Goal: Contribute content: Contribute content

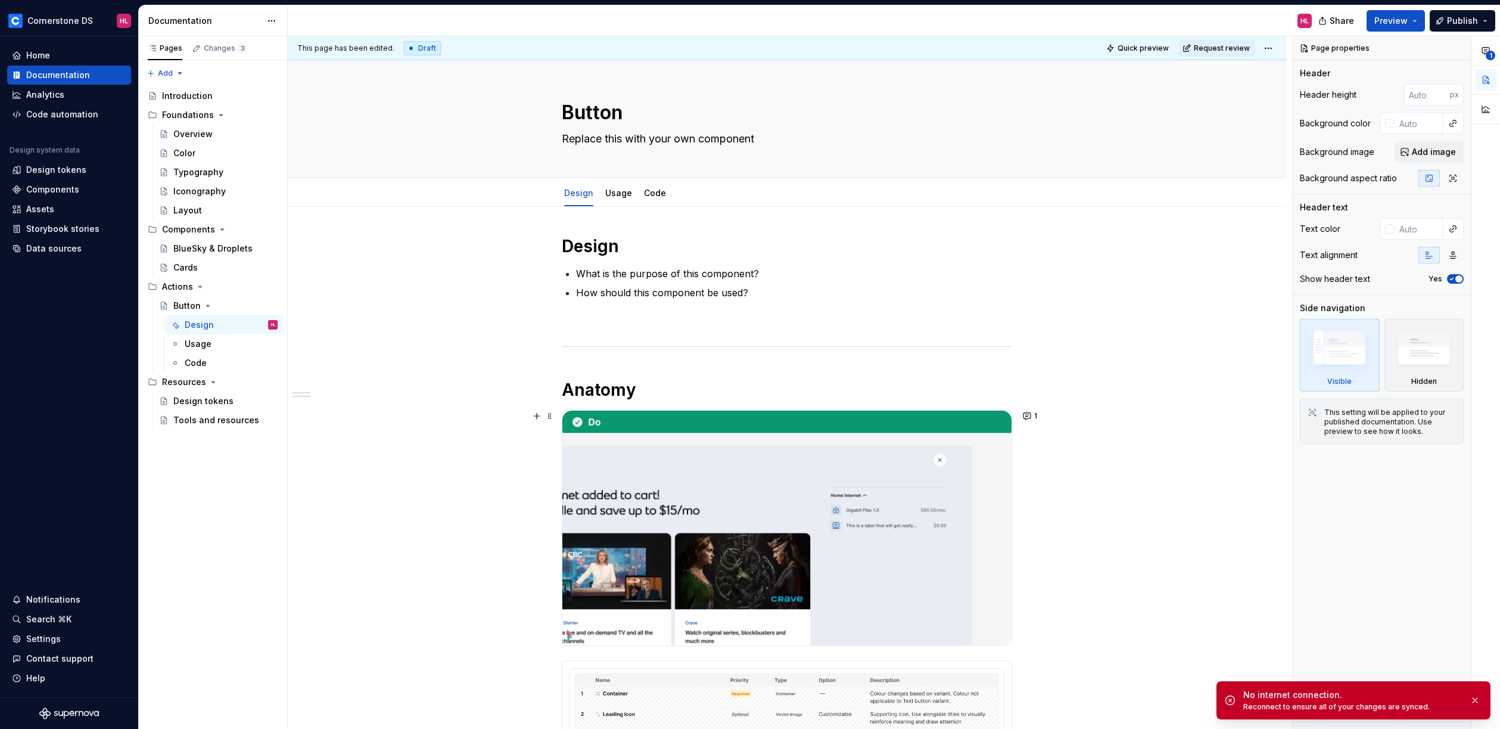
scroll to position [51, 0]
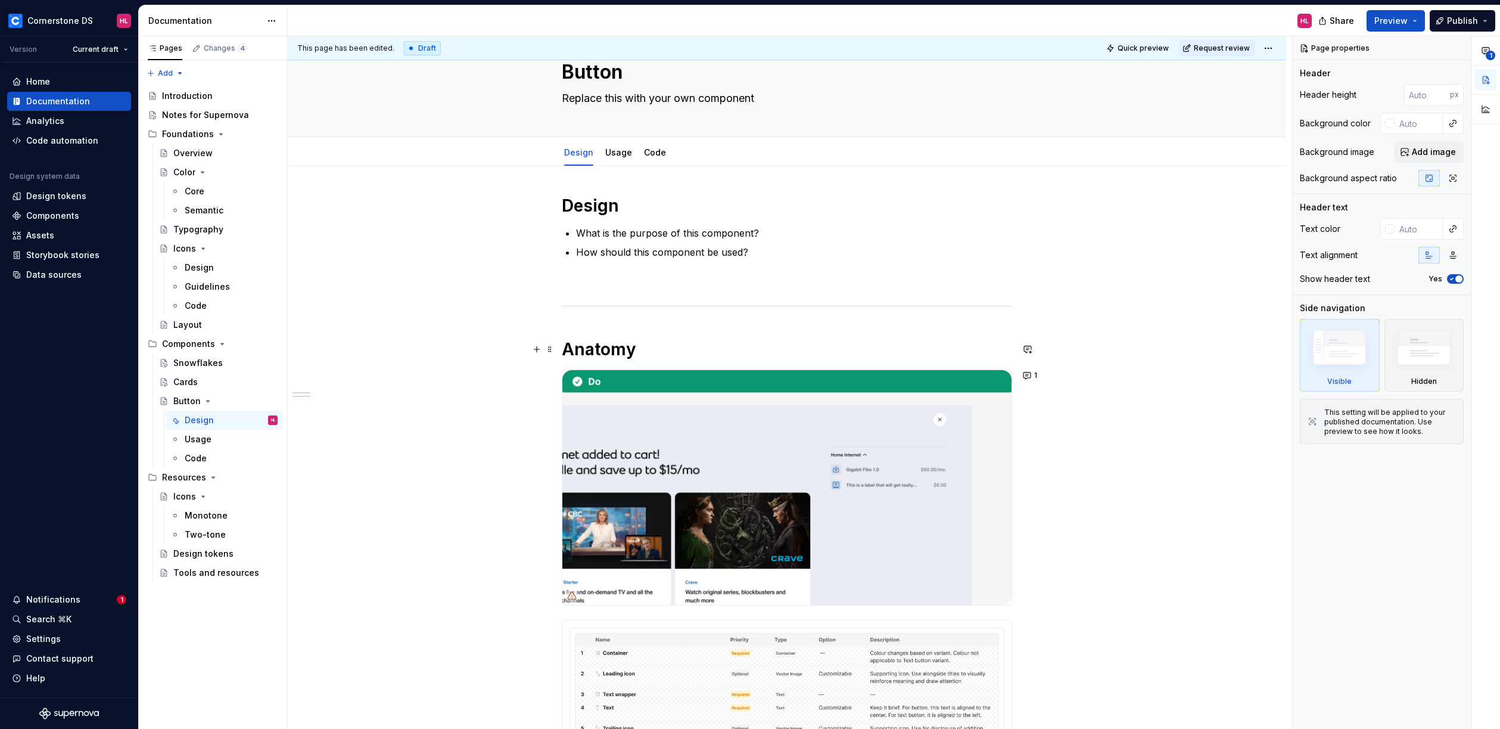
scroll to position [41, 0]
click at [192, 383] on div "Cards" at bounding box center [185, 382] width 24 height 12
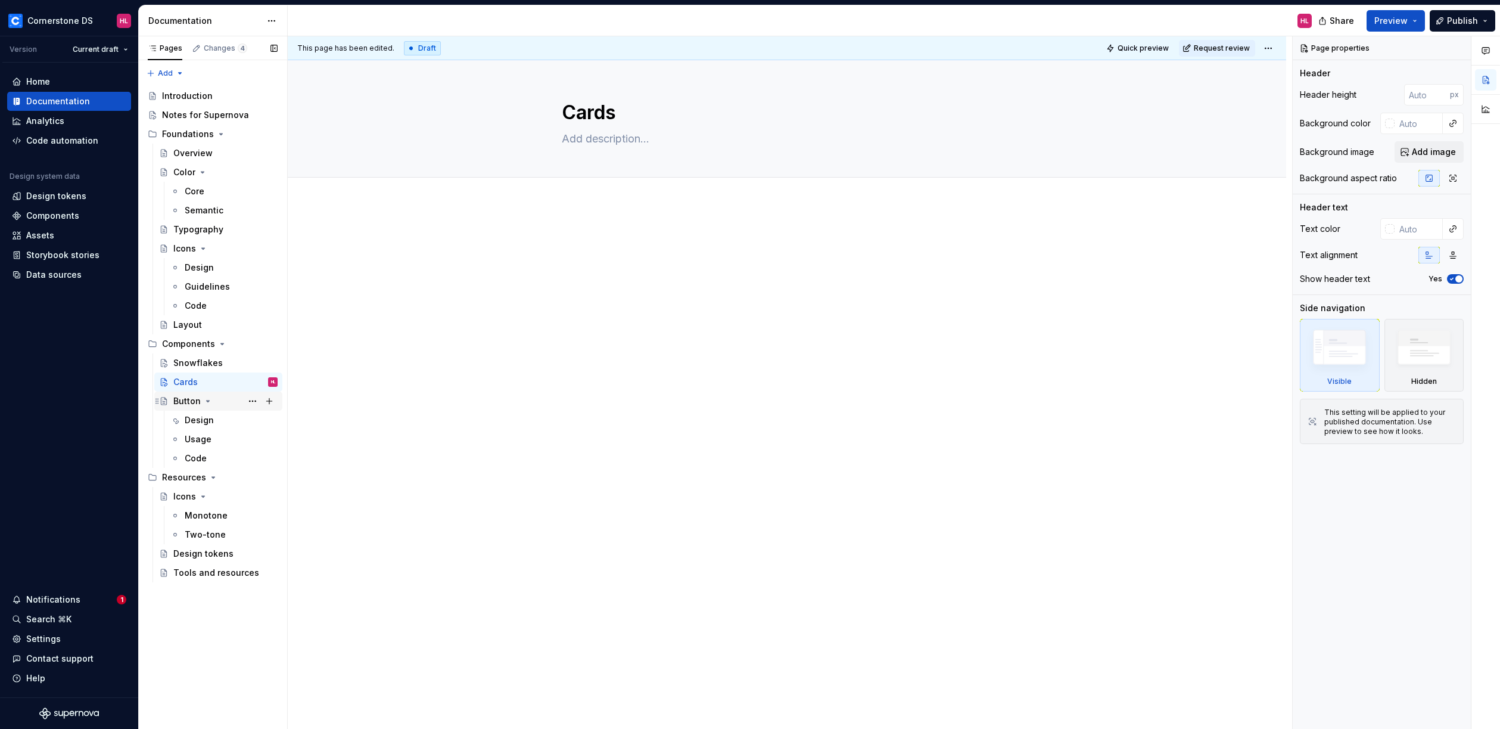
click at [196, 399] on div "Button" at bounding box center [186, 401] width 27 height 12
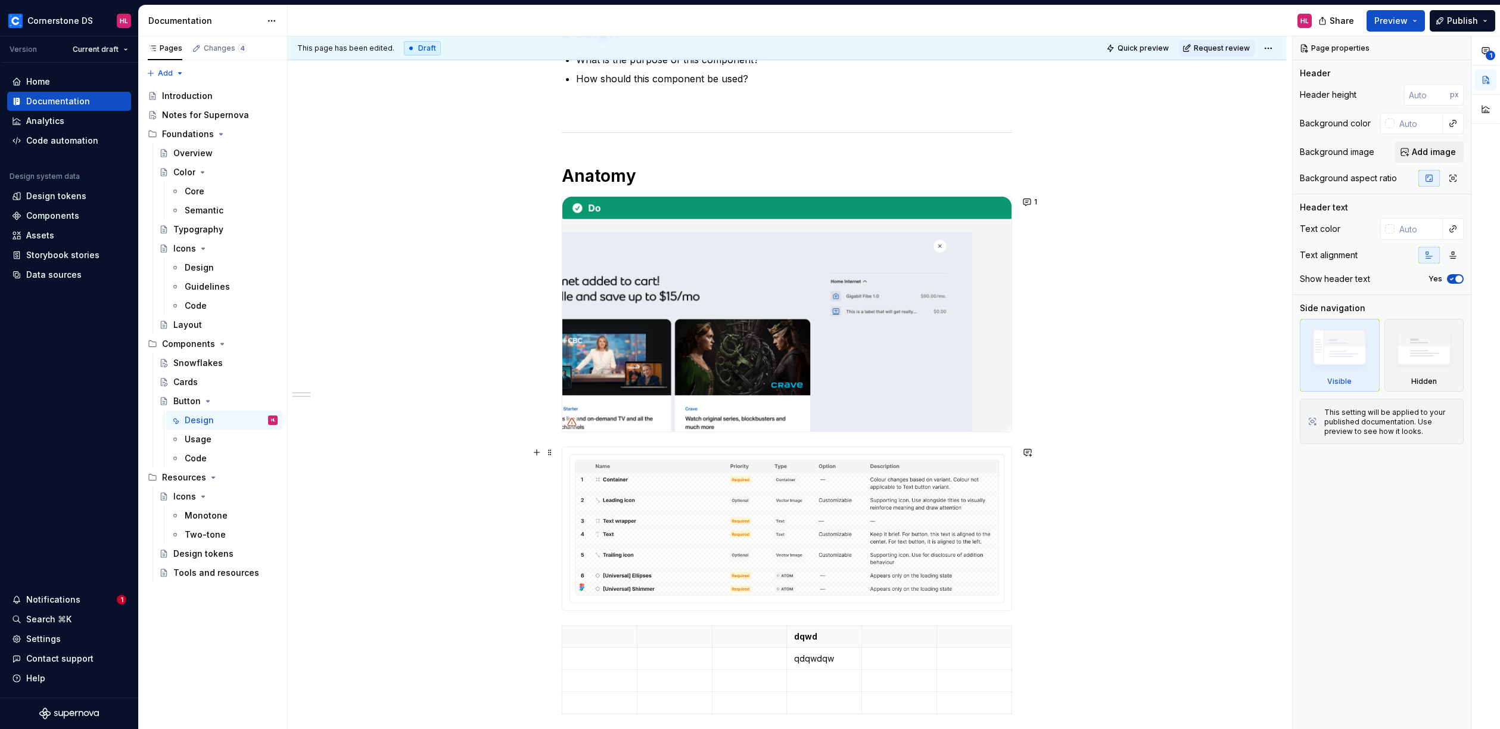
scroll to position [213, 0]
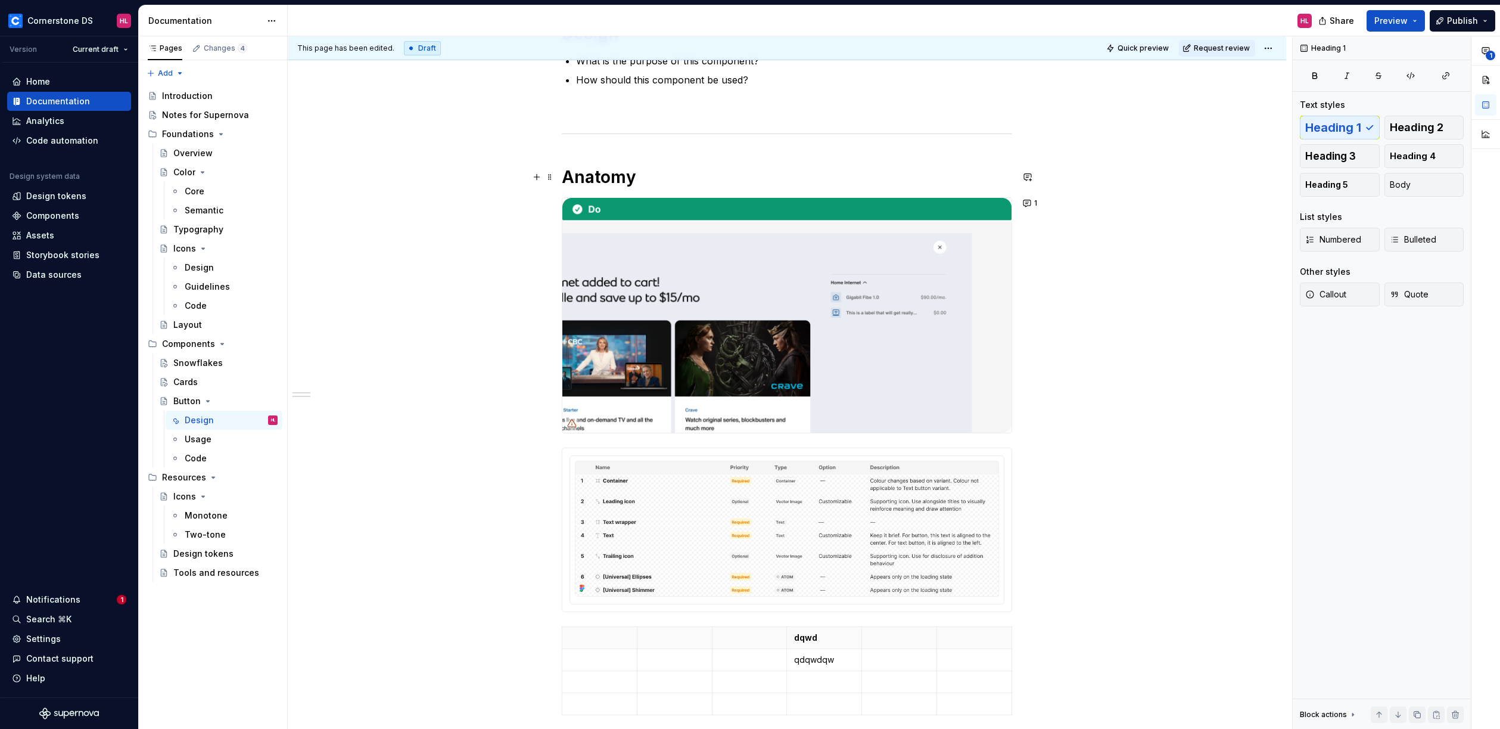
click at [621, 176] on h1 "Anatomy" at bounding box center [787, 176] width 450 height 21
click at [692, 273] on img at bounding box center [786, 315] width 449 height 235
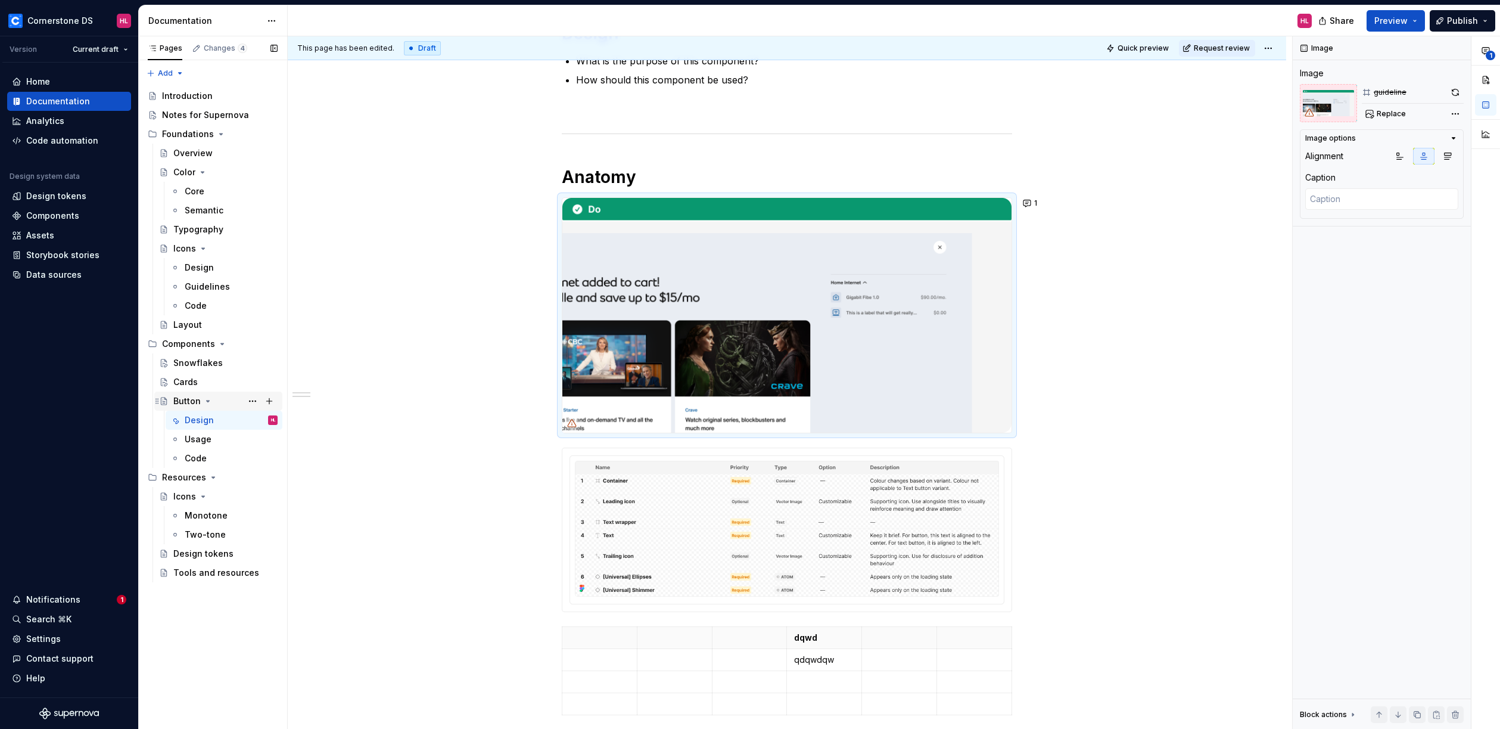
click at [207, 400] on icon "Page tree" at bounding box center [208, 400] width 3 height 1
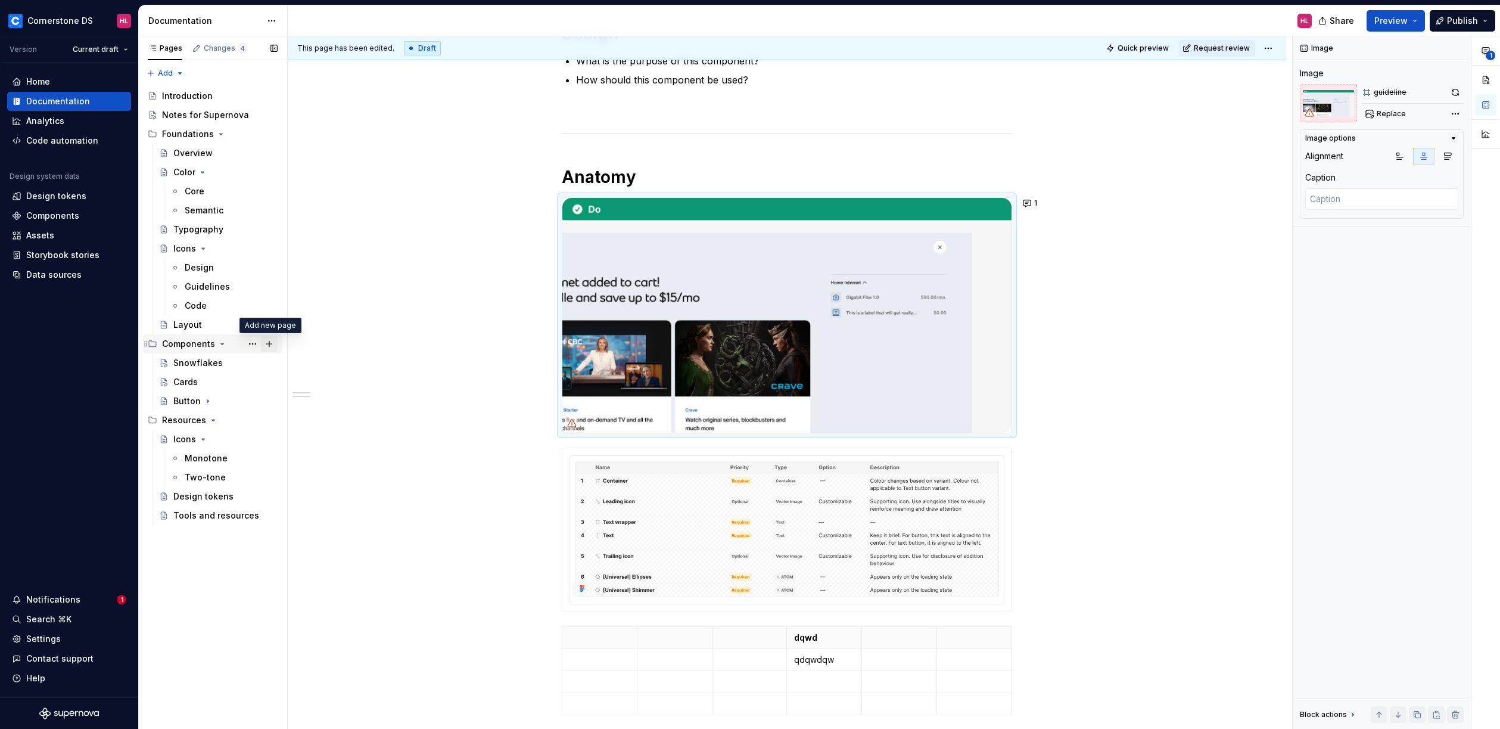
click at [270, 343] on button "Page tree" at bounding box center [269, 343] width 17 height 17
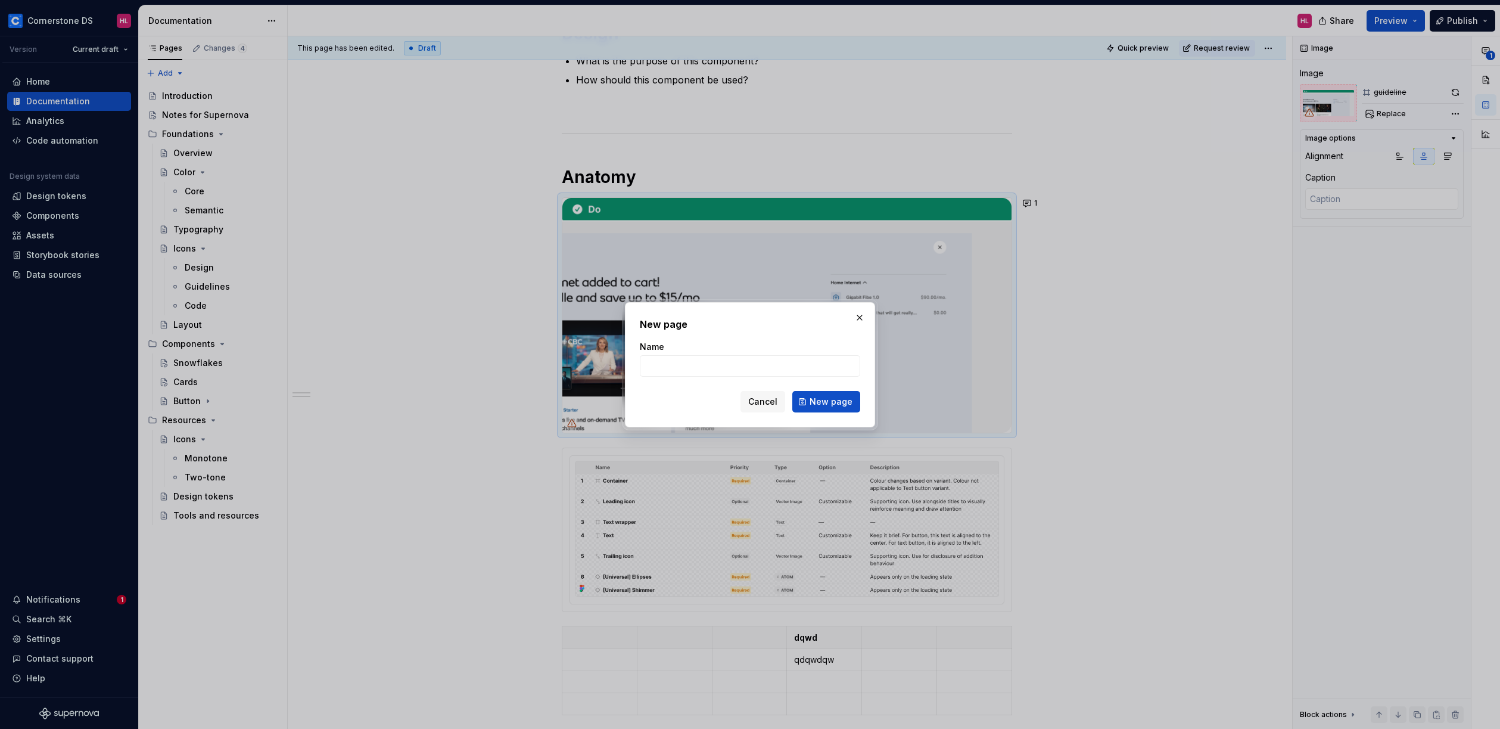
type textarea "*"
type input "S"
type textarea "*"
type input "Surface"
click at [830, 402] on span "New page" at bounding box center [831, 402] width 43 height 12
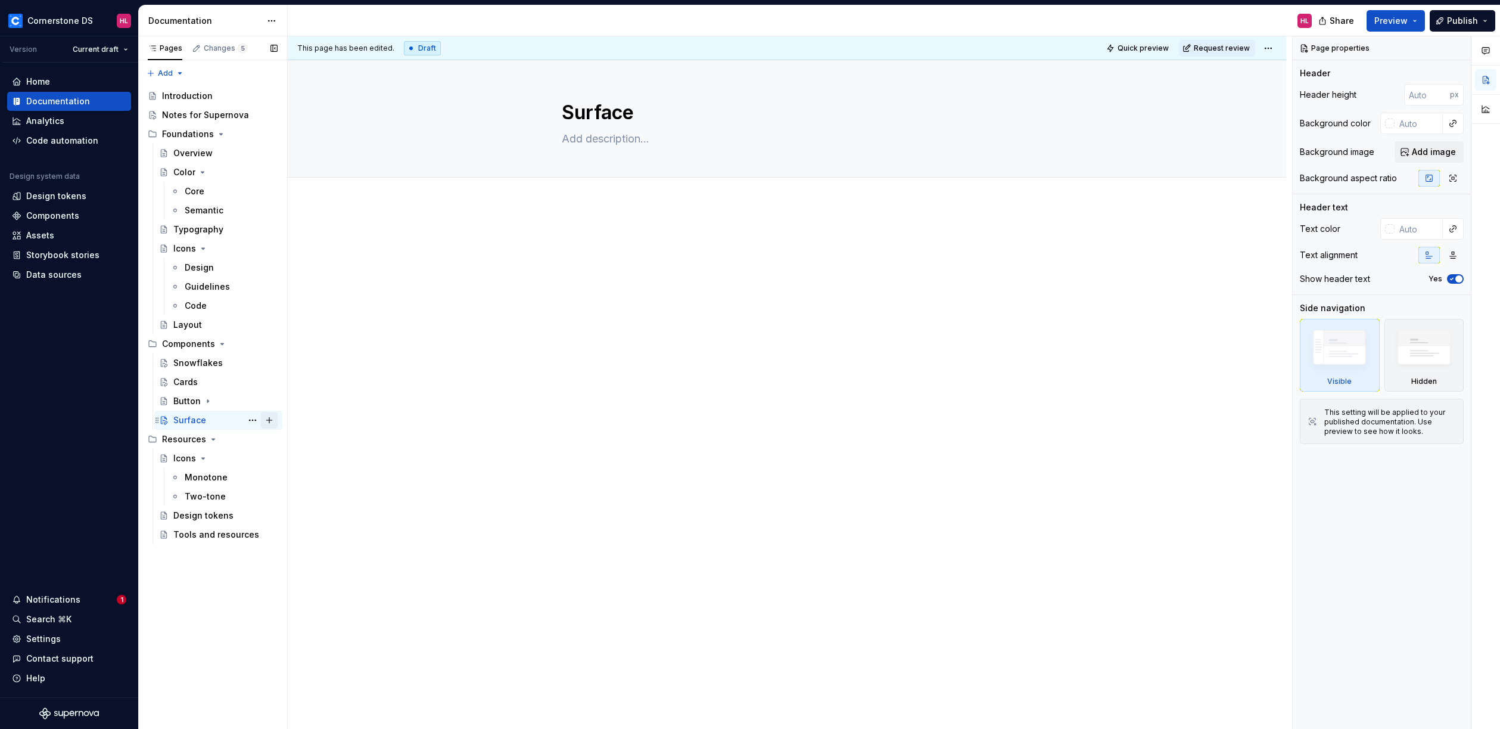
click at [268, 419] on button "Page tree" at bounding box center [269, 420] width 17 height 17
type textarea "*"
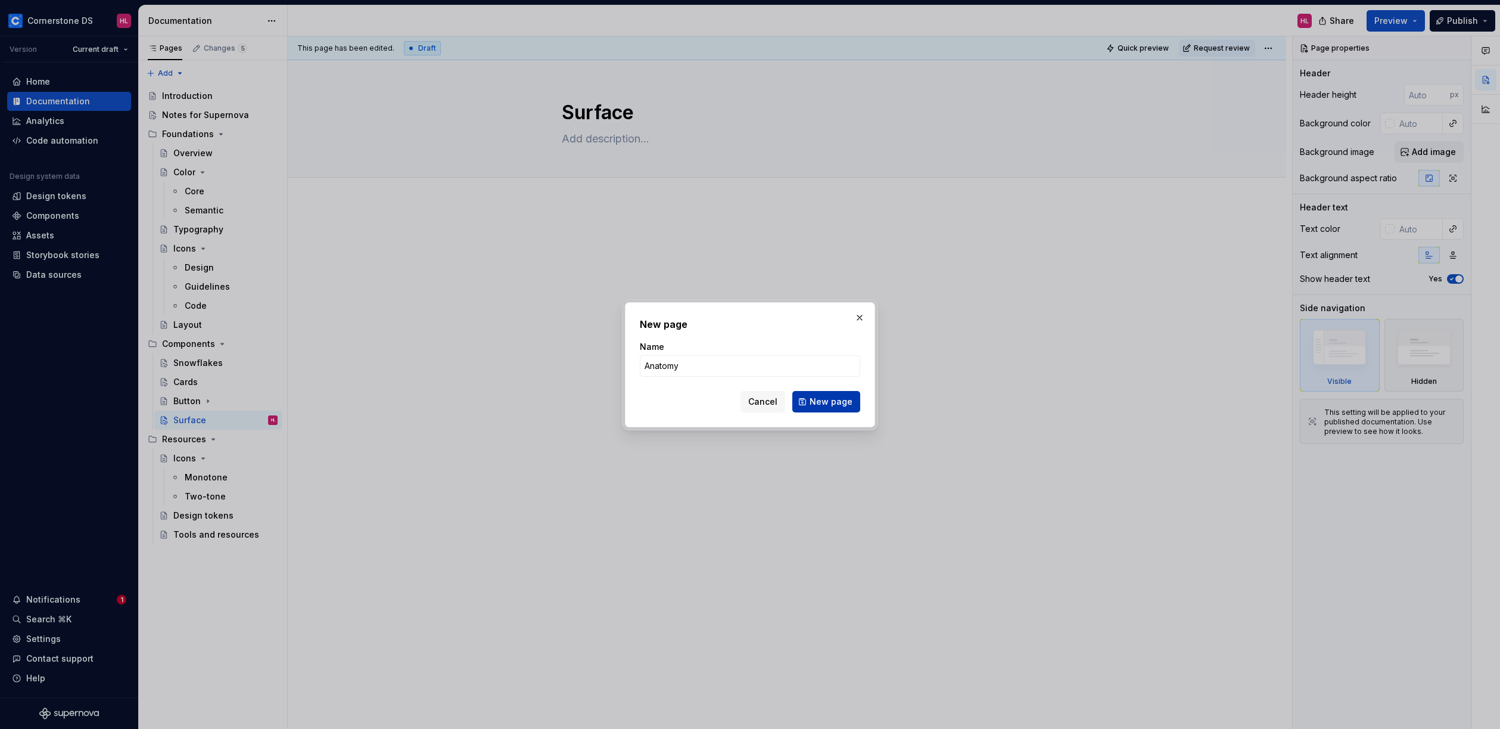
type input "Anatomy"
click at [835, 397] on span "New page" at bounding box center [831, 402] width 43 height 12
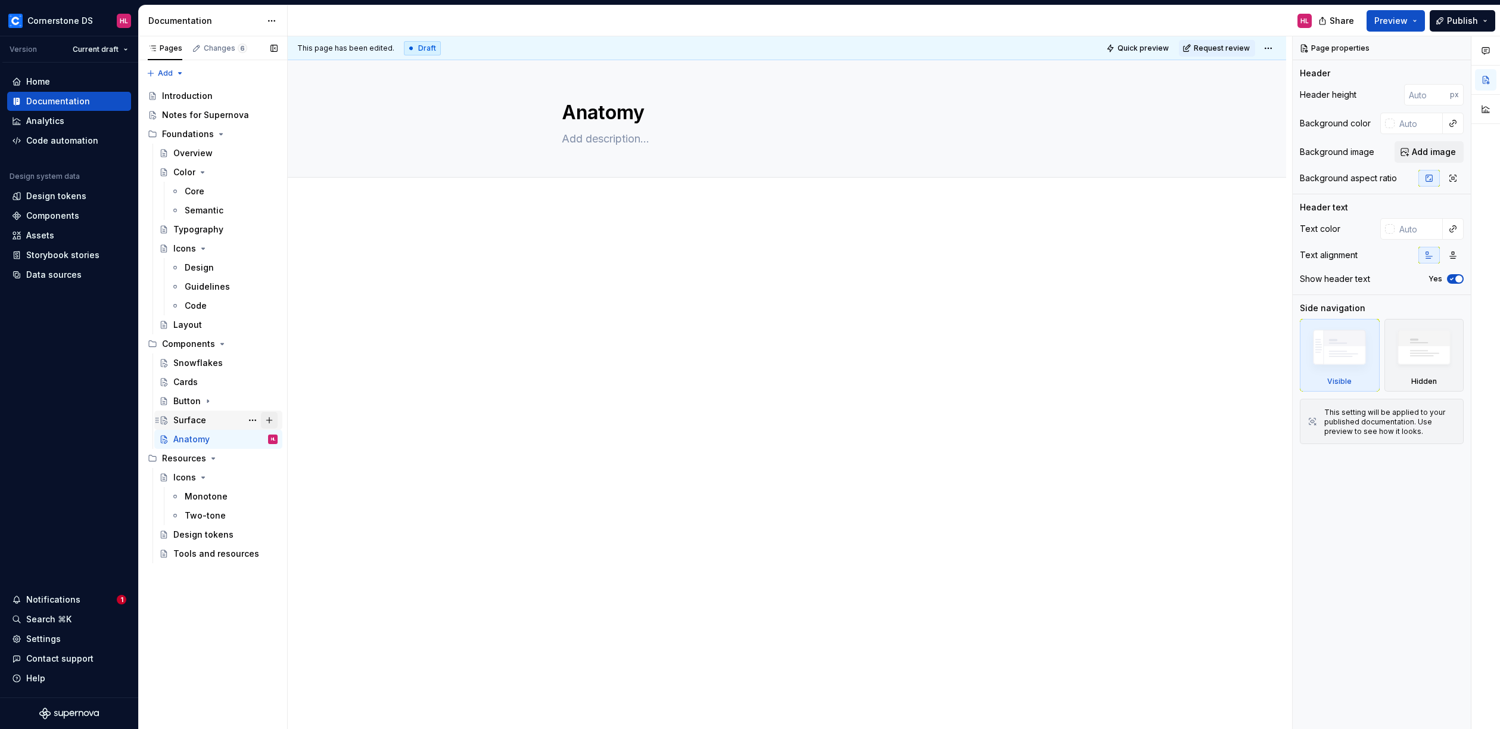
click at [267, 420] on button "Page tree" at bounding box center [269, 420] width 17 height 17
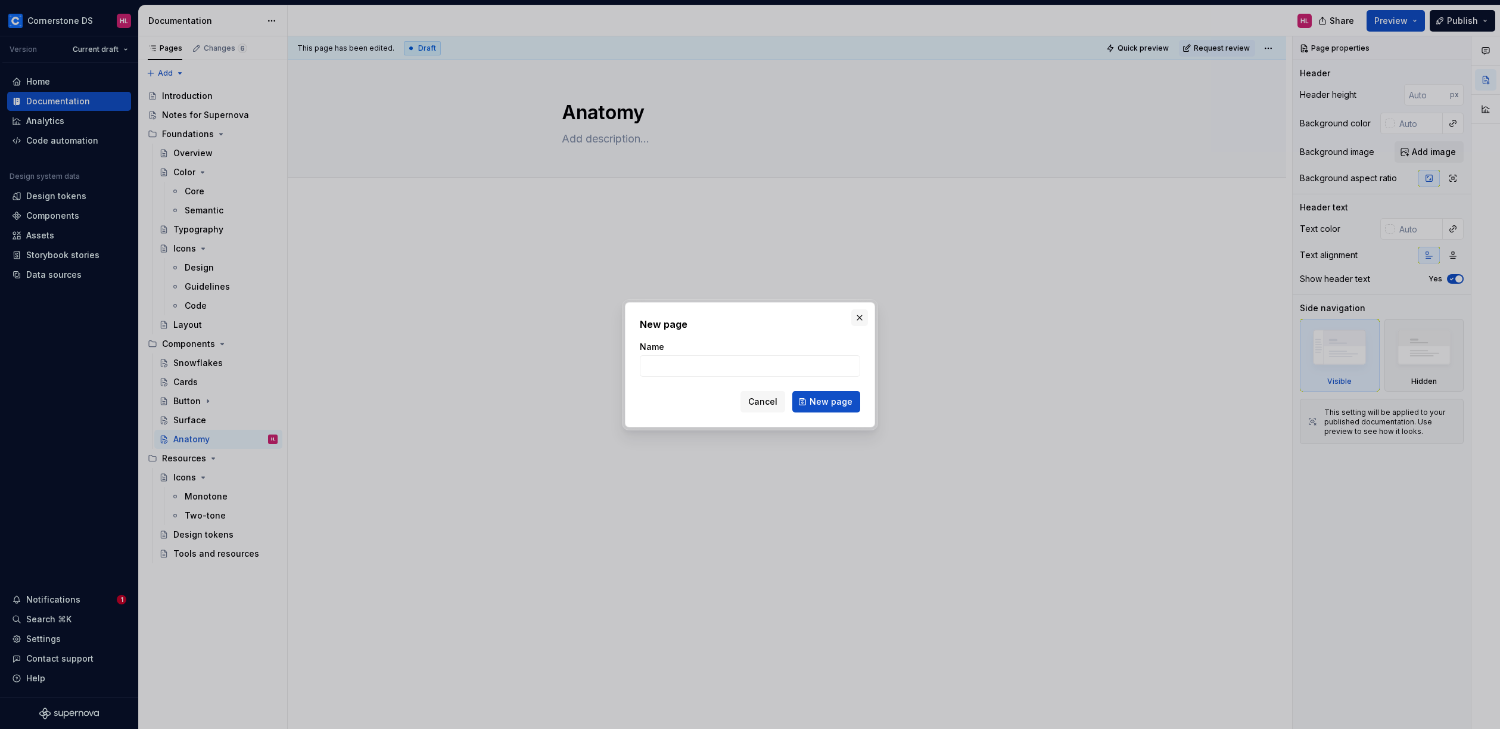
click at [859, 318] on button "button" at bounding box center [859, 317] width 17 height 17
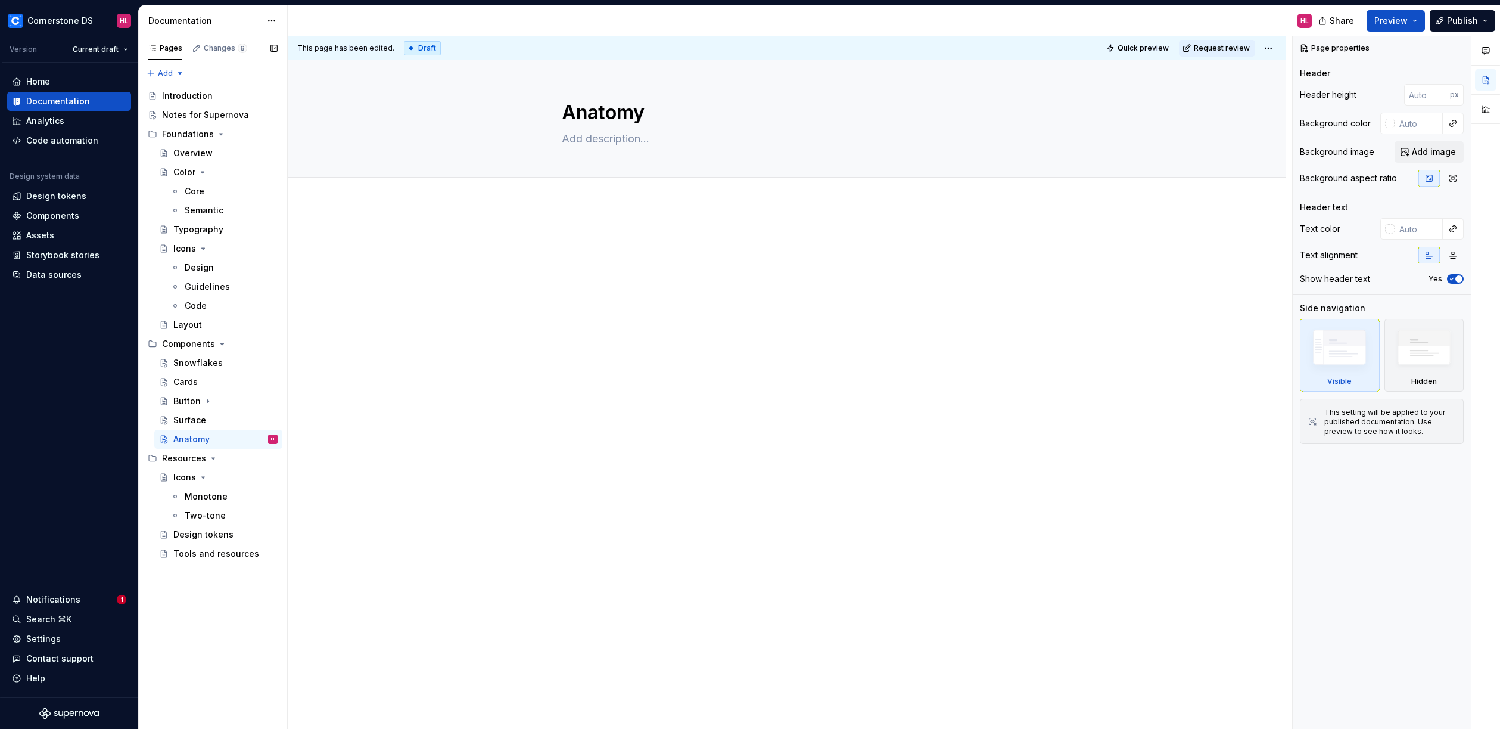
click at [0, 0] on button "Page tree" at bounding box center [0, 0] width 0 height 0
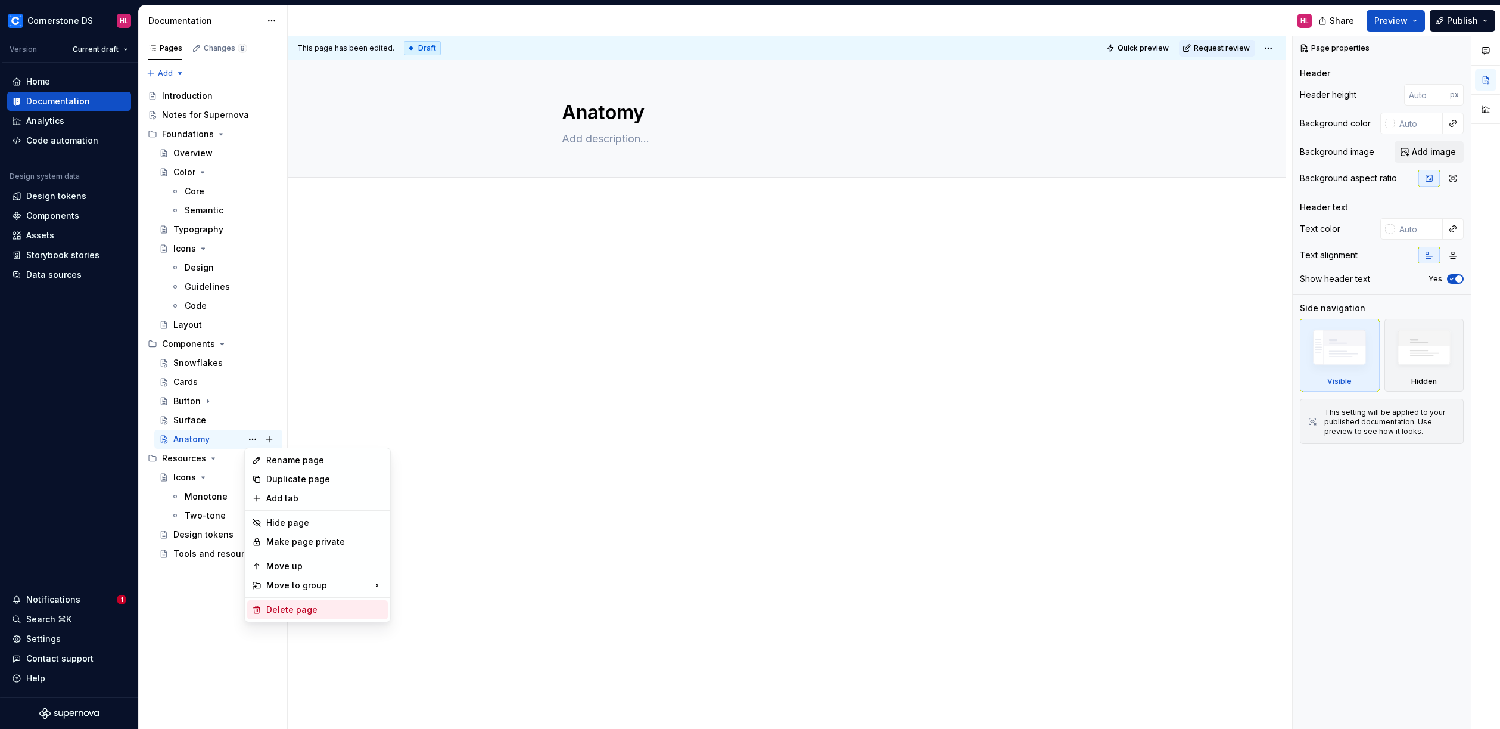
click at [296, 609] on div "Delete page" at bounding box center [324, 610] width 117 height 12
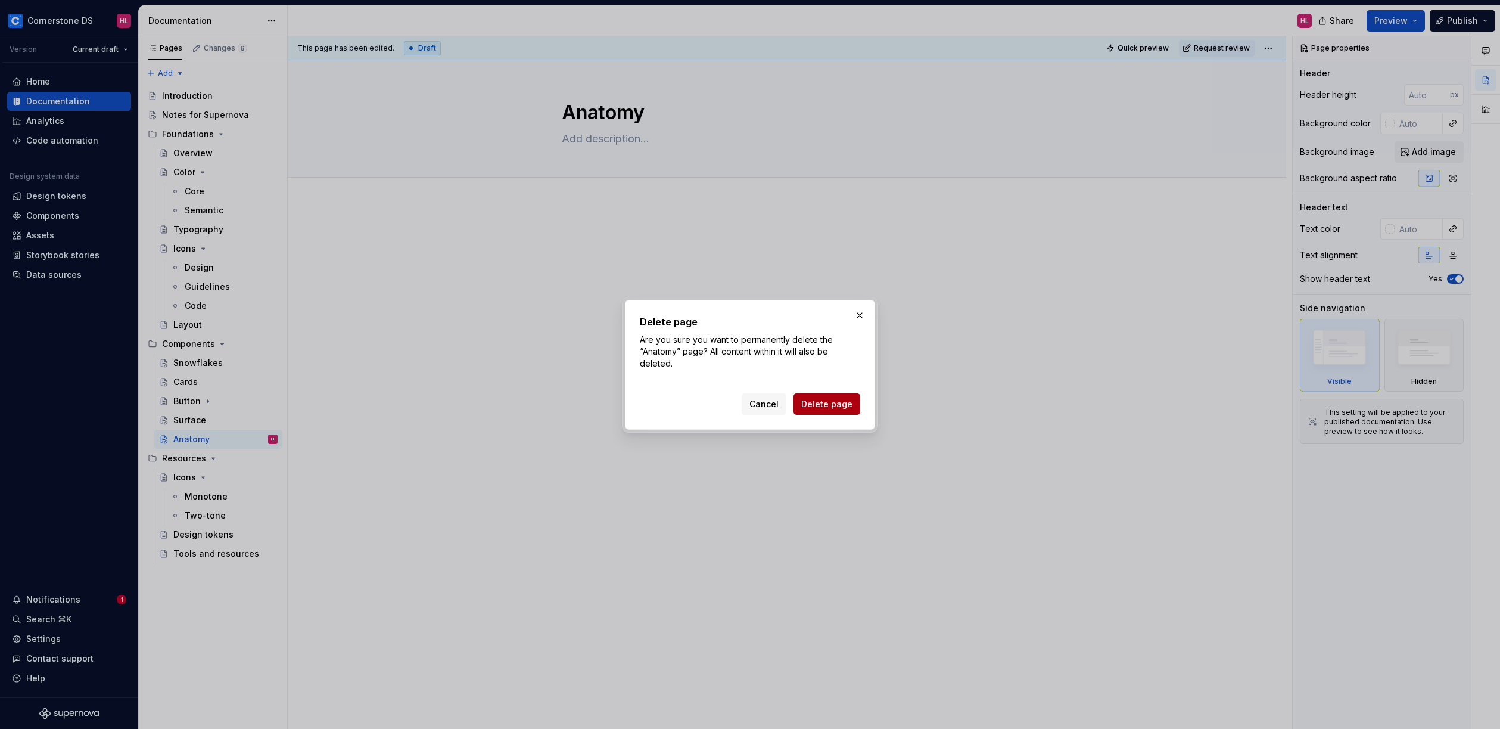
click at [819, 400] on span "Delete page" at bounding box center [826, 404] width 51 height 12
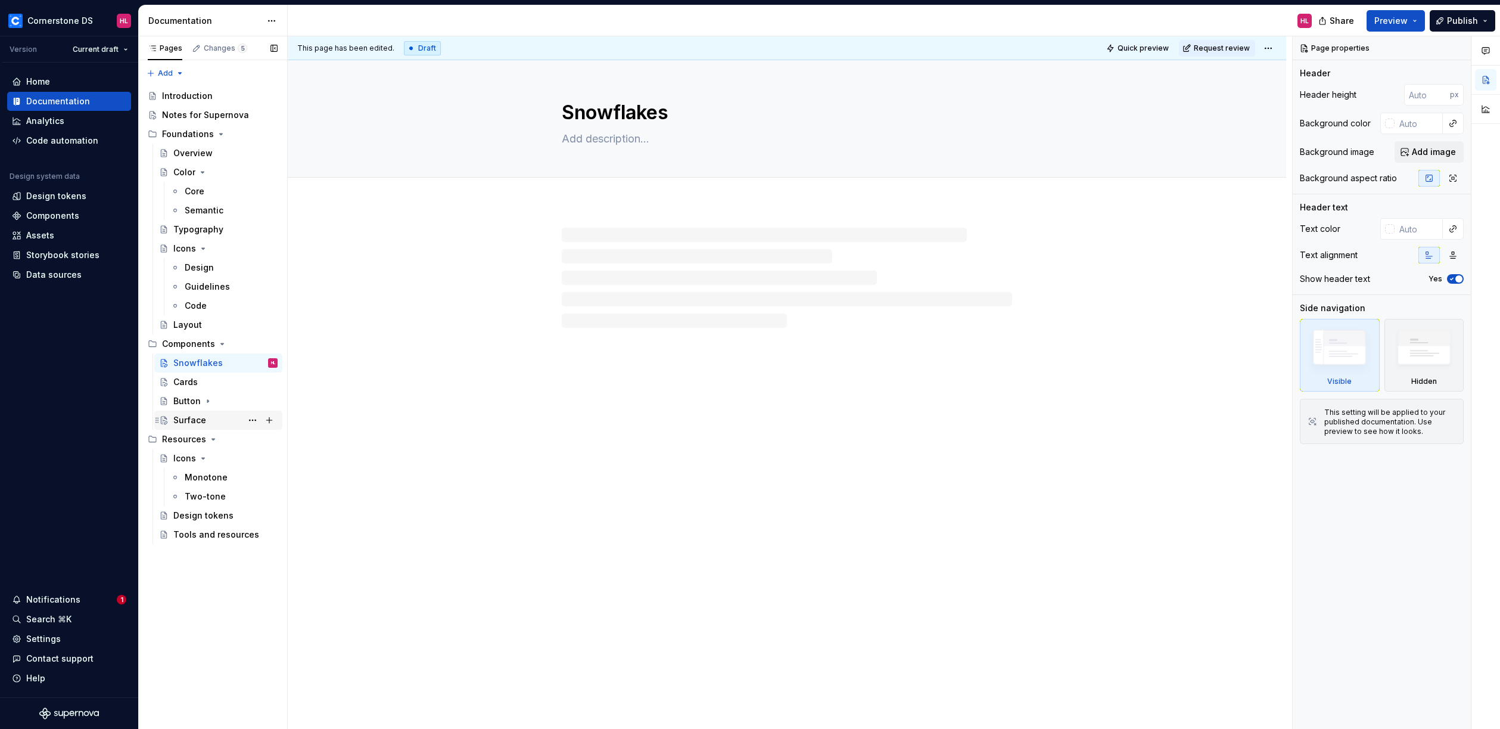
click at [188, 419] on div "Surface" at bounding box center [189, 420] width 33 height 12
type textarea "*"
click at [596, 187] on span "Add tab" at bounding box center [591, 191] width 28 height 10
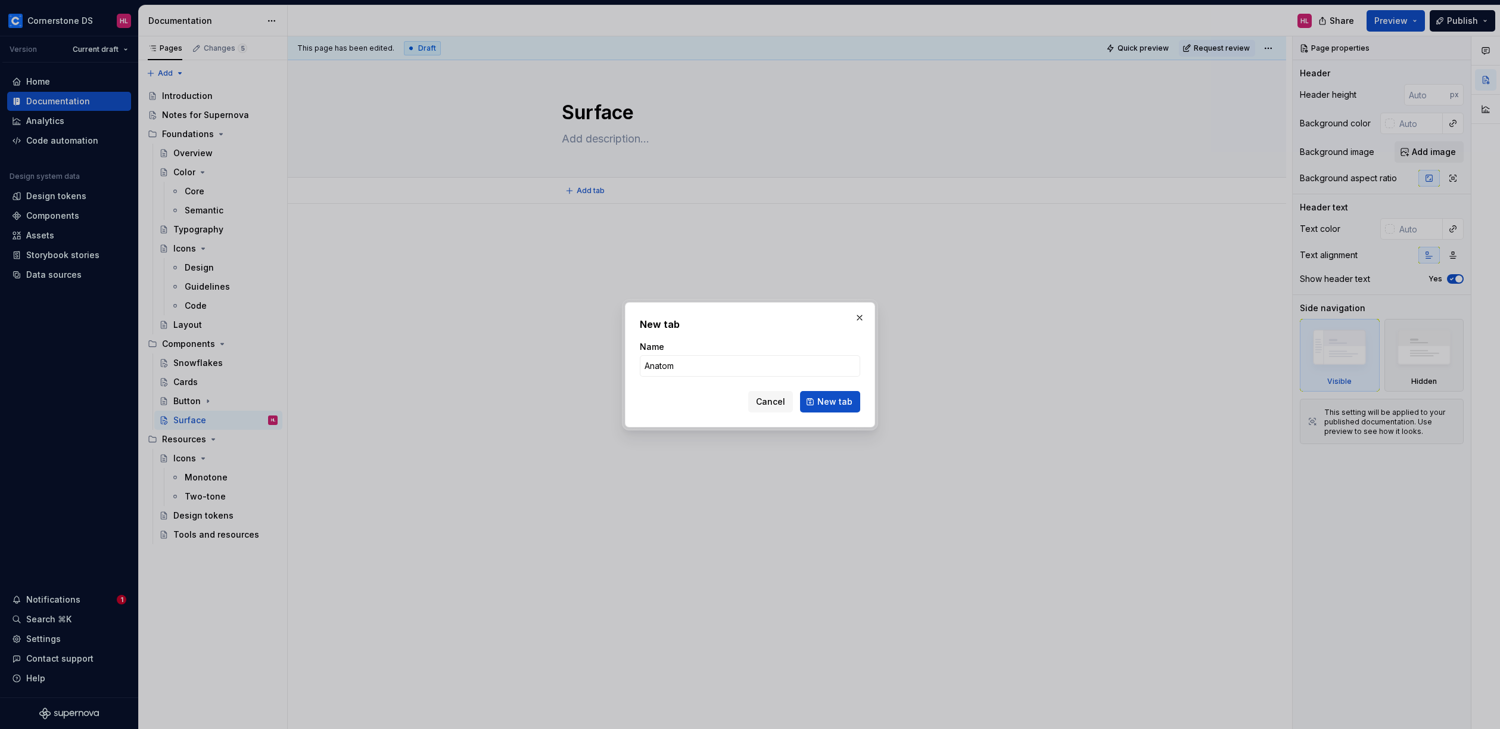
type input "Anatomy"
click button "New tab" at bounding box center [830, 401] width 60 height 21
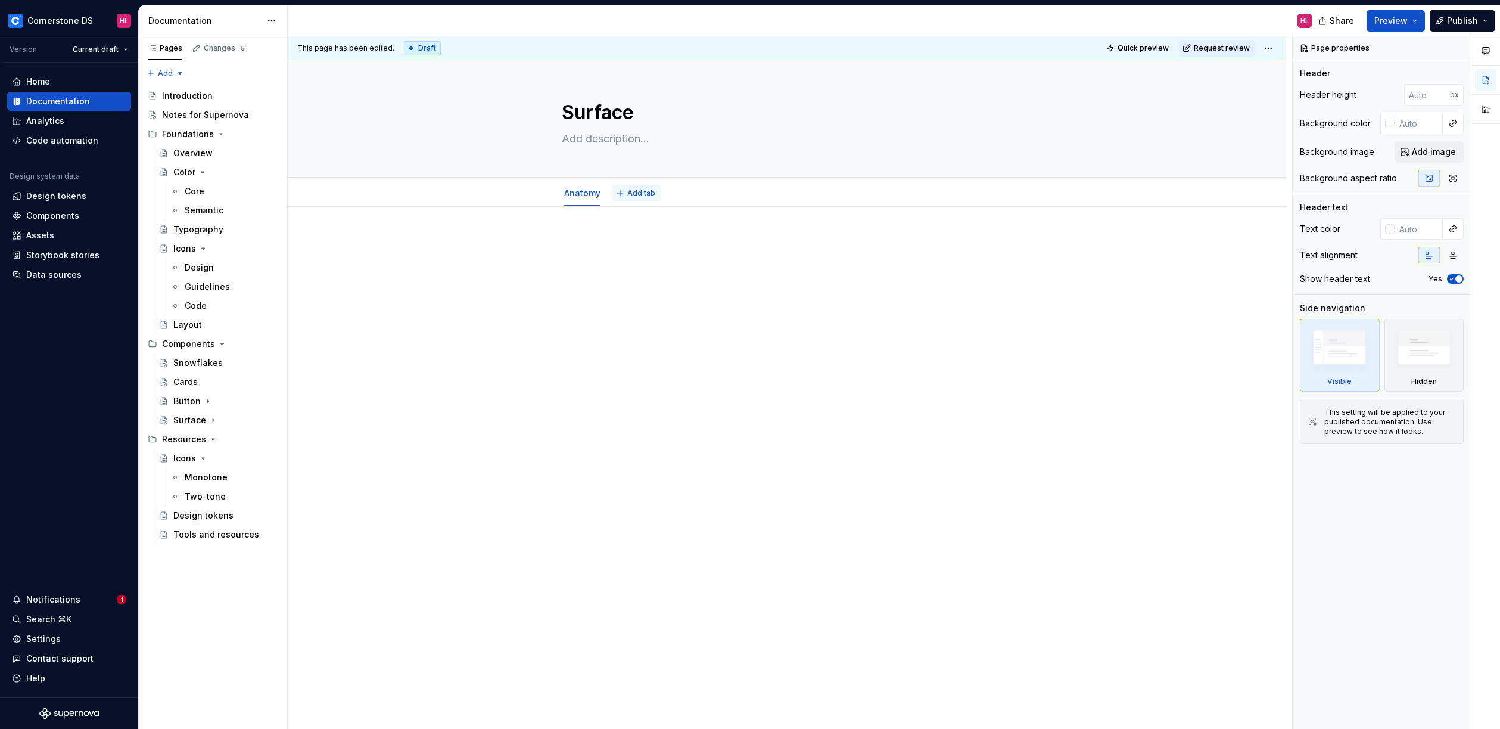
click at [641, 195] on span "Add tab" at bounding box center [641, 193] width 28 height 10
type textarea "*"
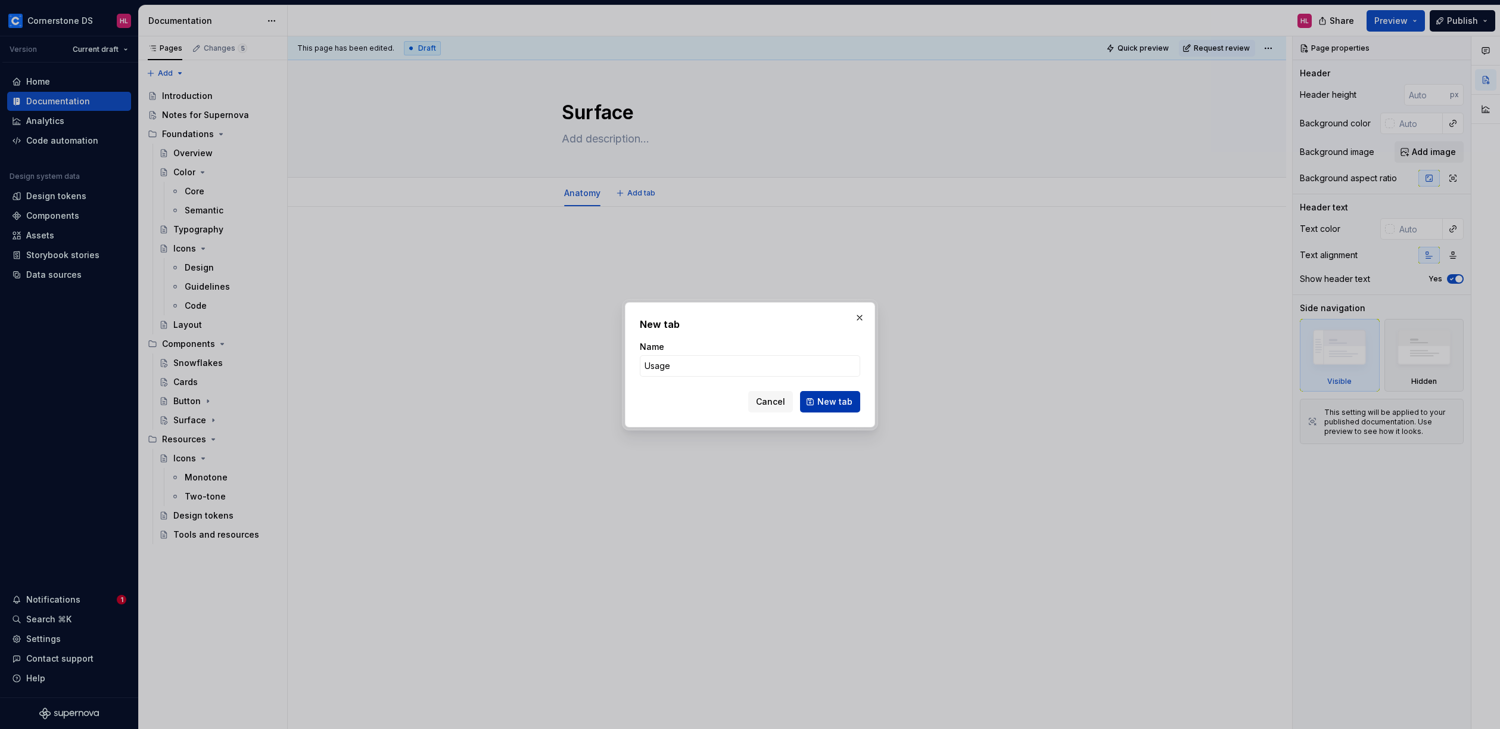
type input "Usage"
click at [835, 402] on span "New tab" at bounding box center [834, 402] width 35 height 12
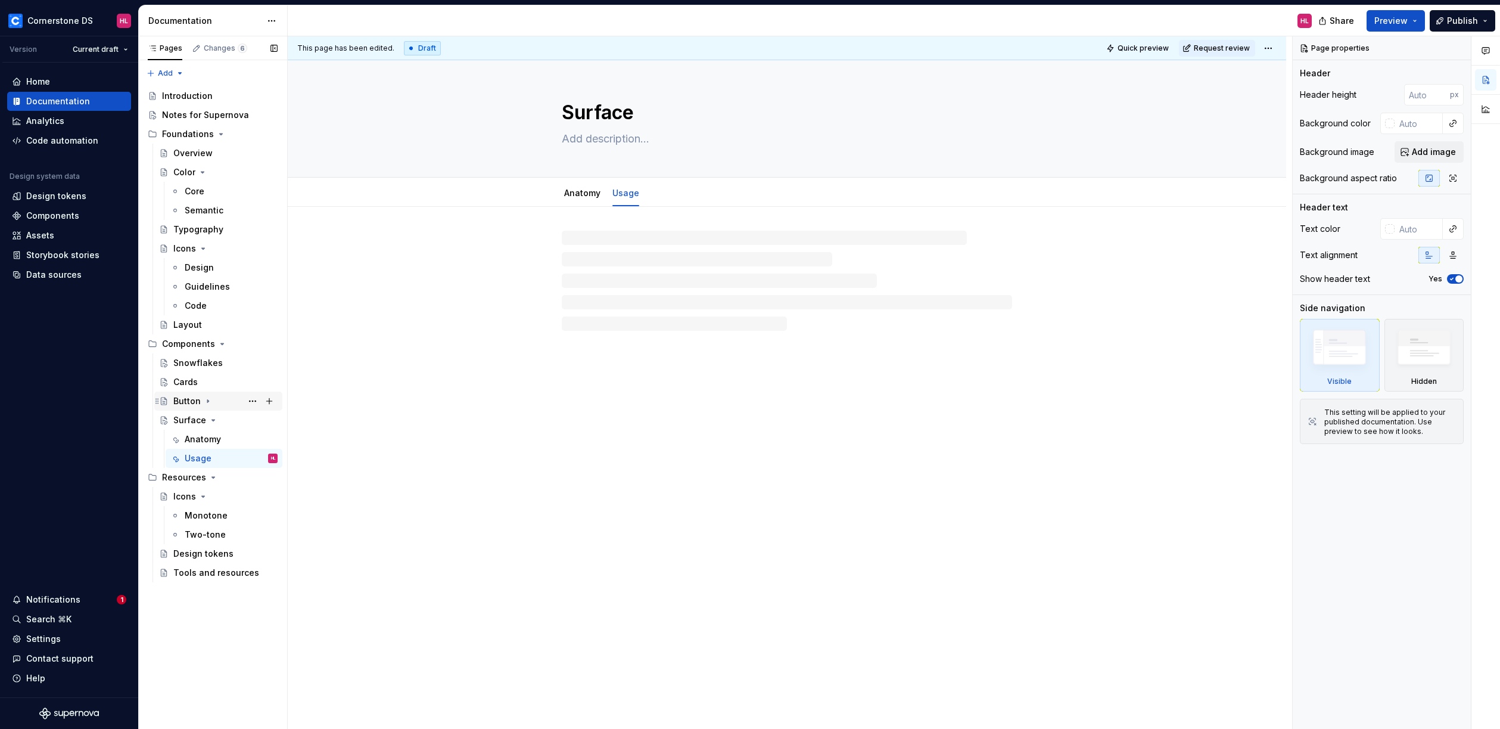
click at [192, 399] on div "Button" at bounding box center [186, 401] width 27 height 12
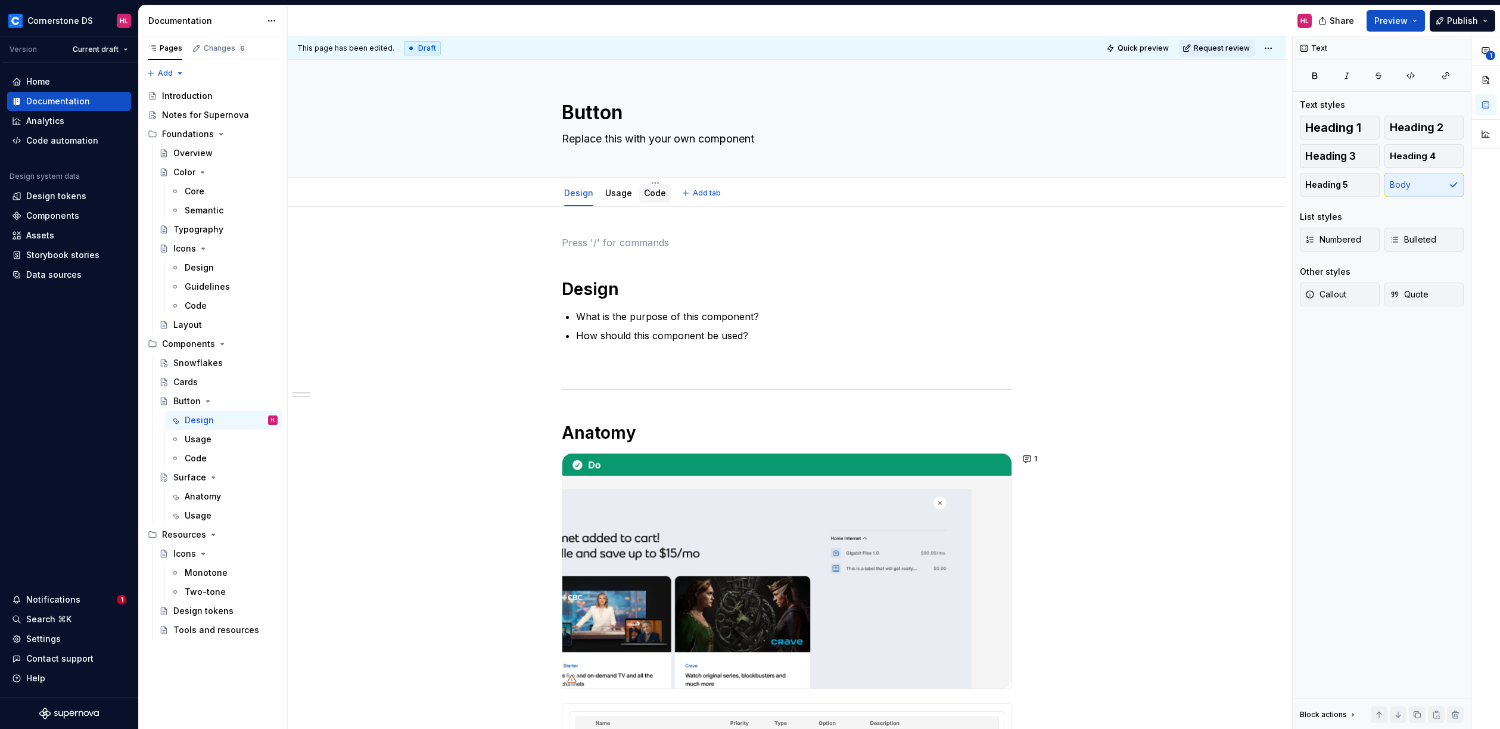
click at [660, 199] on div "Code" at bounding box center [655, 193] width 22 height 14
click at [655, 200] on div "Code" at bounding box center [655, 193] width 32 height 19
click at [196, 481] on div "Surface" at bounding box center [189, 477] width 33 height 12
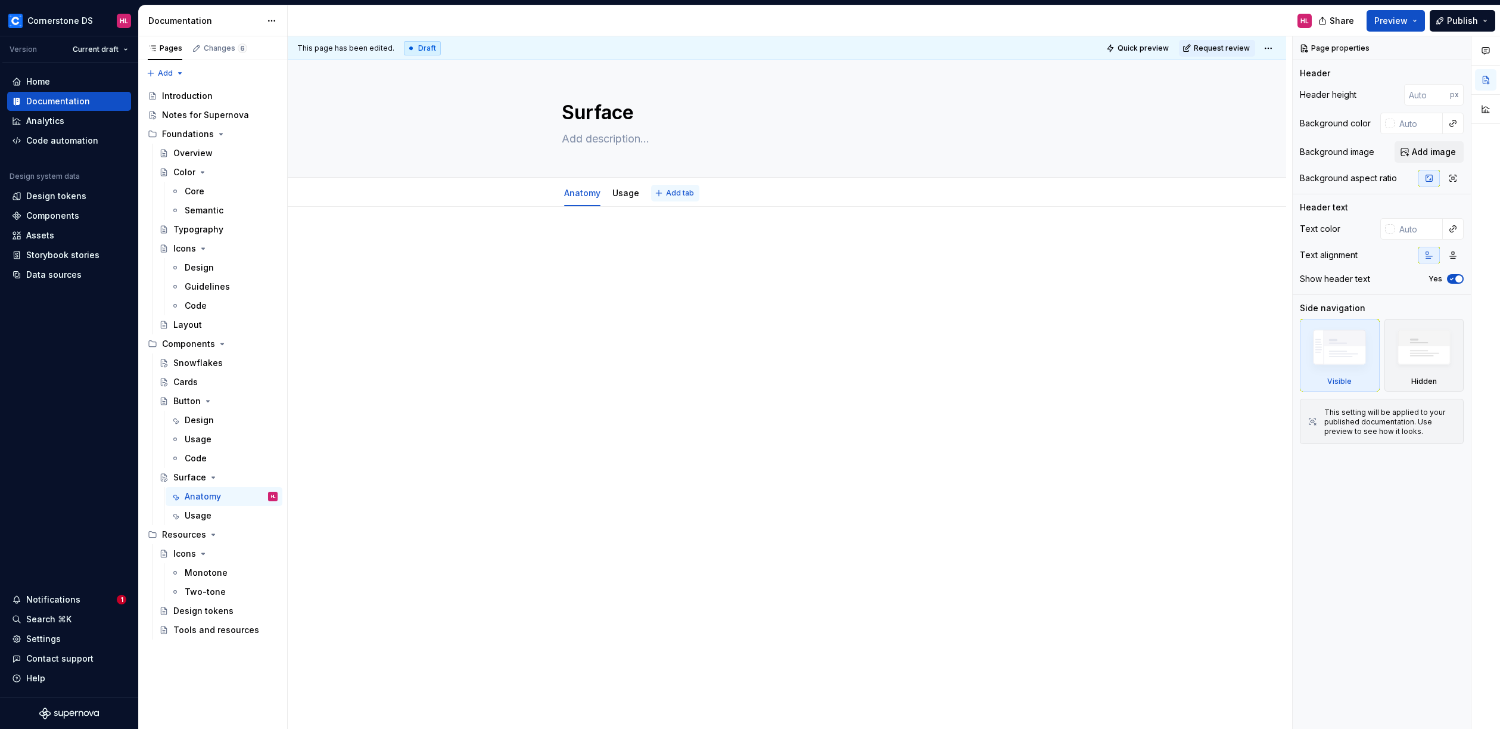
type textarea "*"
click at [671, 195] on span "Add tab" at bounding box center [680, 193] width 28 height 10
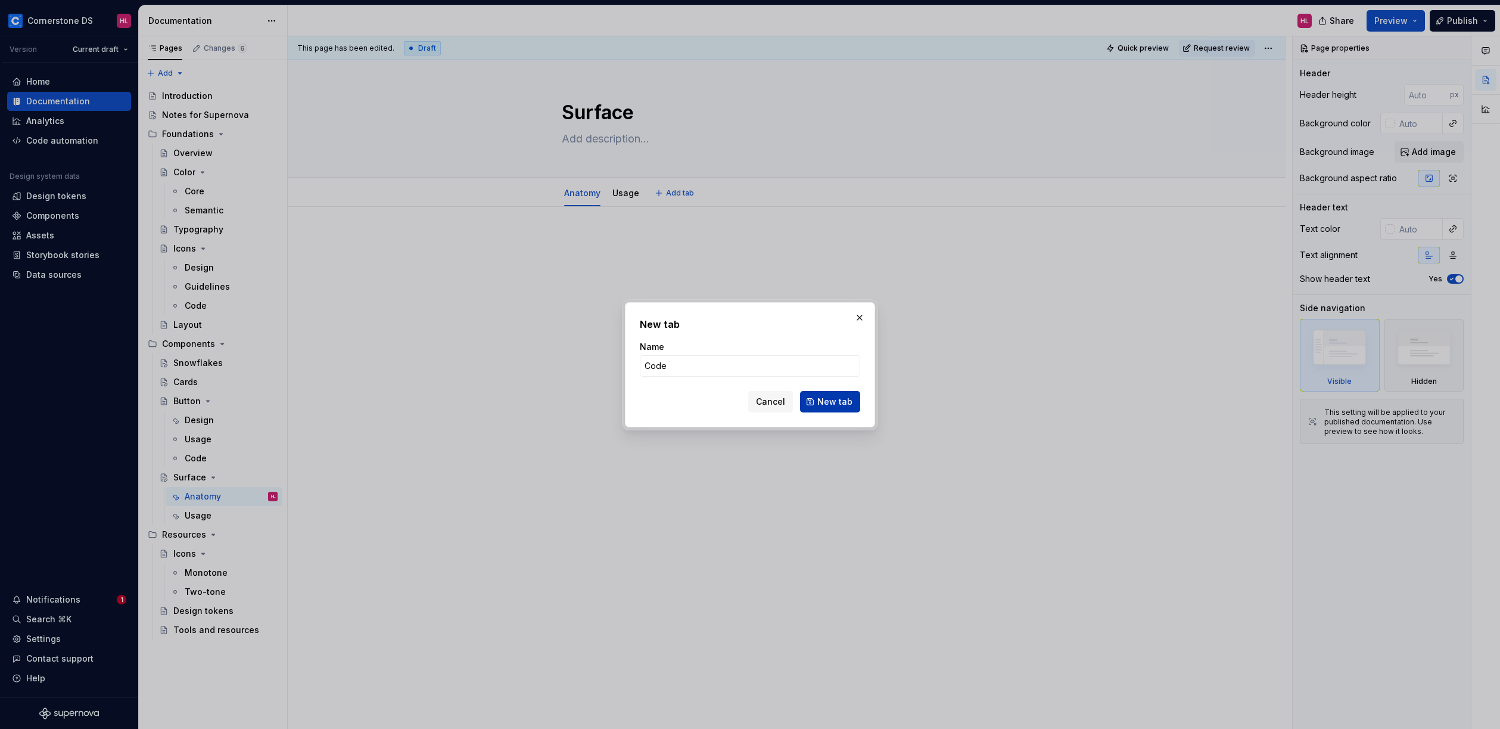
type input "Code"
click at [842, 405] on span "New tab" at bounding box center [834, 402] width 35 height 12
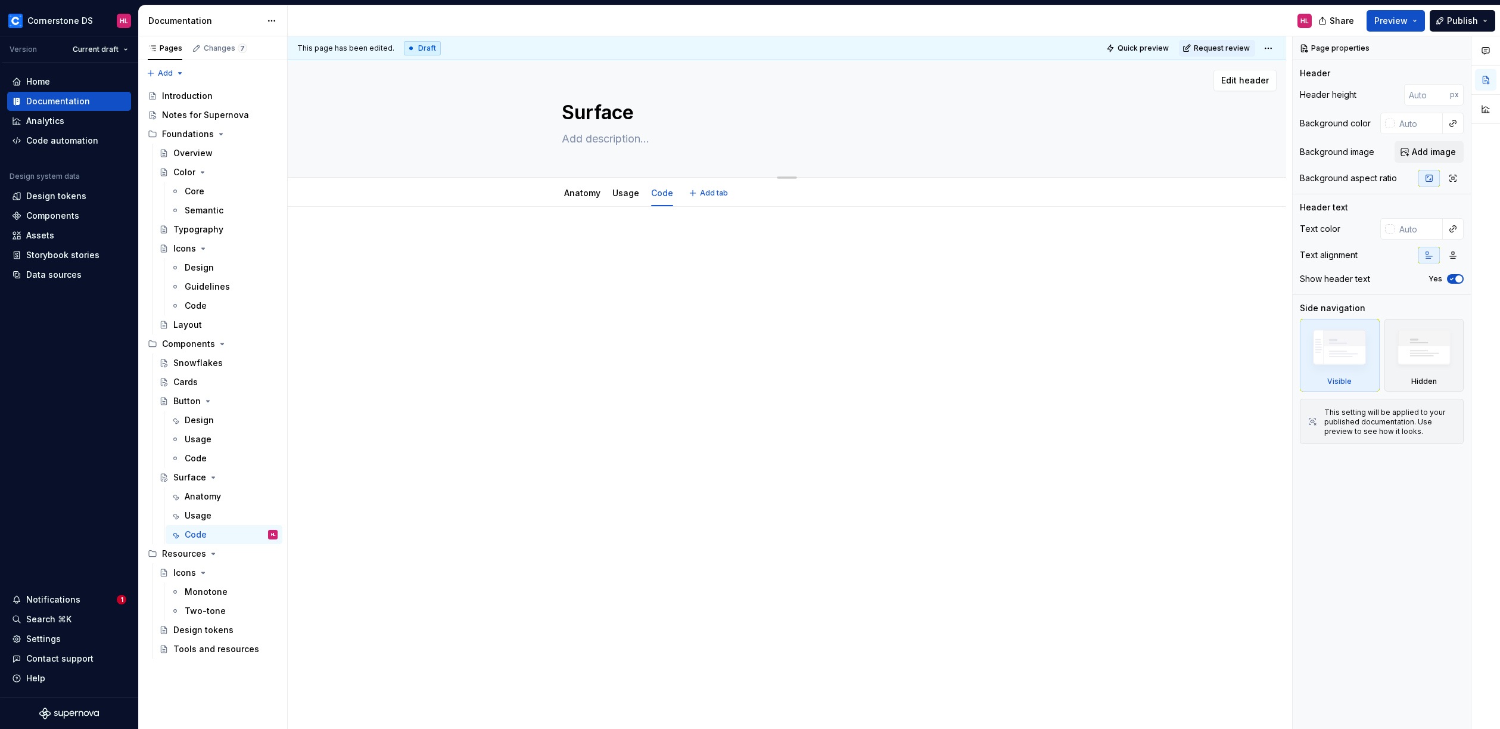
click at [598, 142] on textarea at bounding box center [784, 138] width 450 height 19
paste textarea "A surface component is a UI element that acts as a container for other componen…"
type textarea "*"
type textarea "A surface component is a UI element that acts as a container for other componen…"
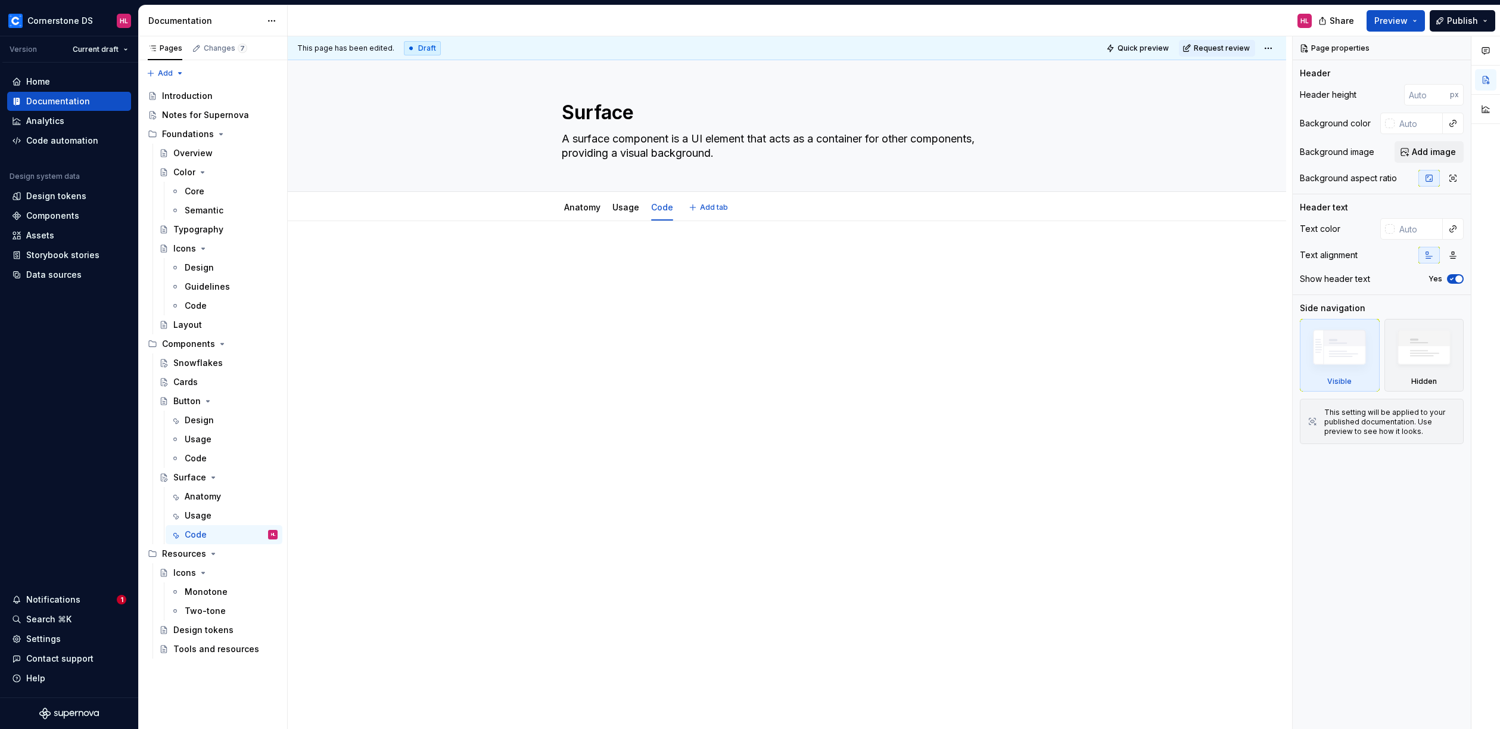
type textarea "*"
type textarea "A surface component is a UI element that acts as a container for other componen…"
click at [727, 307] on div at bounding box center [787, 280] width 450 height 60
click at [624, 218] on div at bounding box center [626, 218] width 36 height 1
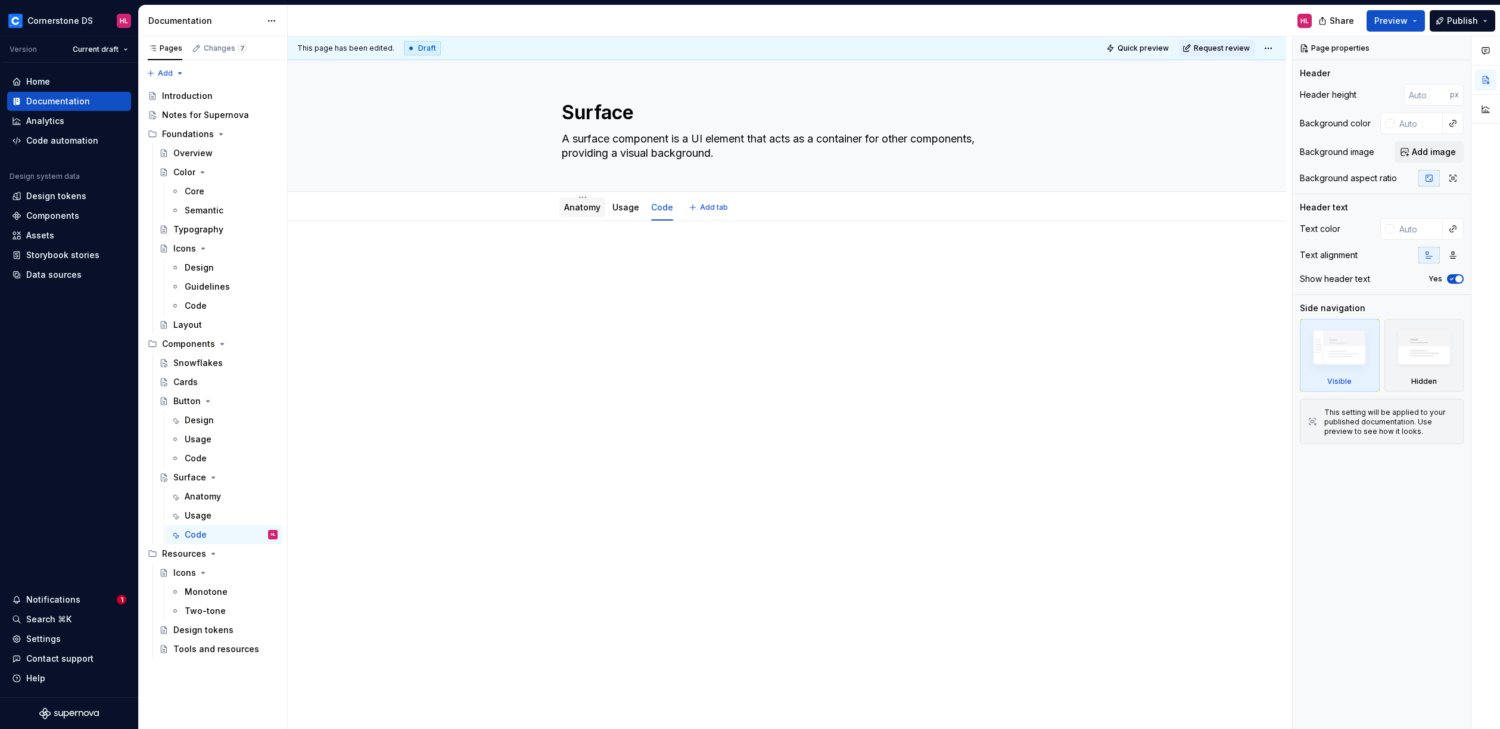
click at [584, 210] on link "Anatomy" at bounding box center [582, 207] width 36 height 10
click at [723, 323] on div "This page has been edited. Draft Quick preview Request review Surface A surface…" at bounding box center [790, 382] width 1005 height 693
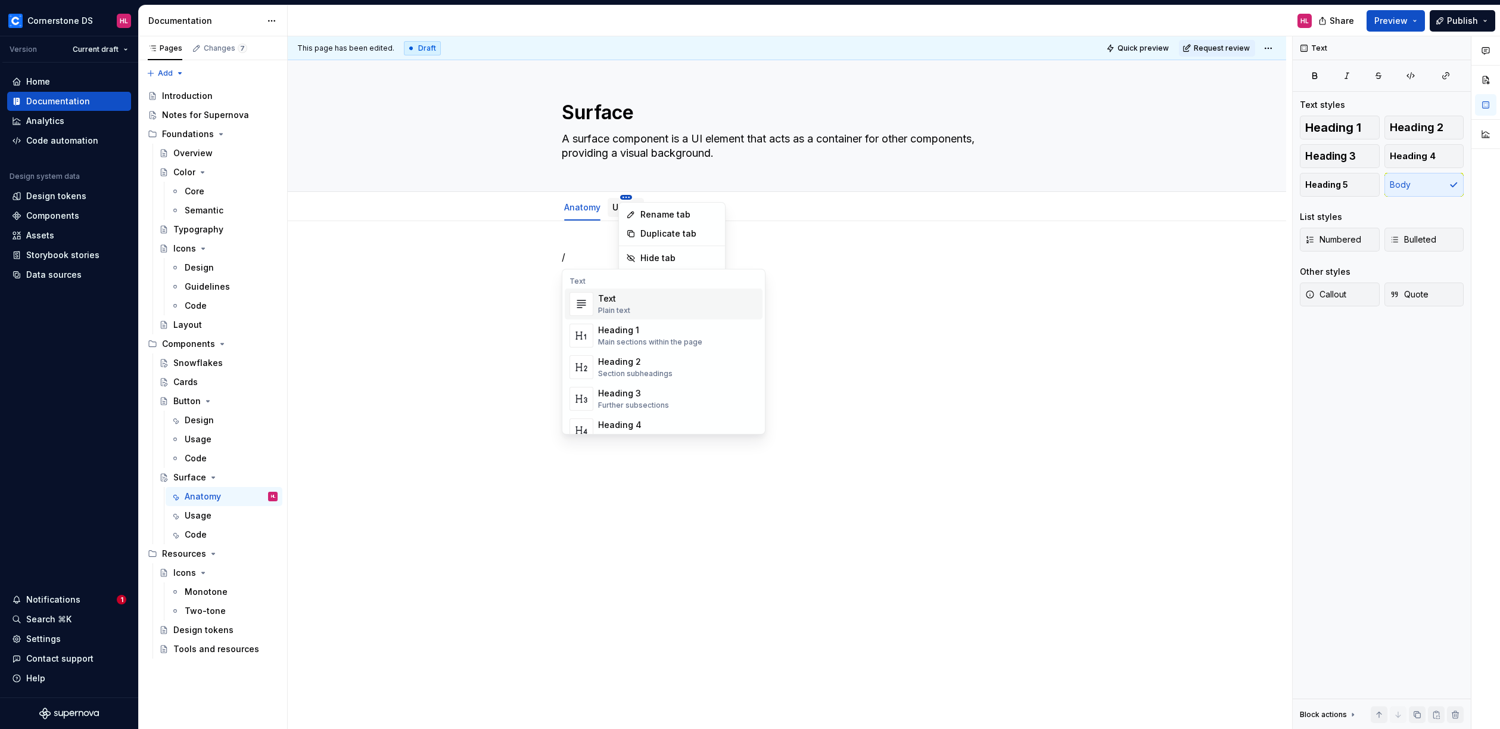
click at [577, 196] on html "Cornerstone DS HL Version Current draft Home Documentation Analytics Code autom…" at bounding box center [750, 364] width 1500 height 729
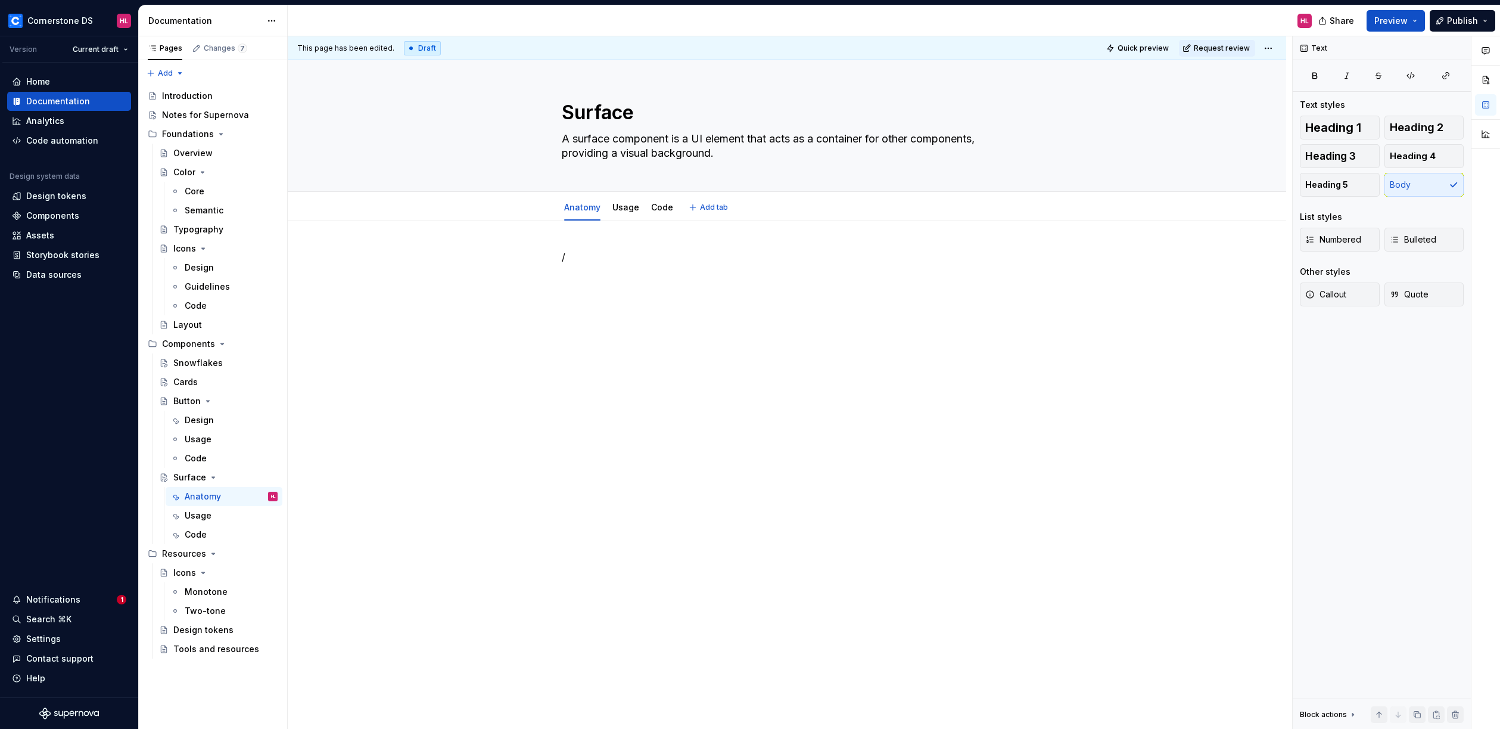
click at [629, 192] on html "Cornerstone DS HL Version Current draft Home Documentation Analytics Code autom…" at bounding box center [750, 364] width 1500 height 729
click at [626, 200] on div "Usage" at bounding box center [625, 207] width 27 height 14
click at [626, 196] on html "Cornerstone DS HL Version Current draft Home Documentation Analytics Code autom…" at bounding box center [750, 364] width 1500 height 729
click at [648, 304] on div "Move left" at bounding box center [678, 302] width 77 height 12
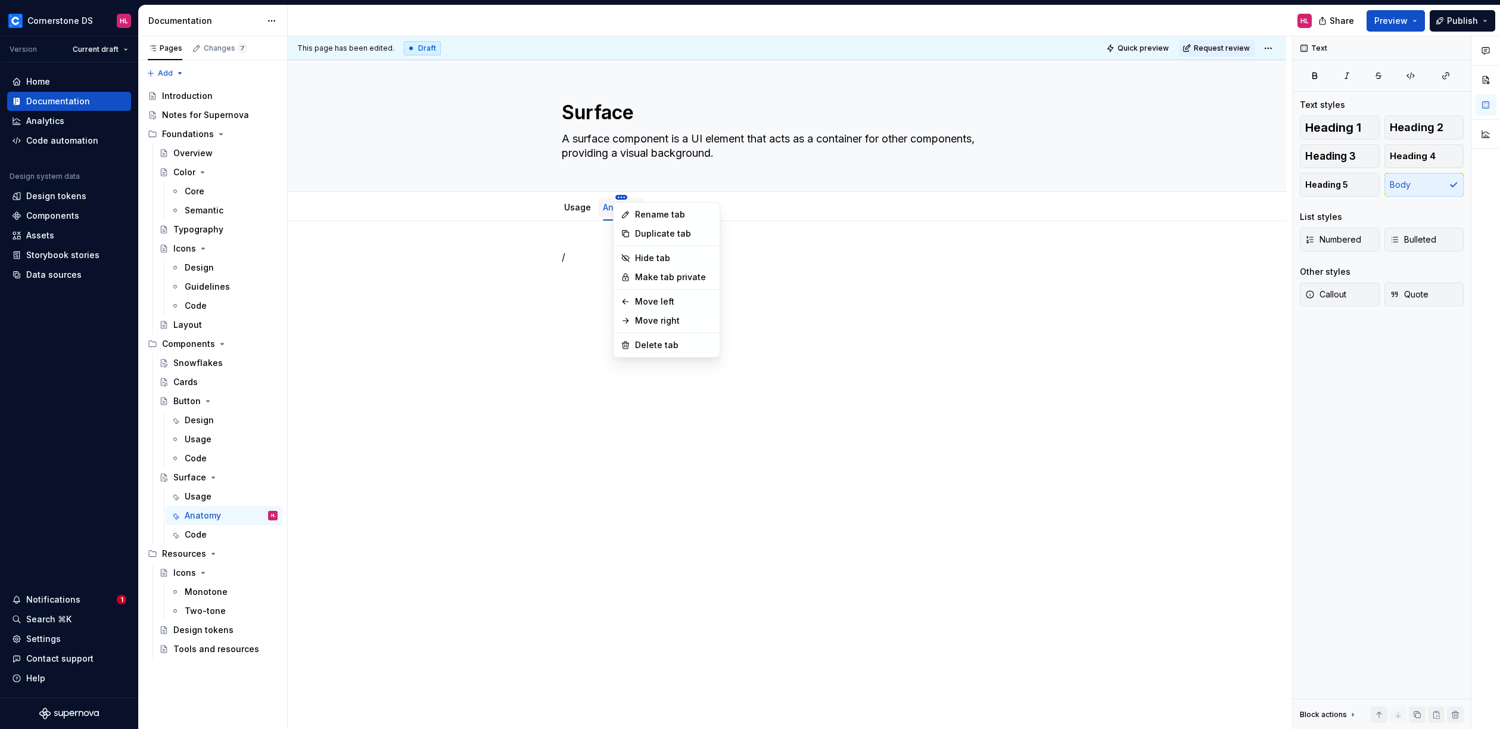
click at [619, 198] on html "Cornerstone DS HL Version Current draft Home Documentation Analytics Code autom…" at bounding box center [750, 364] width 1500 height 729
click at [660, 213] on div "Rename tab" at bounding box center [673, 215] width 77 height 12
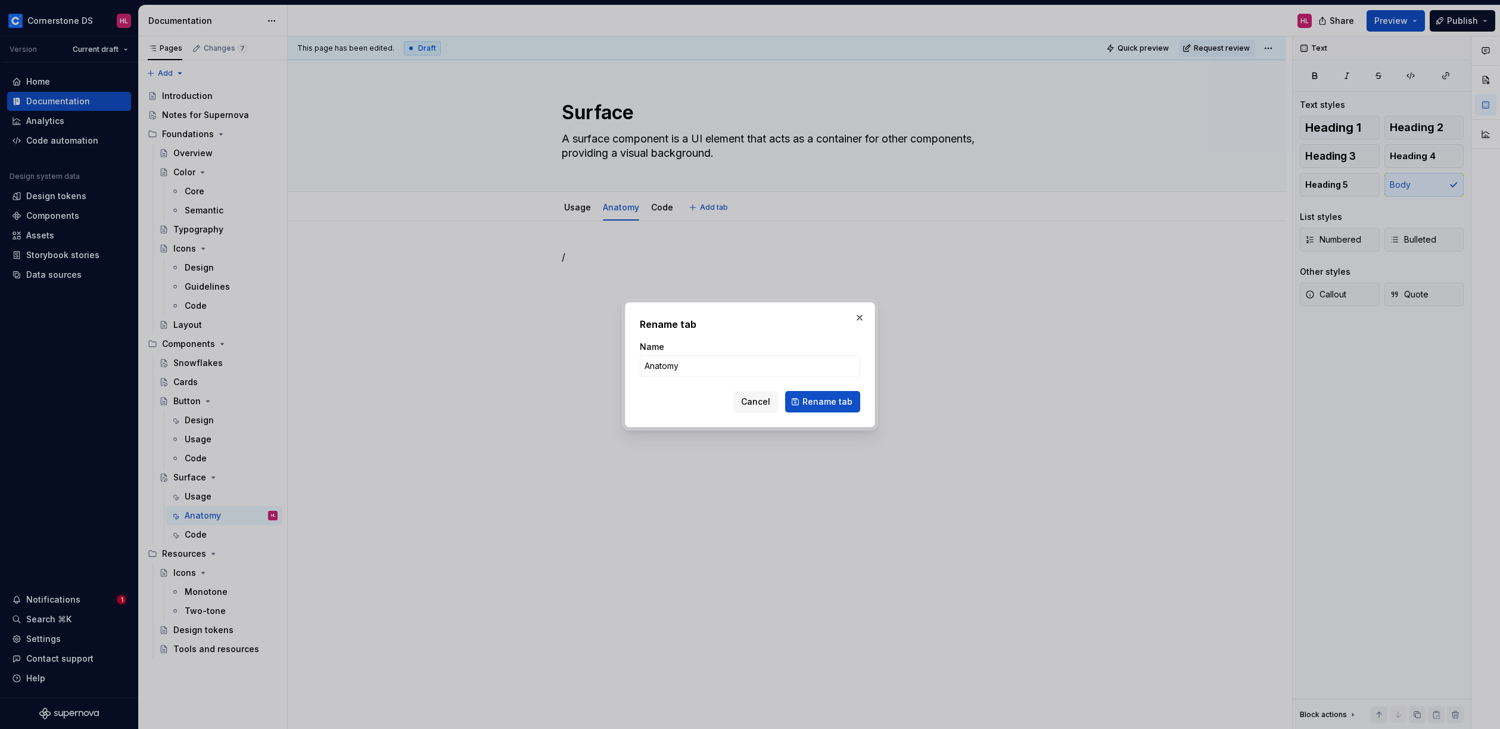
type textarea "*"
click at [691, 368] on input "Anatomy" at bounding box center [750, 365] width 220 height 21
type input "Specs"
click at [838, 400] on span "Rename tab" at bounding box center [828, 402] width 50 height 12
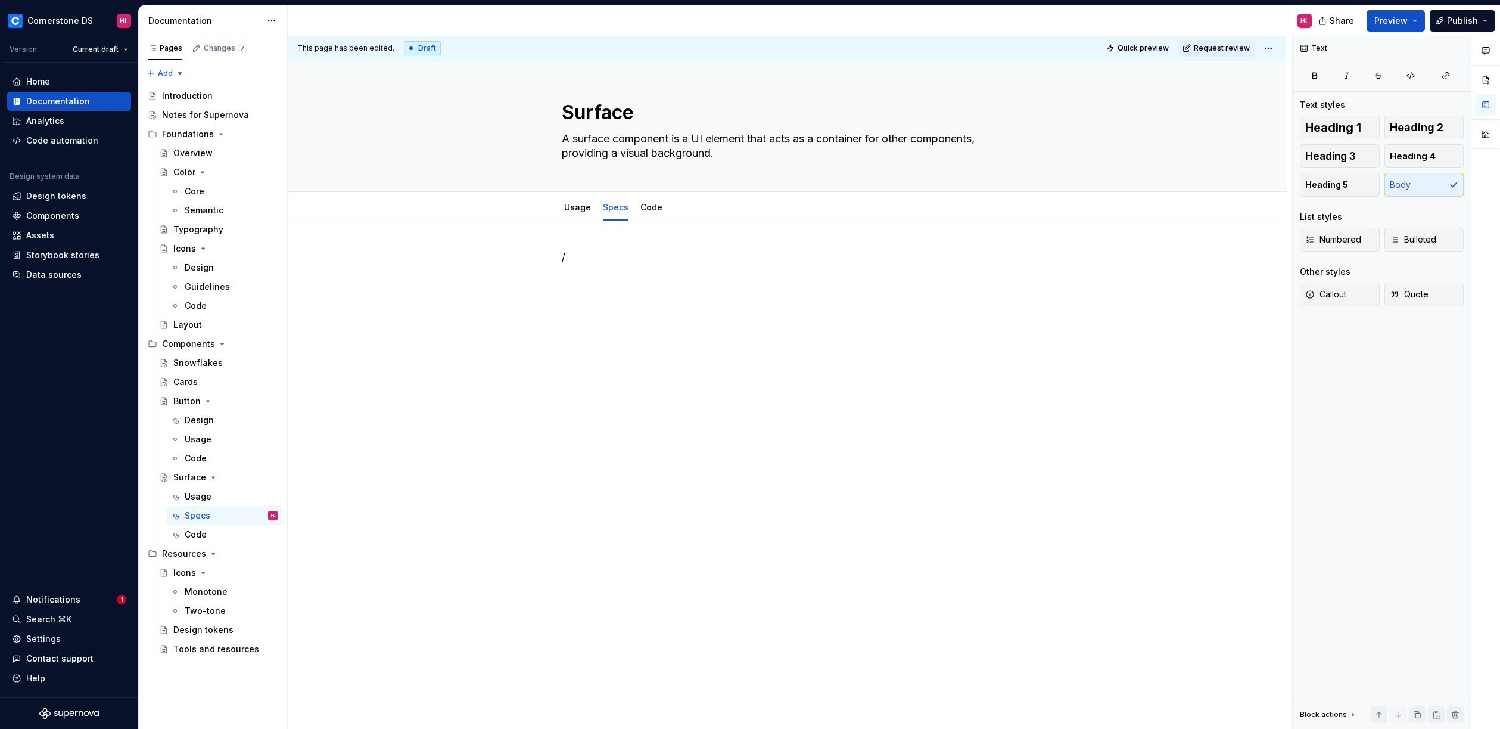
type textarea "*"
click at [689, 210] on span "Add tab" at bounding box center [703, 208] width 28 height 10
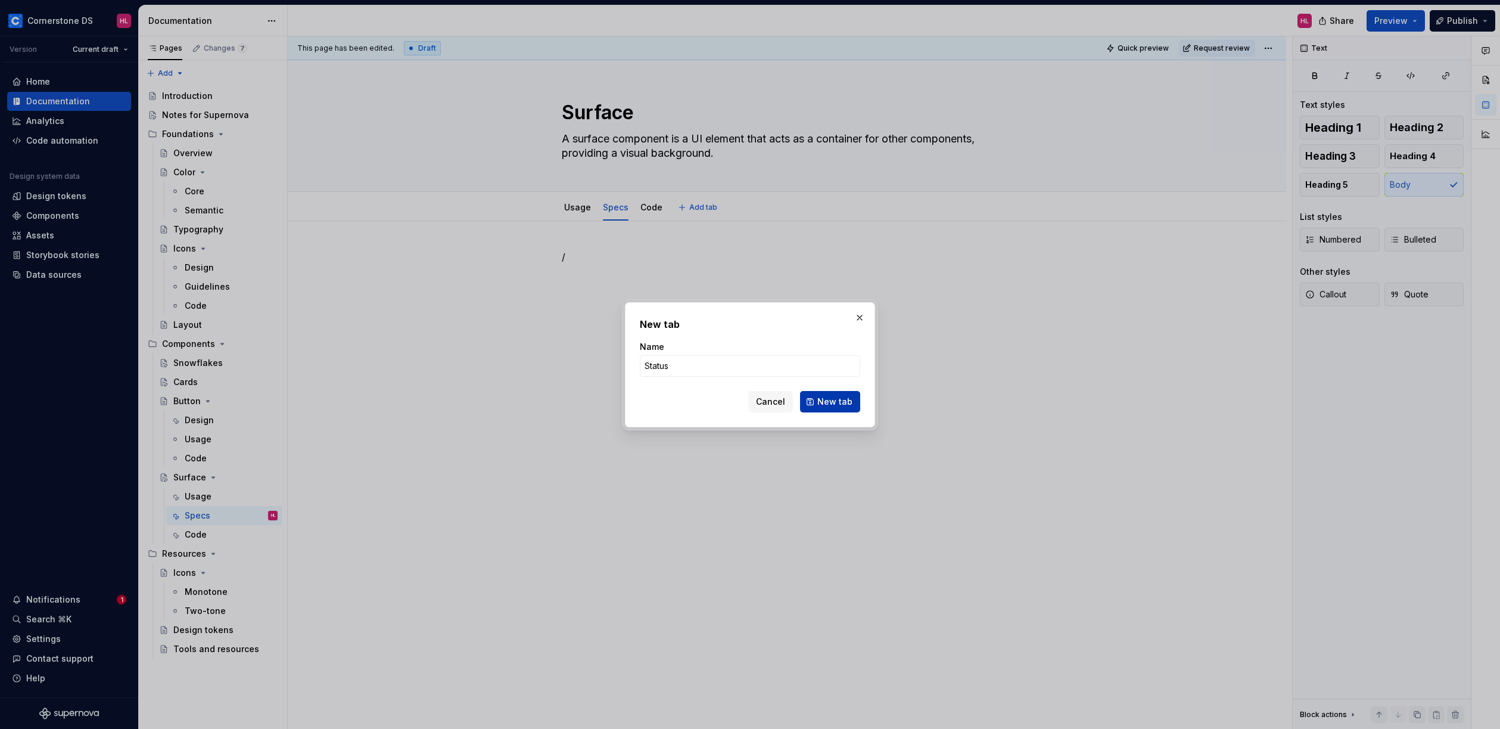
type input "Status"
click at [835, 403] on span "New tab" at bounding box center [834, 402] width 35 height 12
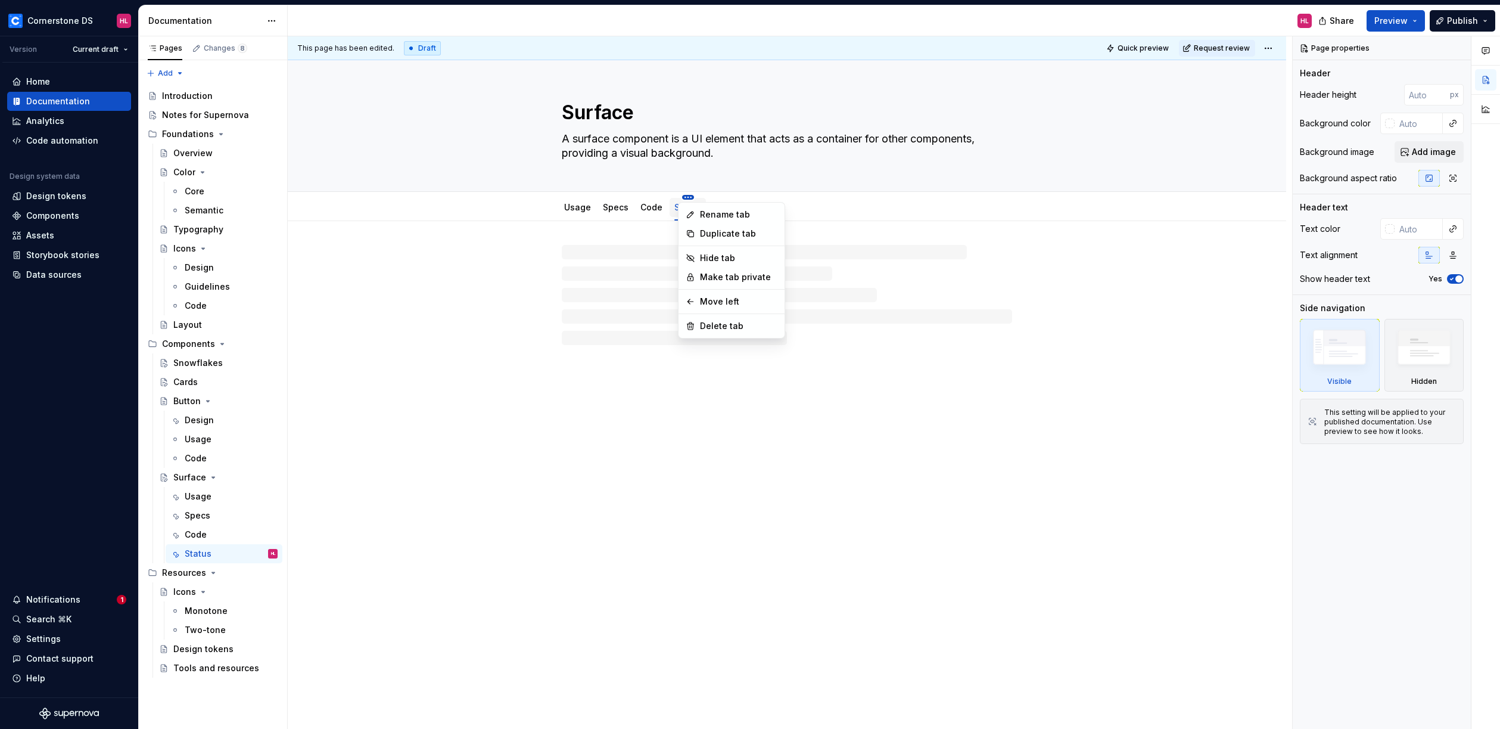
click at [684, 199] on html "Cornerstone DS HL Version Current draft Home Documentation Analytics Code autom…" at bounding box center [750, 364] width 1500 height 729
click at [707, 299] on div "Move left" at bounding box center [738, 302] width 77 height 12
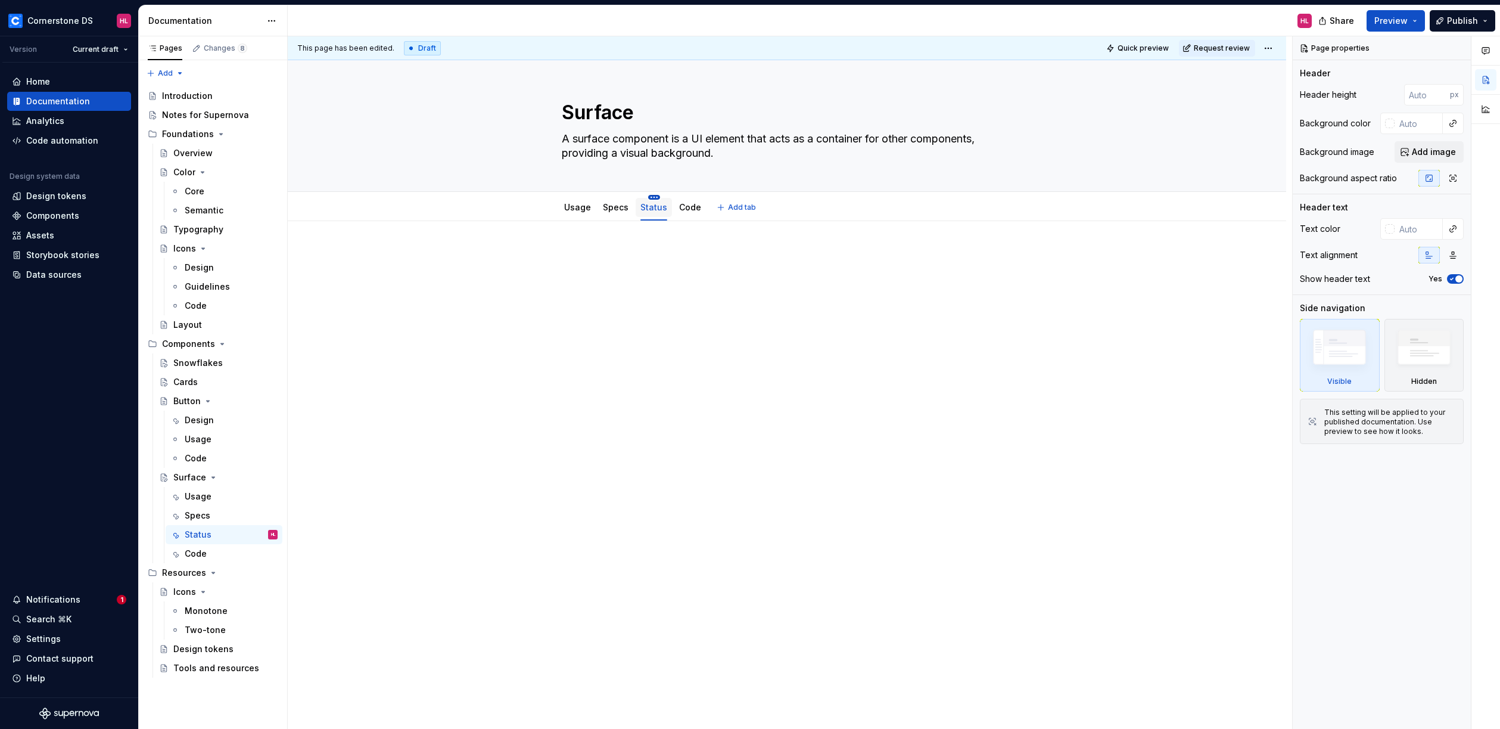
click at [648, 197] on html "Cornerstone DS HL Version Current draft Home Documentation Analytics Code autom…" at bounding box center [750, 364] width 1500 height 729
click at [688, 316] on div "Move right" at bounding box center [705, 321] width 77 height 12
click at [1239, 79] on span "Edit header" at bounding box center [1245, 80] width 48 height 12
click at [1227, 87] on button "Edit header" at bounding box center [1245, 80] width 63 height 21
click at [1234, 89] on button "Edit header" at bounding box center [1245, 80] width 63 height 21
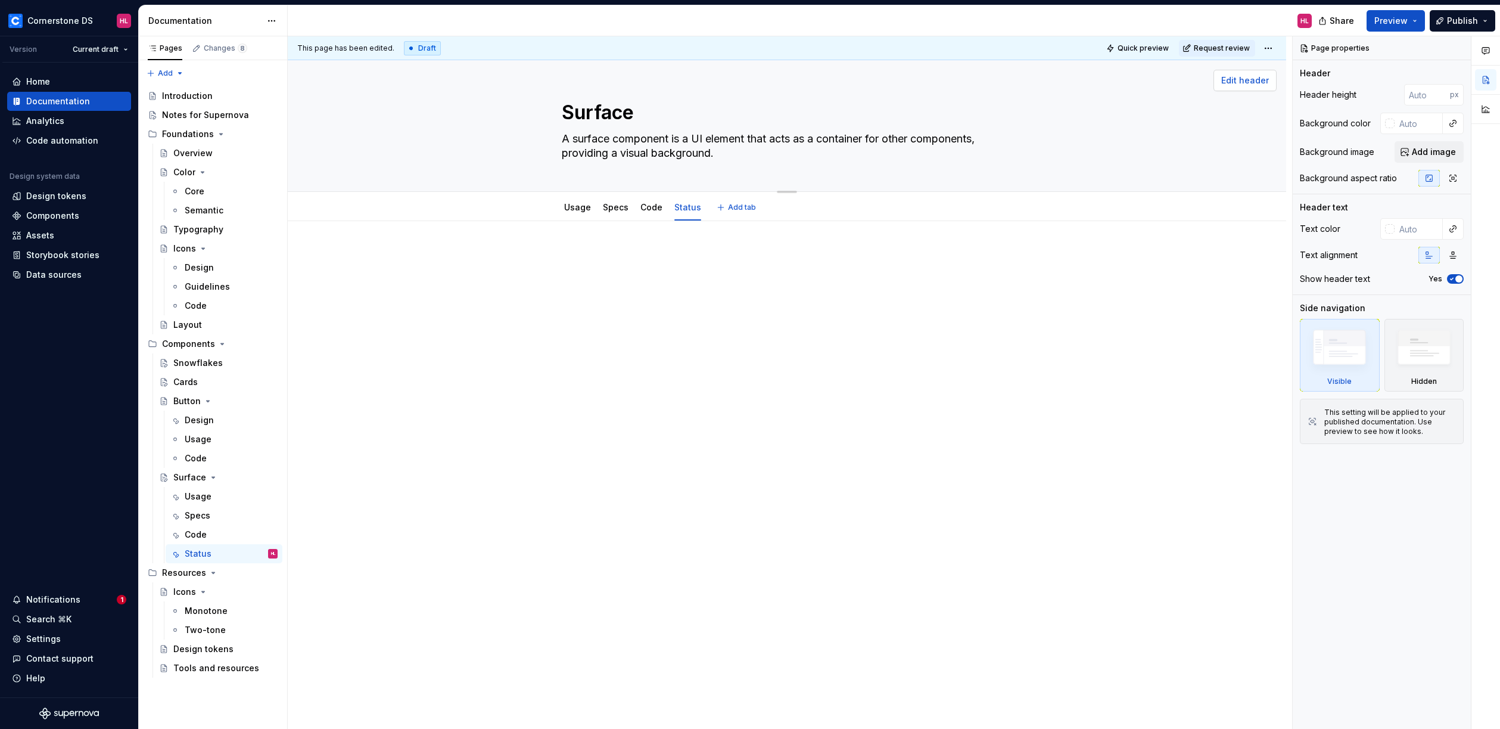
click at [1240, 82] on span "Edit header" at bounding box center [1245, 80] width 48 height 12
click at [1183, 149] on div "Surface A surface component is a UI element that acts as a container for other …" at bounding box center [786, 125] width 903 height 131
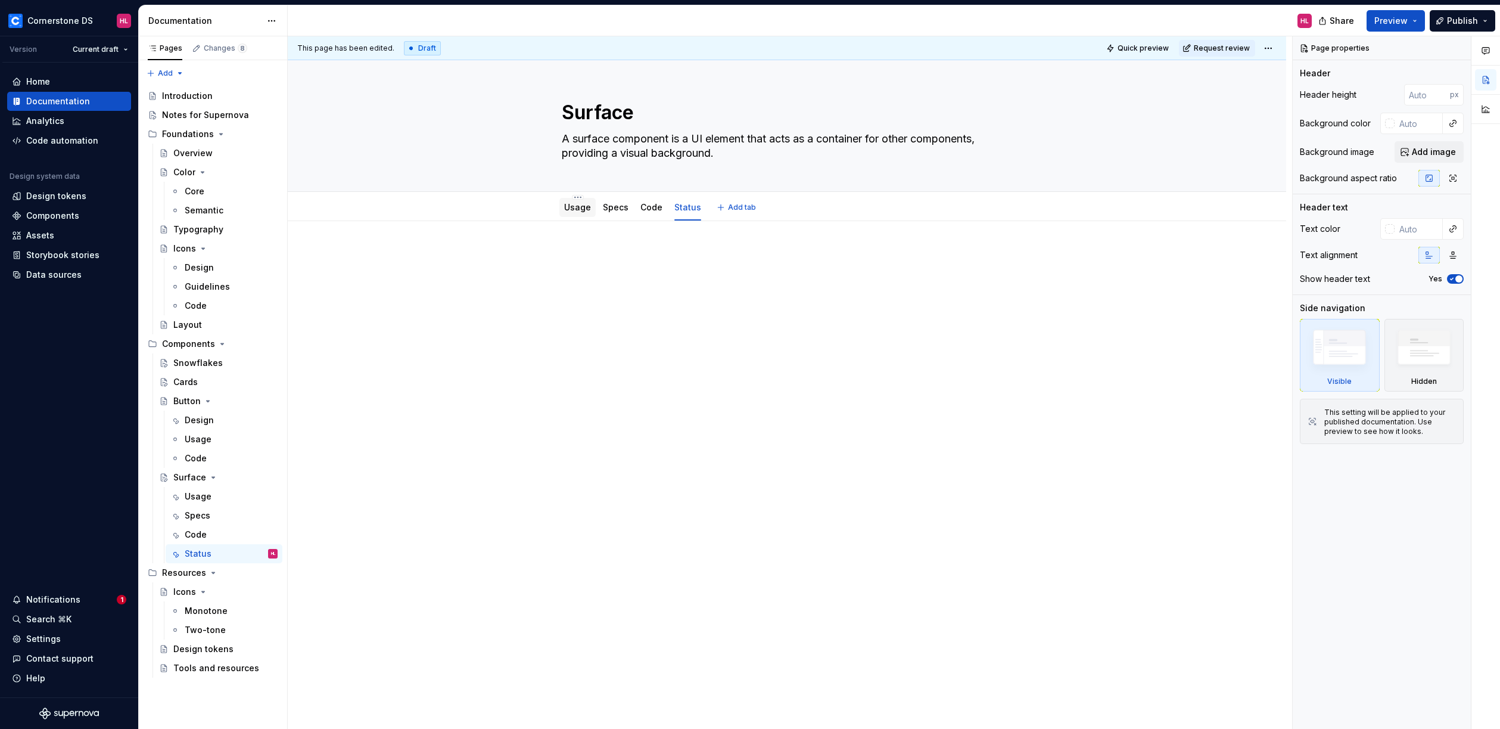
click at [573, 213] on div "Usage" at bounding box center [577, 207] width 36 height 19
click at [578, 210] on link "Usage" at bounding box center [577, 207] width 27 height 10
type textarea "*"
click at [594, 245] on div at bounding box center [787, 374] width 999 height 307
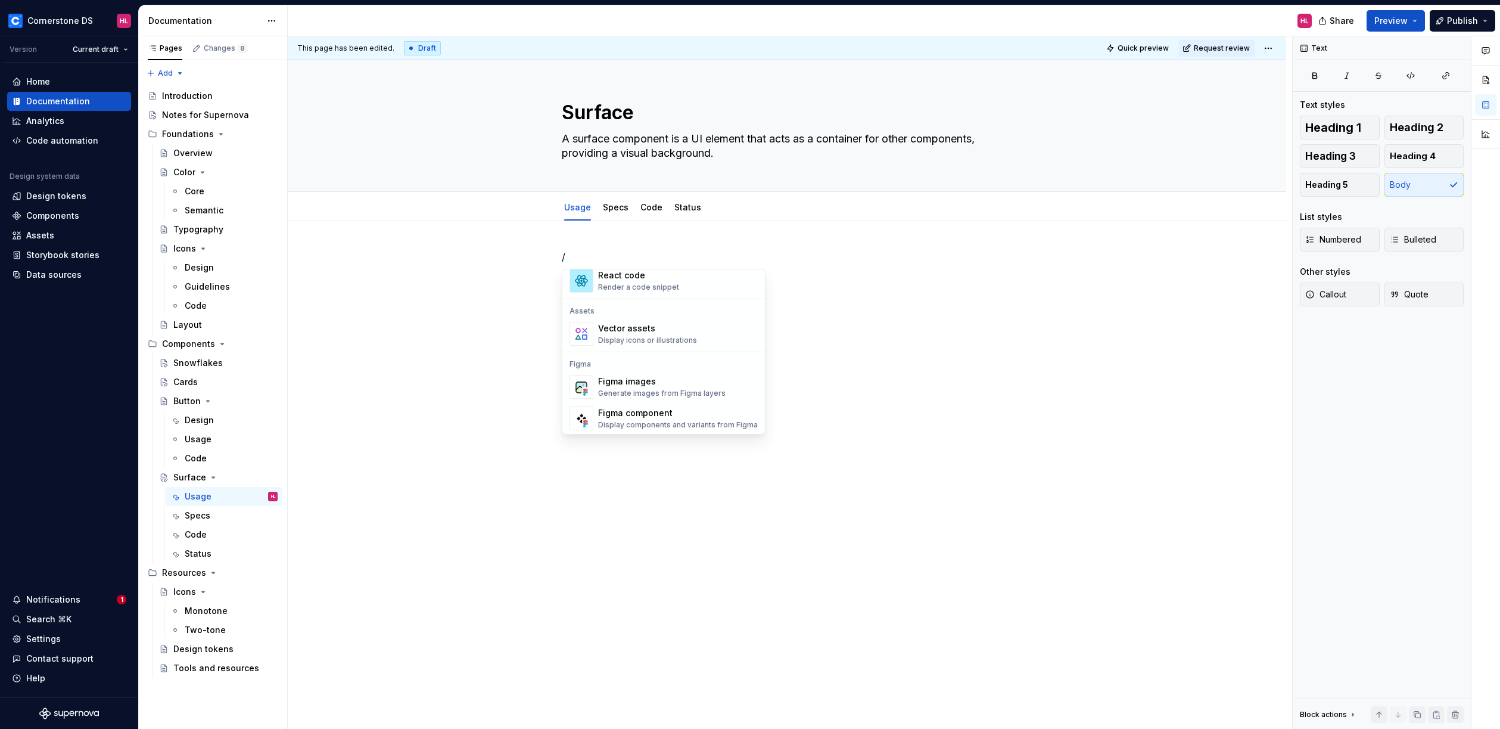
scroll to position [1037, 0]
click at [669, 384] on div "Figma images" at bounding box center [662, 381] width 128 height 12
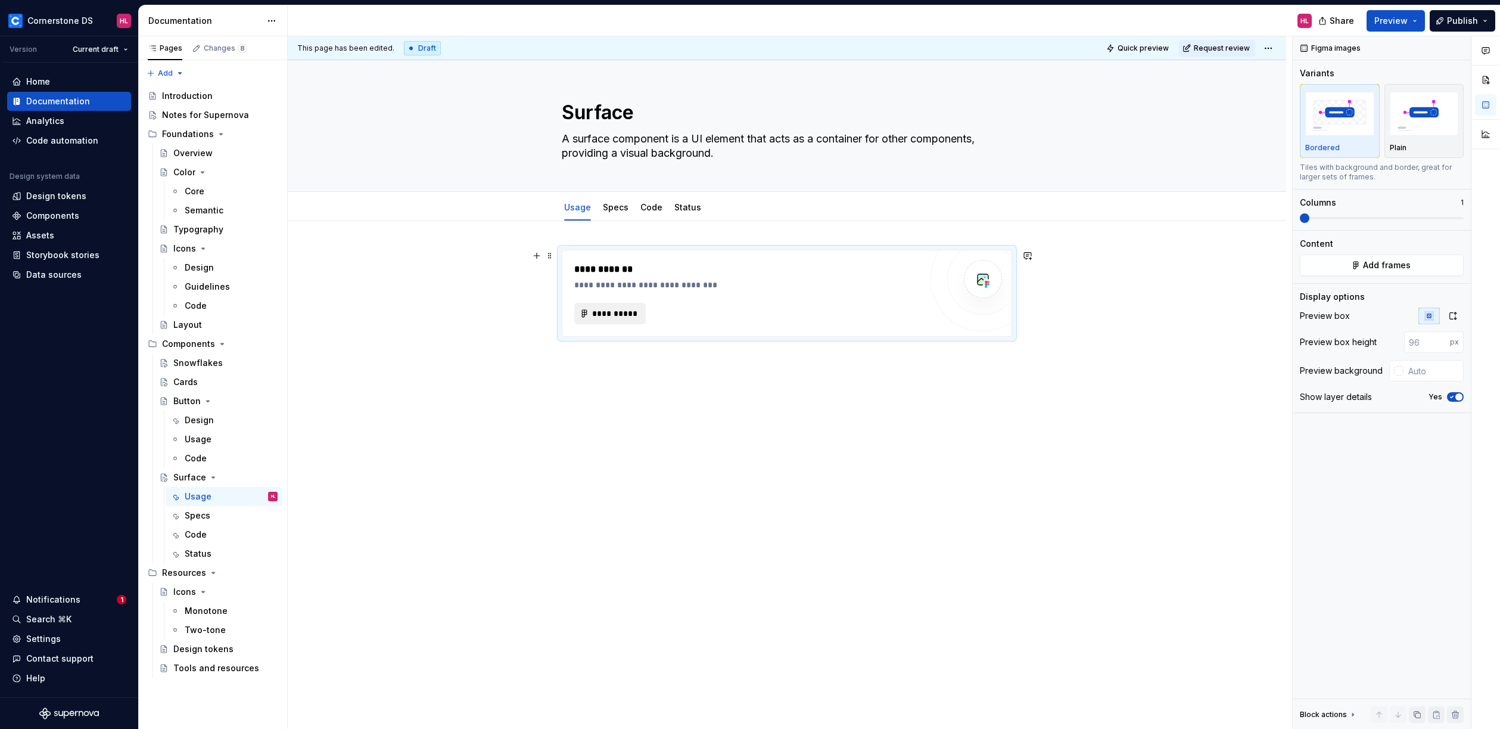
click at [597, 307] on span "**********" at bounding box center [615, 313] width 46 height 12
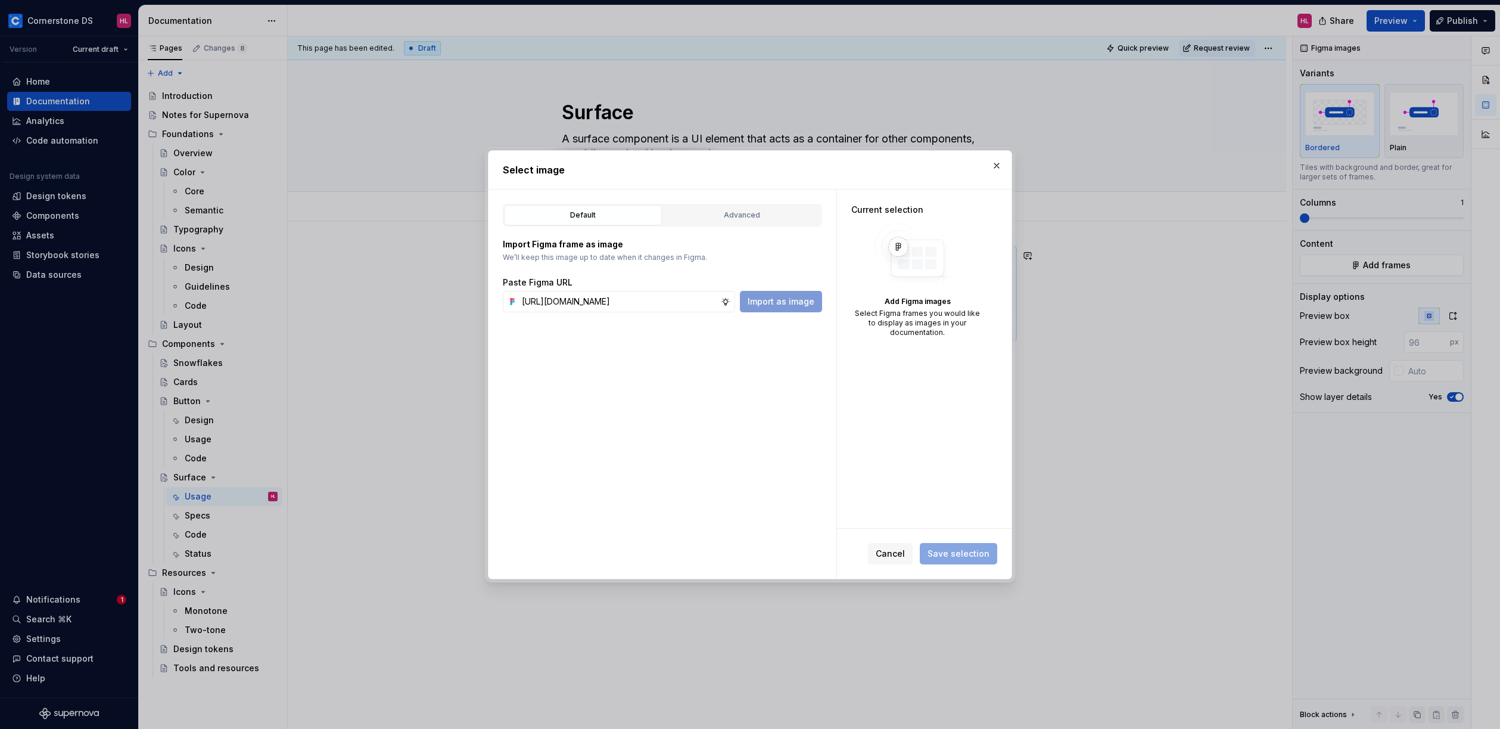
scroll to position [0, 288]
type input "[URL][DOMAIN_NAME]"
click at [797, 301] on span "Import as image" at bounding box center [781, 302] width 67 height 12
click at [971, 559] on button "Save selection" at bounding box center [958, 553] width 77 height 21
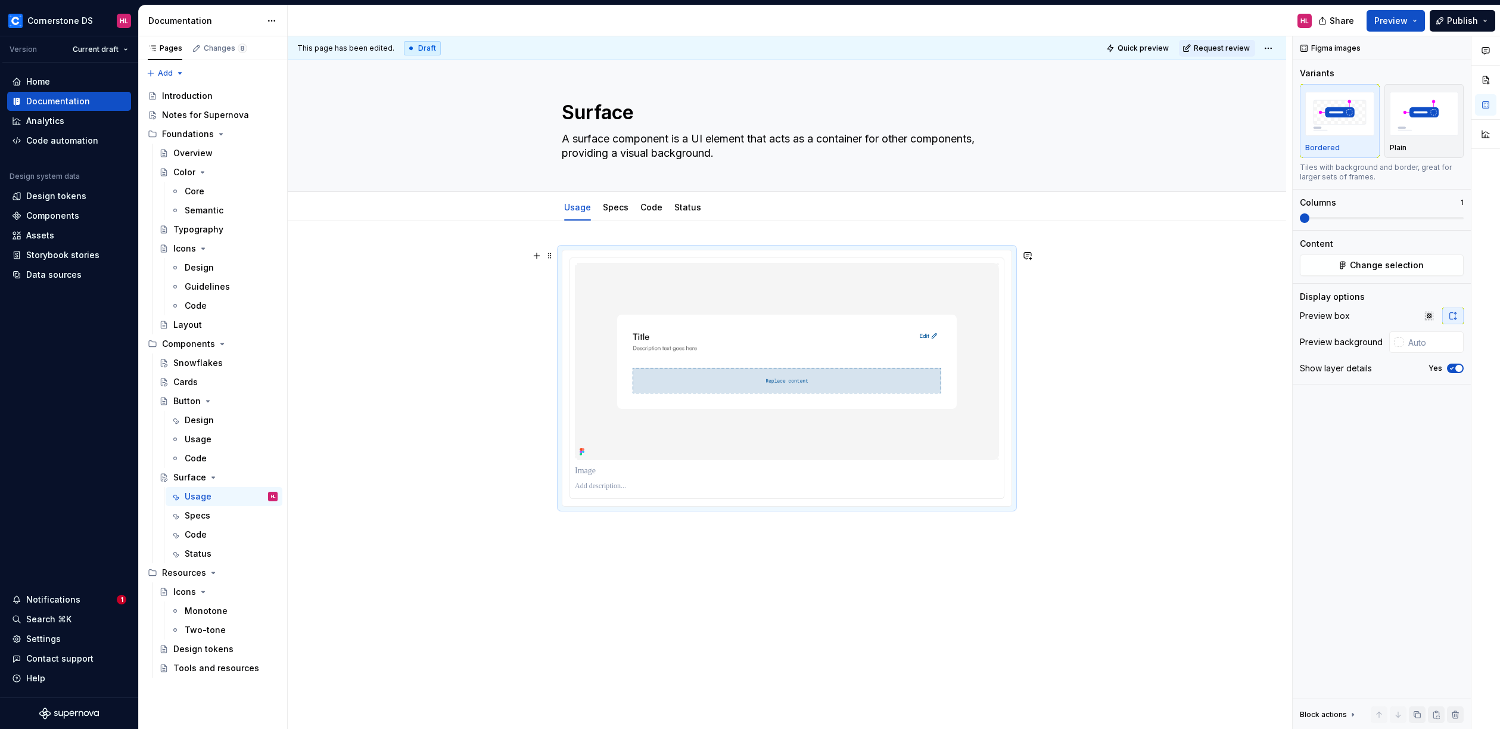
click at [1063, 358] on div at bounding box center [787, 480] width 999 height 518
click at [1106, 335] on div "This page has been edited. Draft Quick preview Request review Surface A surface…" at bounding box center [790, 382] width 1005 height 693
click at [840, 577] on div at bounding box center [787, 480] width 999 height 518
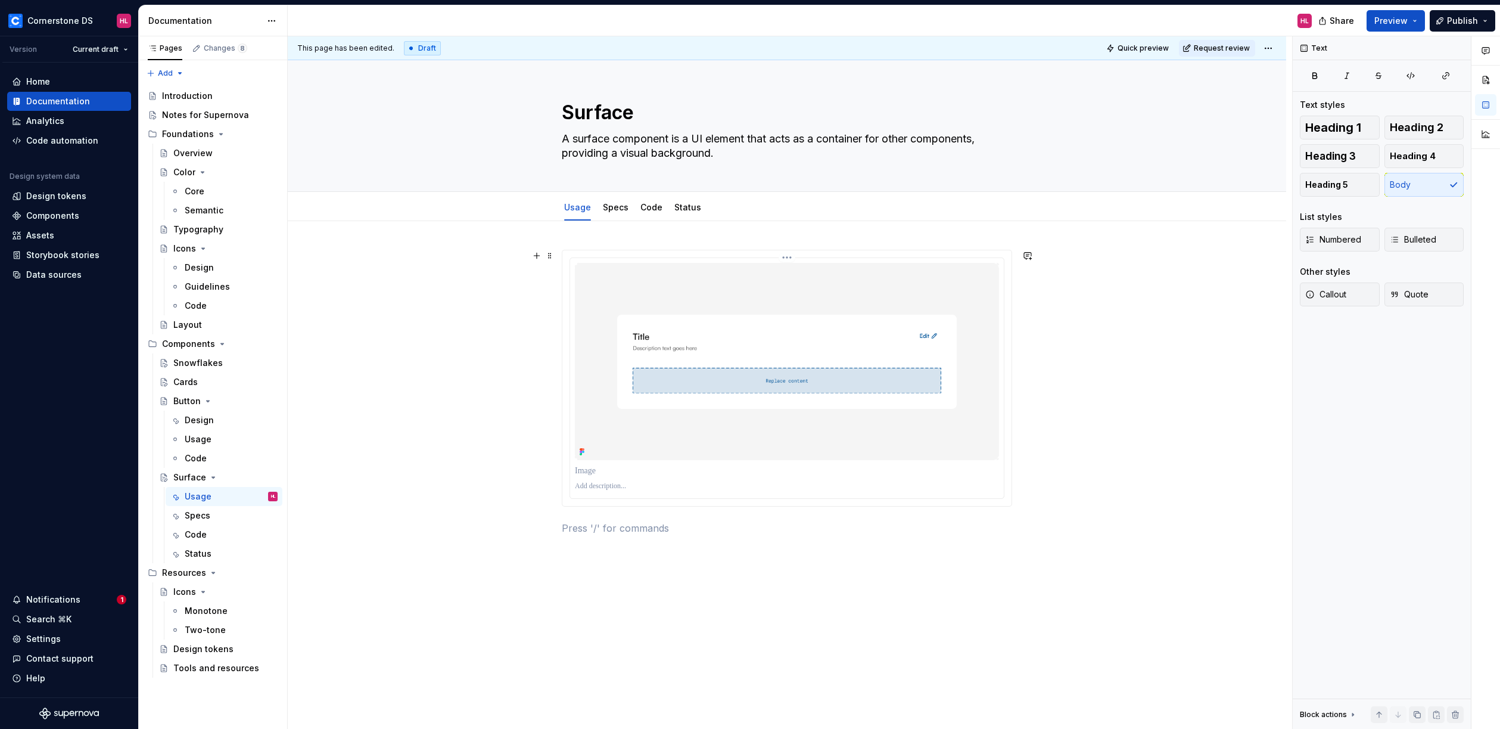
click at [939, 459] on img at bounding box center [787, 361] width 424 height 197
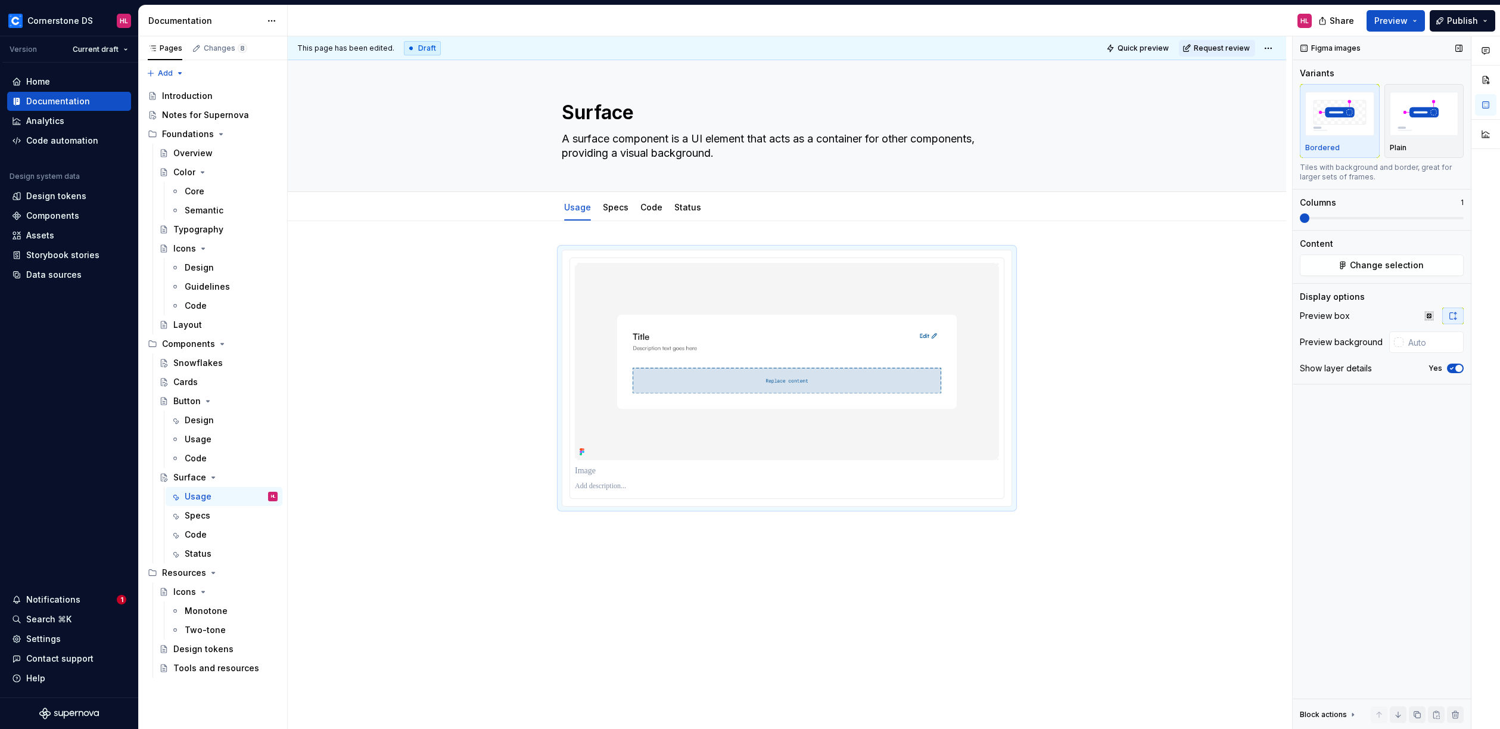
click at [1455, 366] on icon "button" at bounding box center [1452, 368] width 10 height 7
click at [626, 533] on div at bounding box center [787, 479] width 999 height 516
click at [1078, 436] on div at bounding box center [787, 479] width 999 height 516
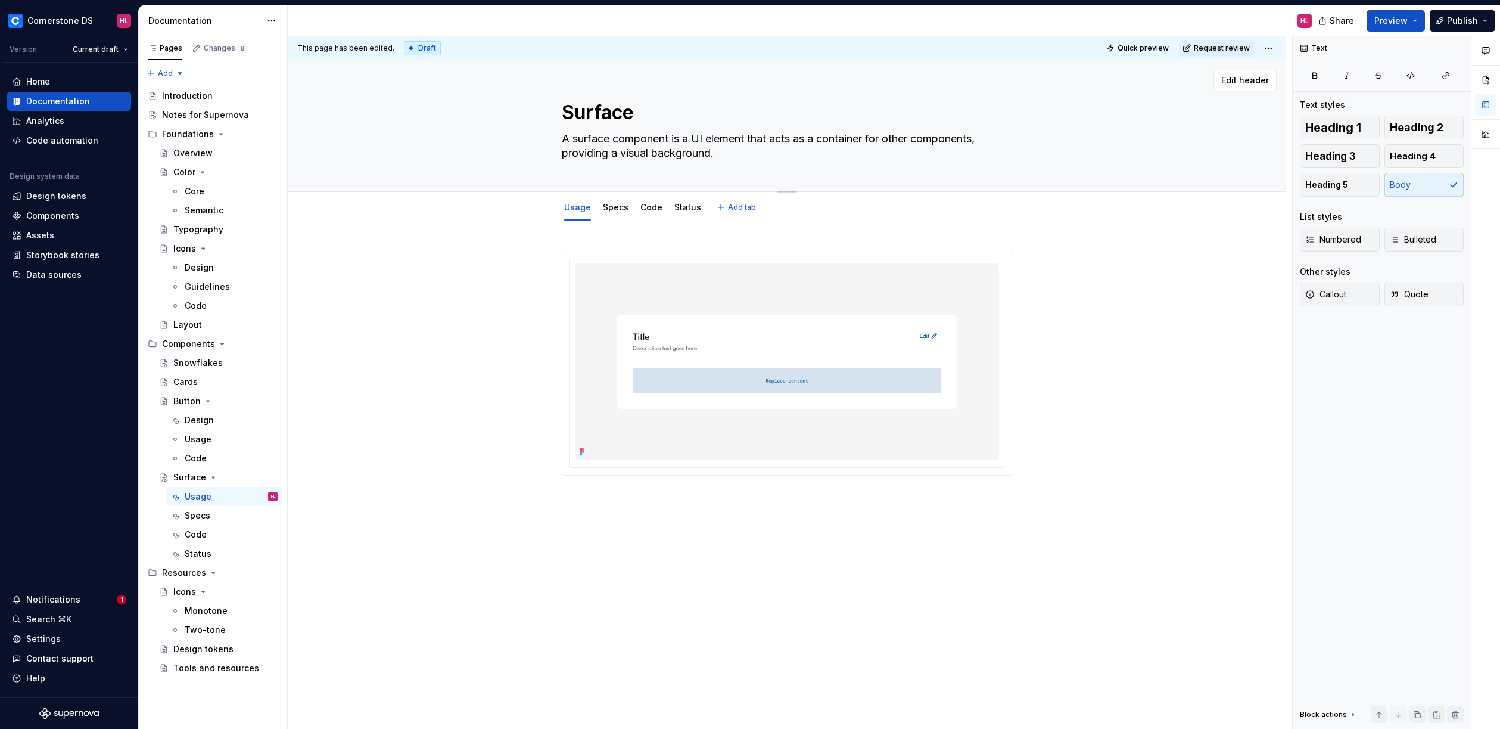
click at [1178, 150] on div "Surface A surface component is a UI element that acts as a container for other …" at bounding box center [786, 125] width 903 height 131
click at [1225, 86] on span "Edit header" at bounding box center [1245, 80] width 48 height 12
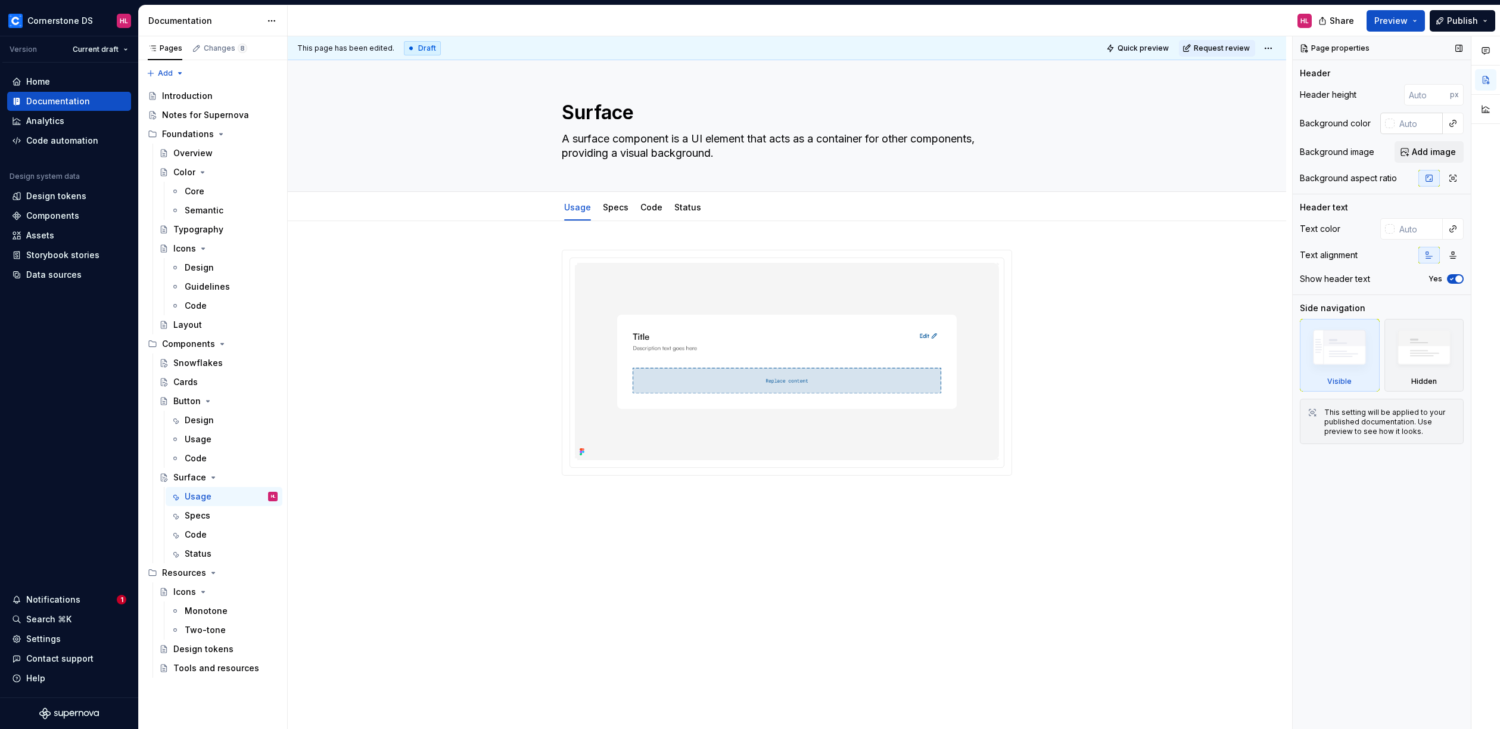
click at [1423, 125] on input "text" at bounding box center [1419, 123] width 48 height 21
click at [1452, 127] on button "button" at bounding box center [1453, 123] width 17 height 17
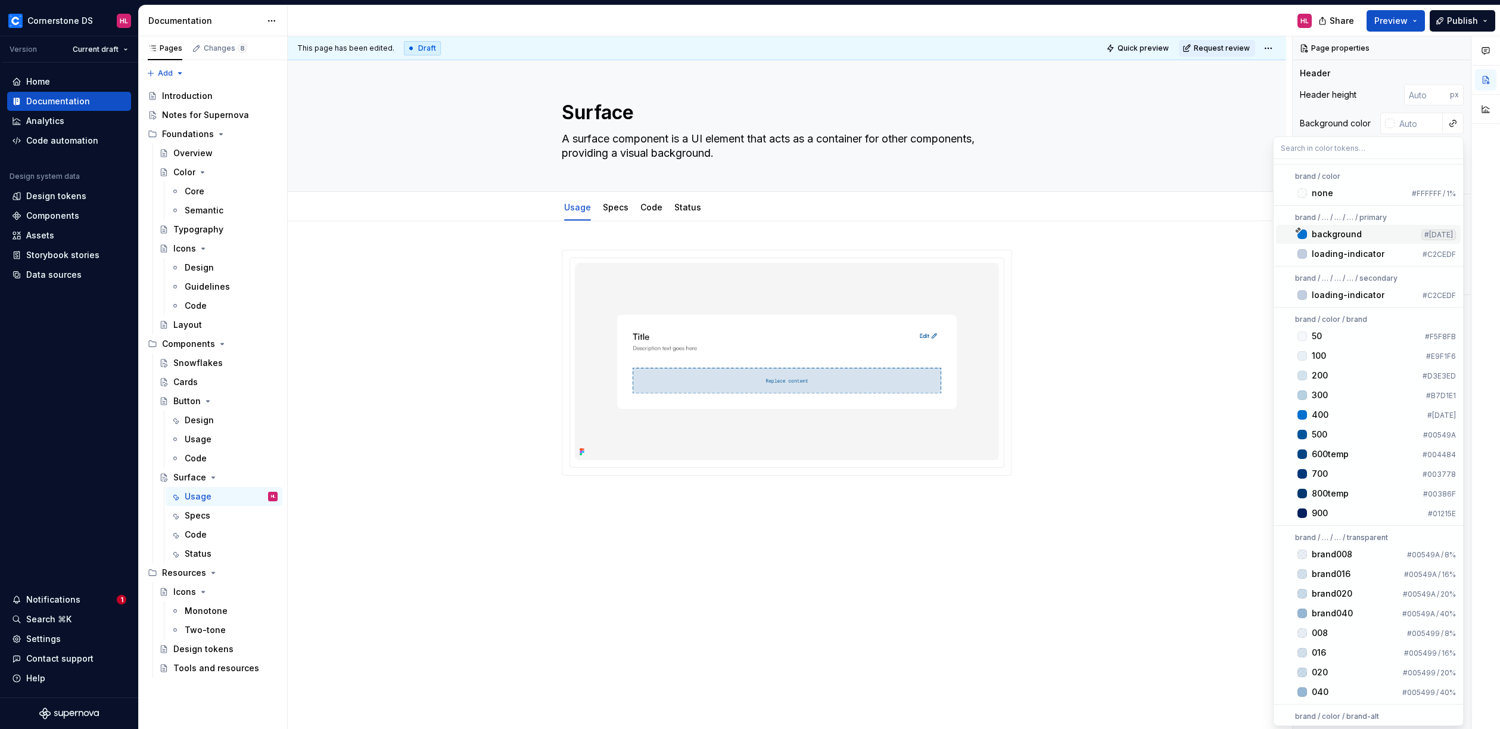
click at [1357, 232] on div "background" at bounding box center [1337, 234] width 50 height 12
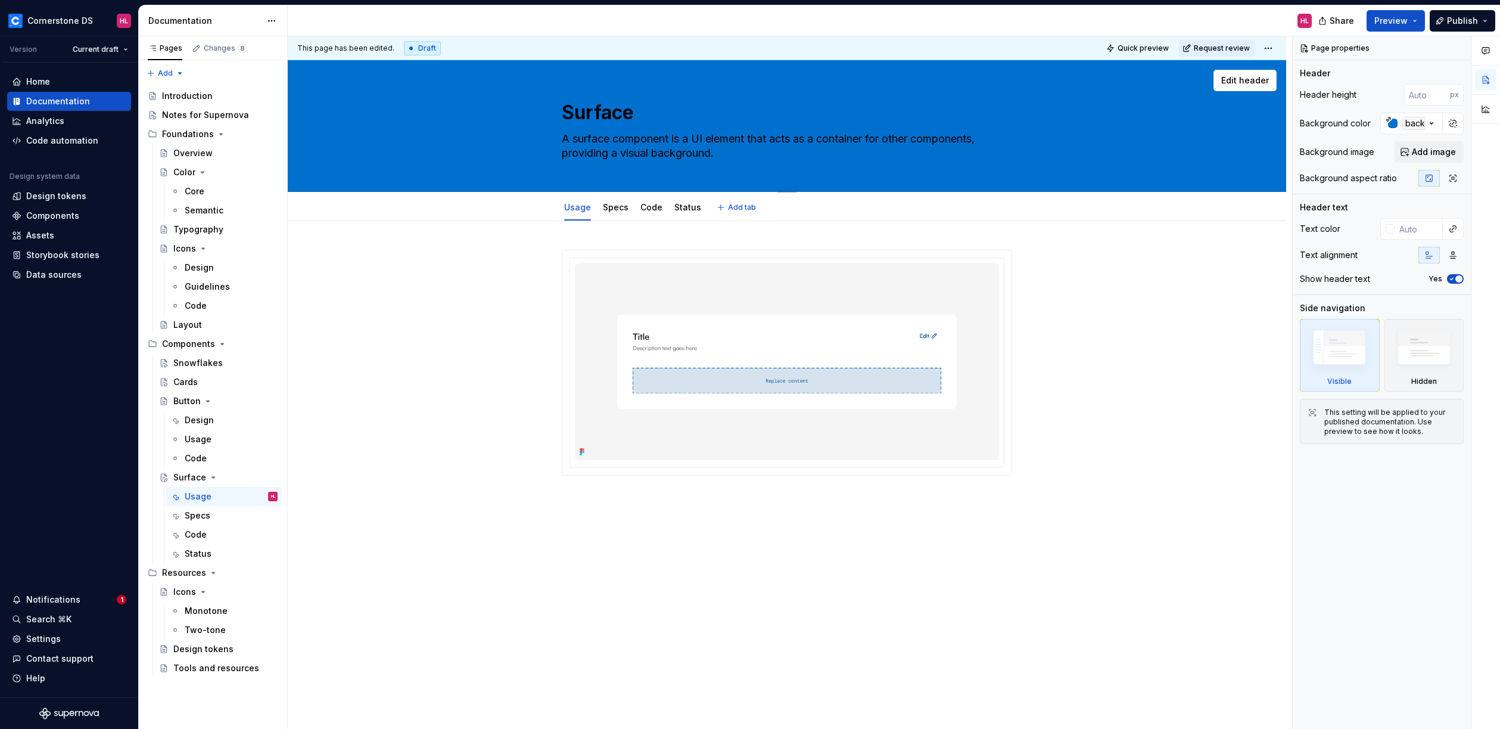
click at [676, 112] on textarea "Surface" at bounding box center [784, 112] width 450 height 29
click at [1426, 229] on input "text" at bounding box center [1419, 228] width 48 height 21
click at [1448, 232] on button "button" at bounding box center [1453, 228] width 17 height 17
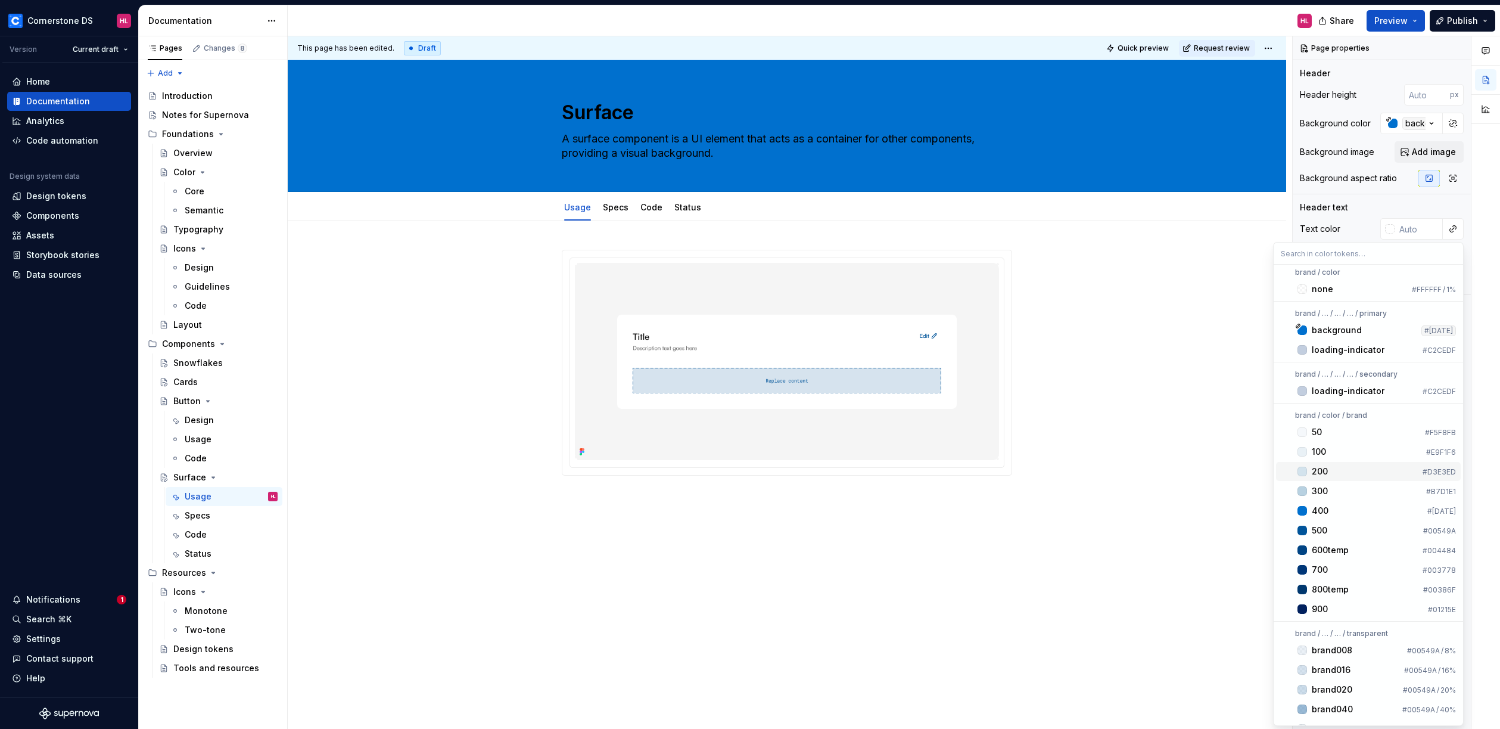
type textarea "*"
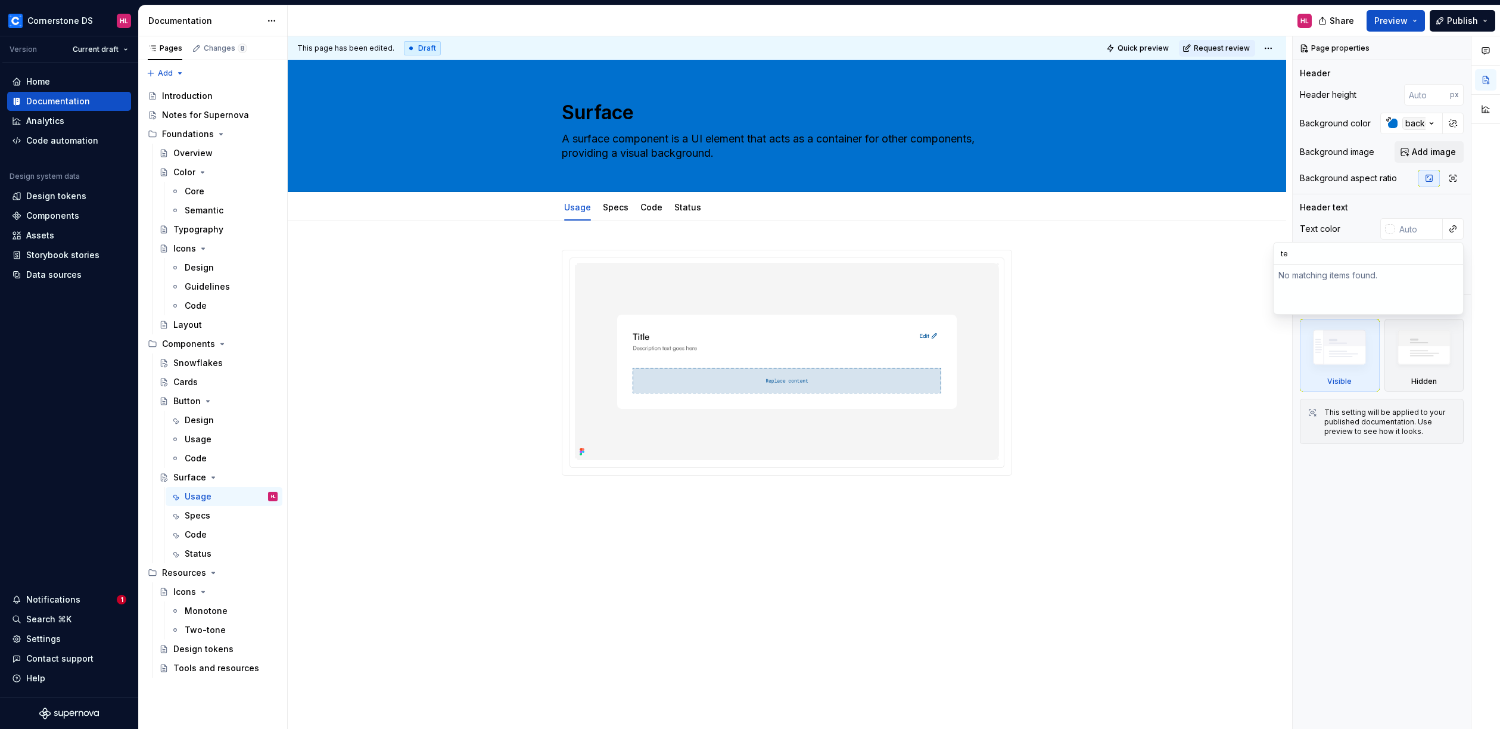
type input "t"
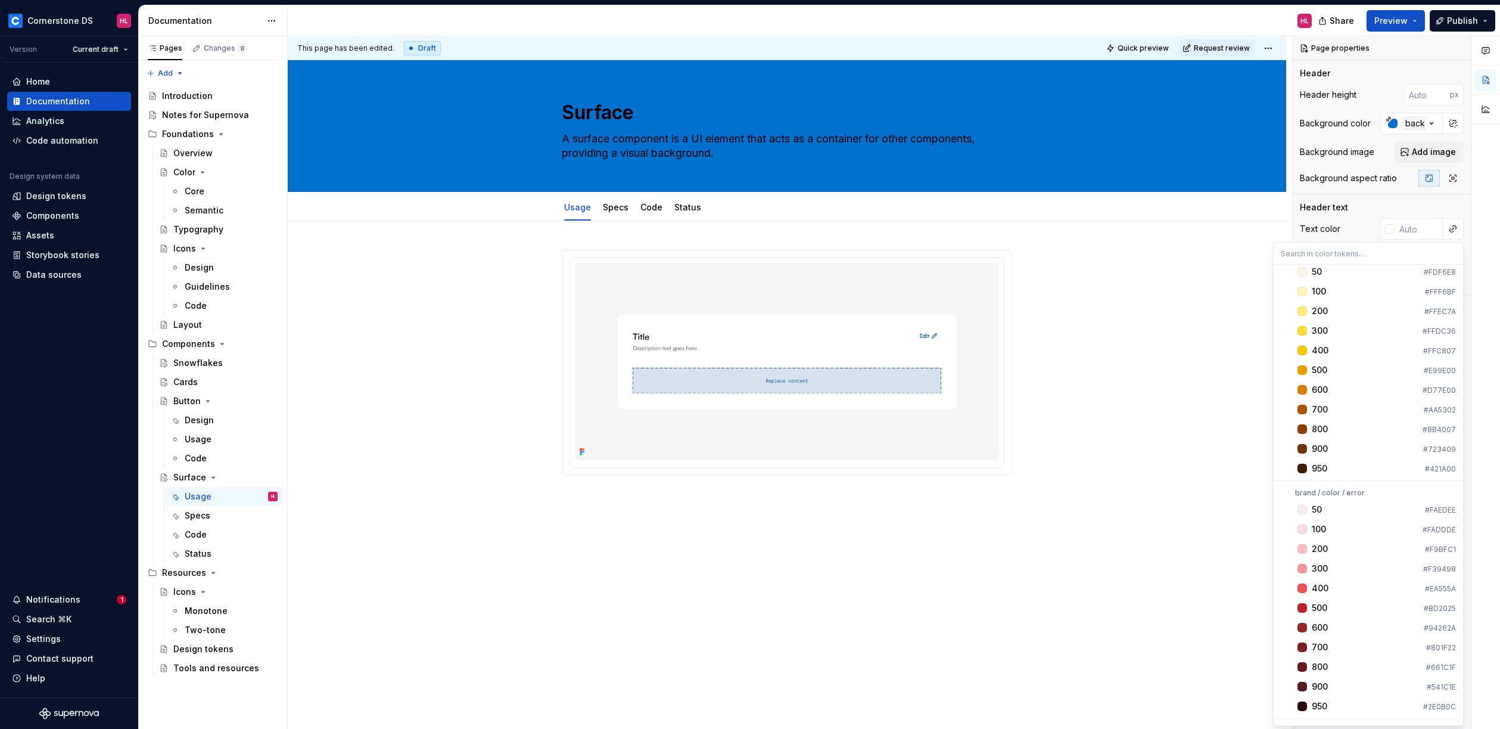
scroll to position [1692, 0]
click at [1410, 186] on div "Comments Open comments No comments yet Select ‘Comment’ from the block context …" at bounding box center [1396, 382] width 207 height 693
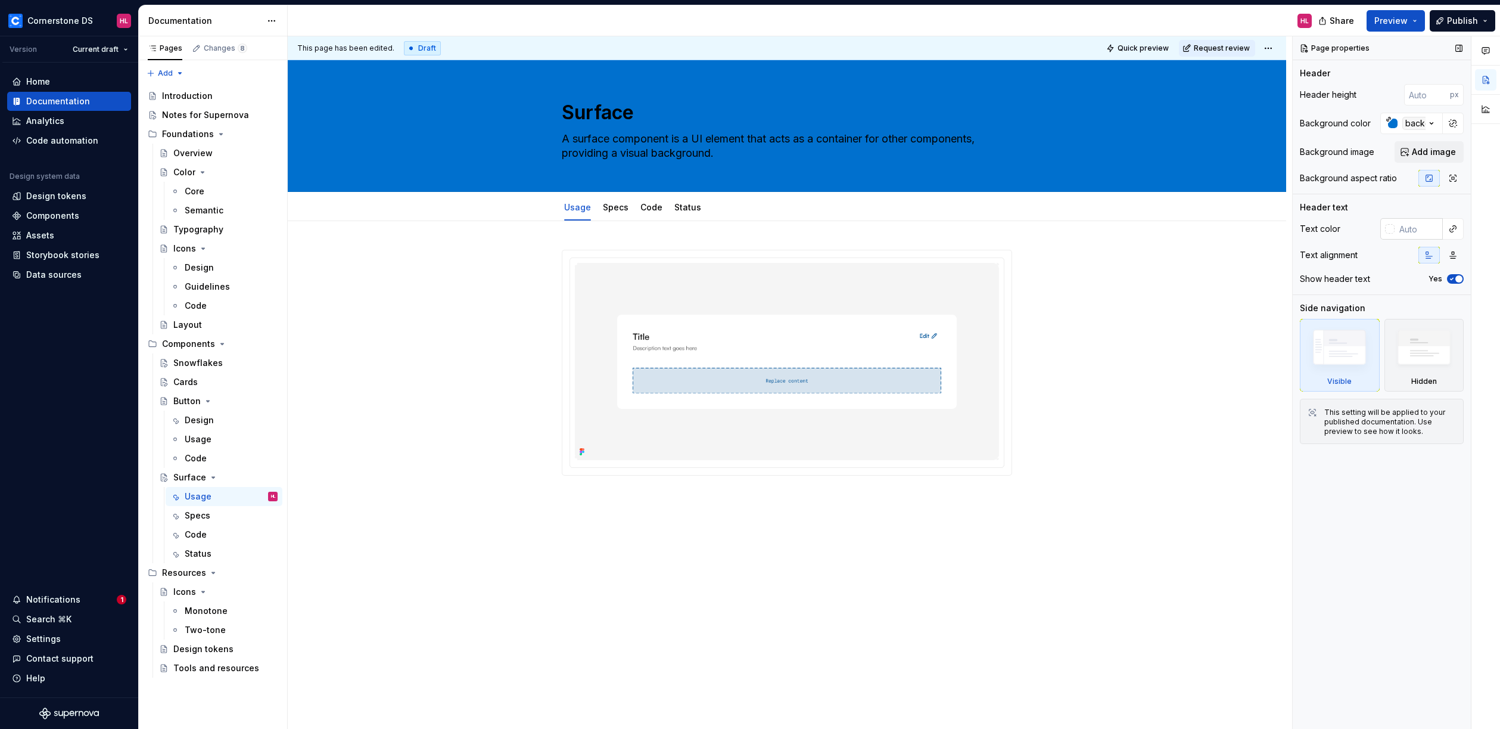
click at [1390, 232] on div at bounding box center [1390, 229] width 10 height 10
type input "#5F5454"
type input "*******"
type input "#BCB7B7"
type input "*******"
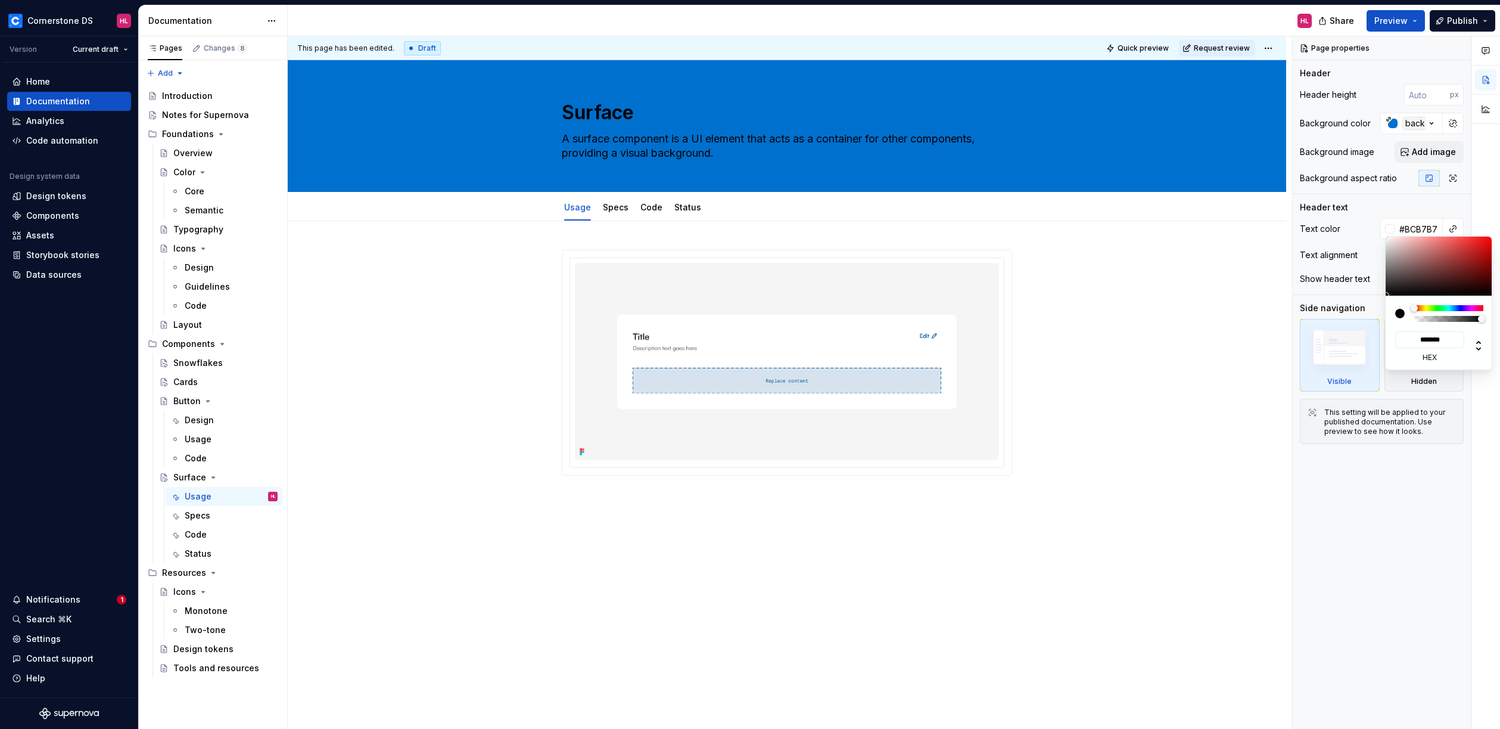
type input "#FFFFFF"
type input "*******"
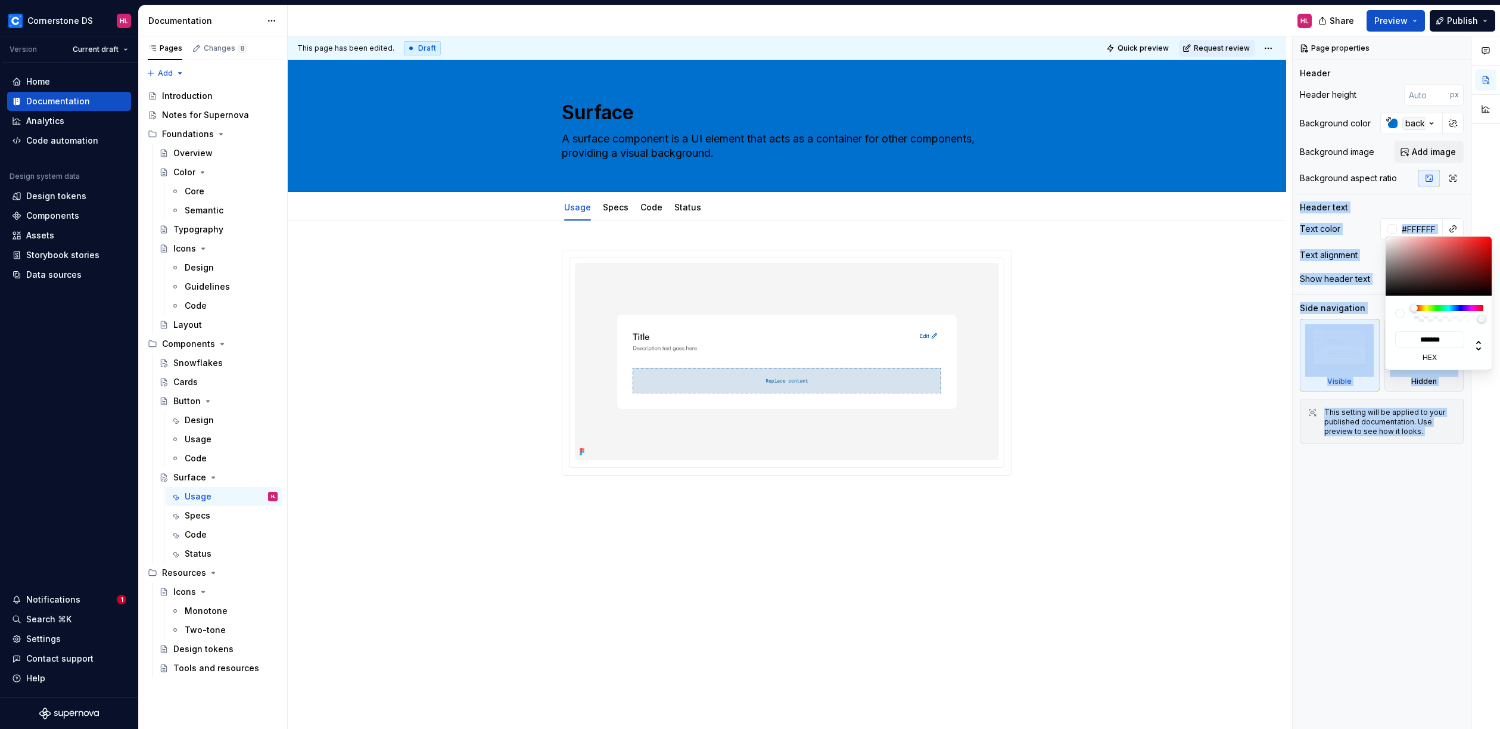
type textarea "*"
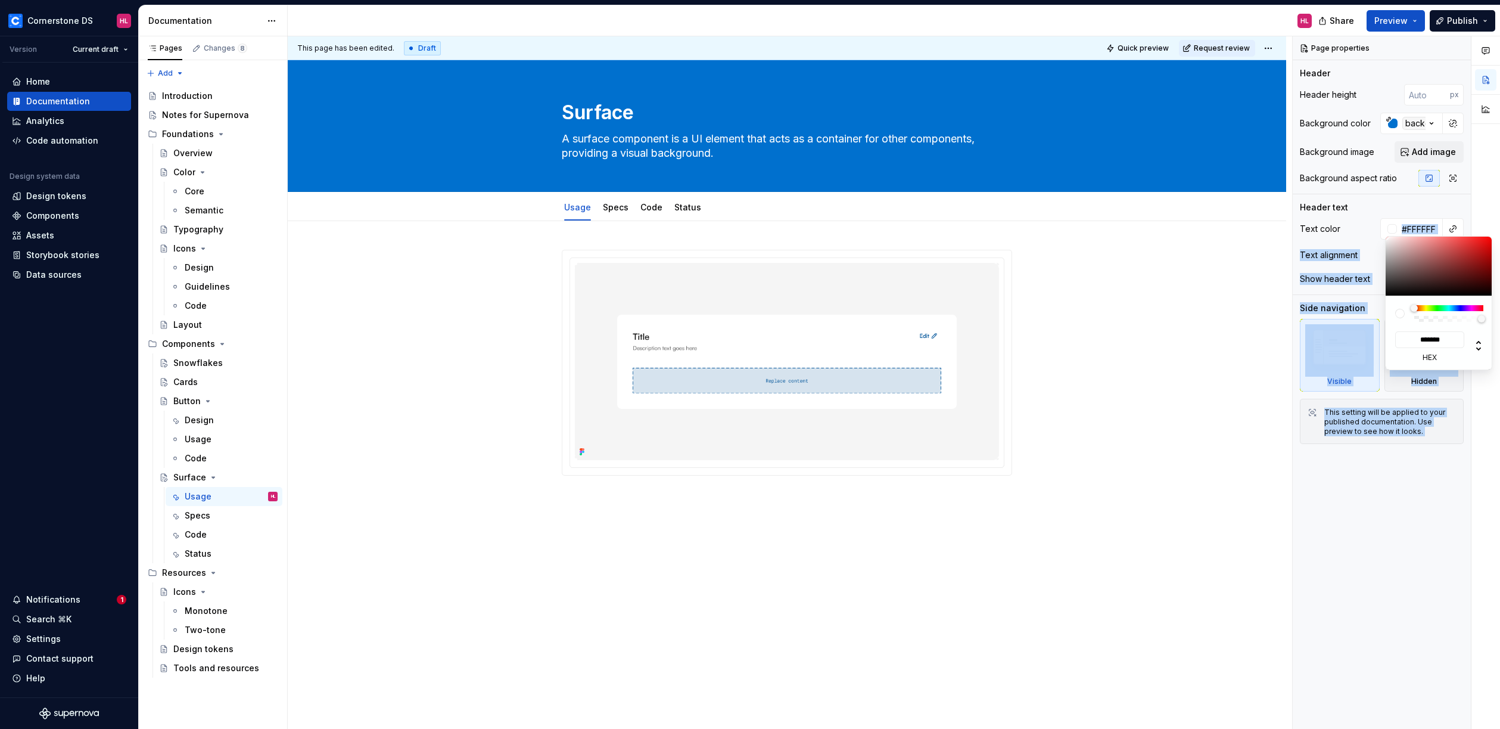
type input "#FADFDF"
type input "*******"
type input "#E5C5C5"
type input "*******"
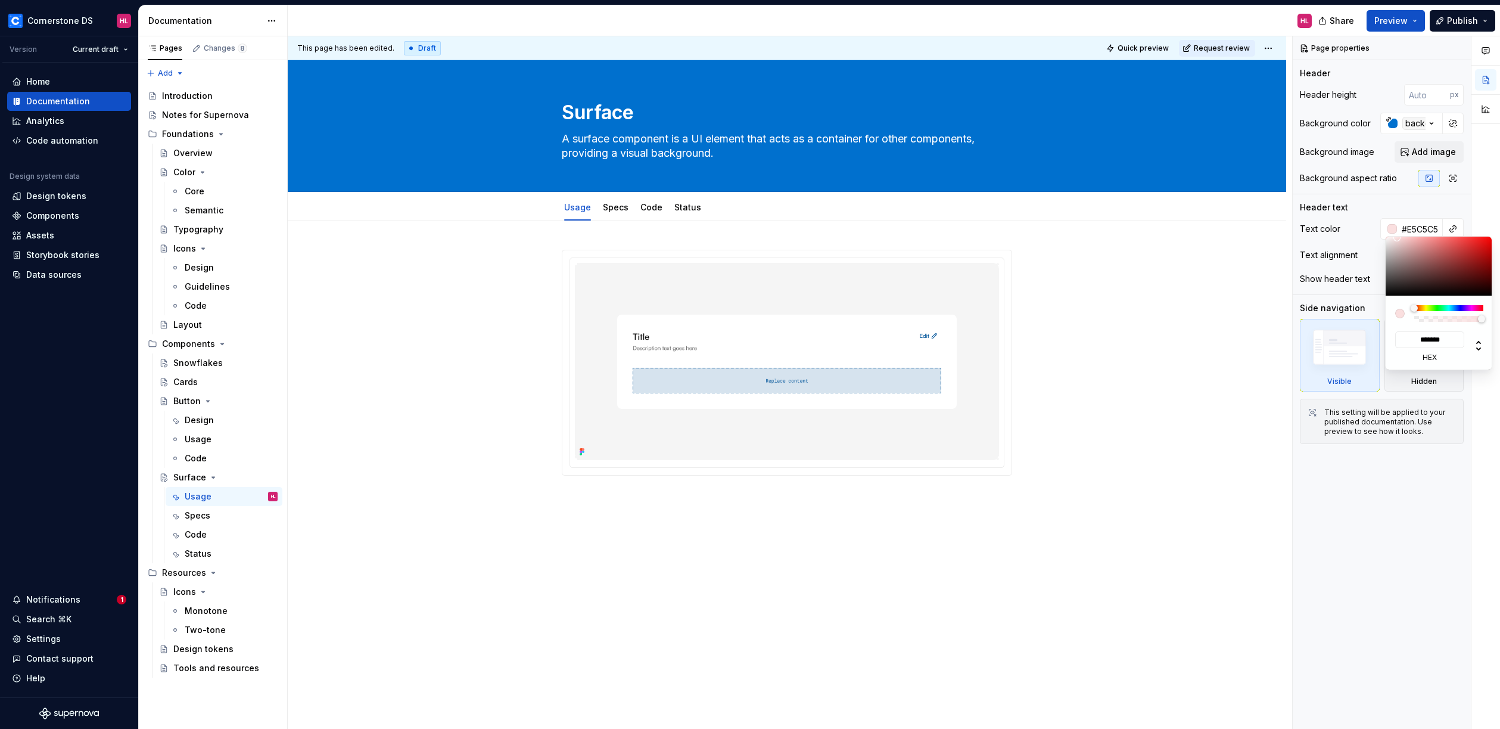
type input "#E3C3C3"
type input "*******"
type textarea "*"
type input "#E5C5C5"
type input "*******"
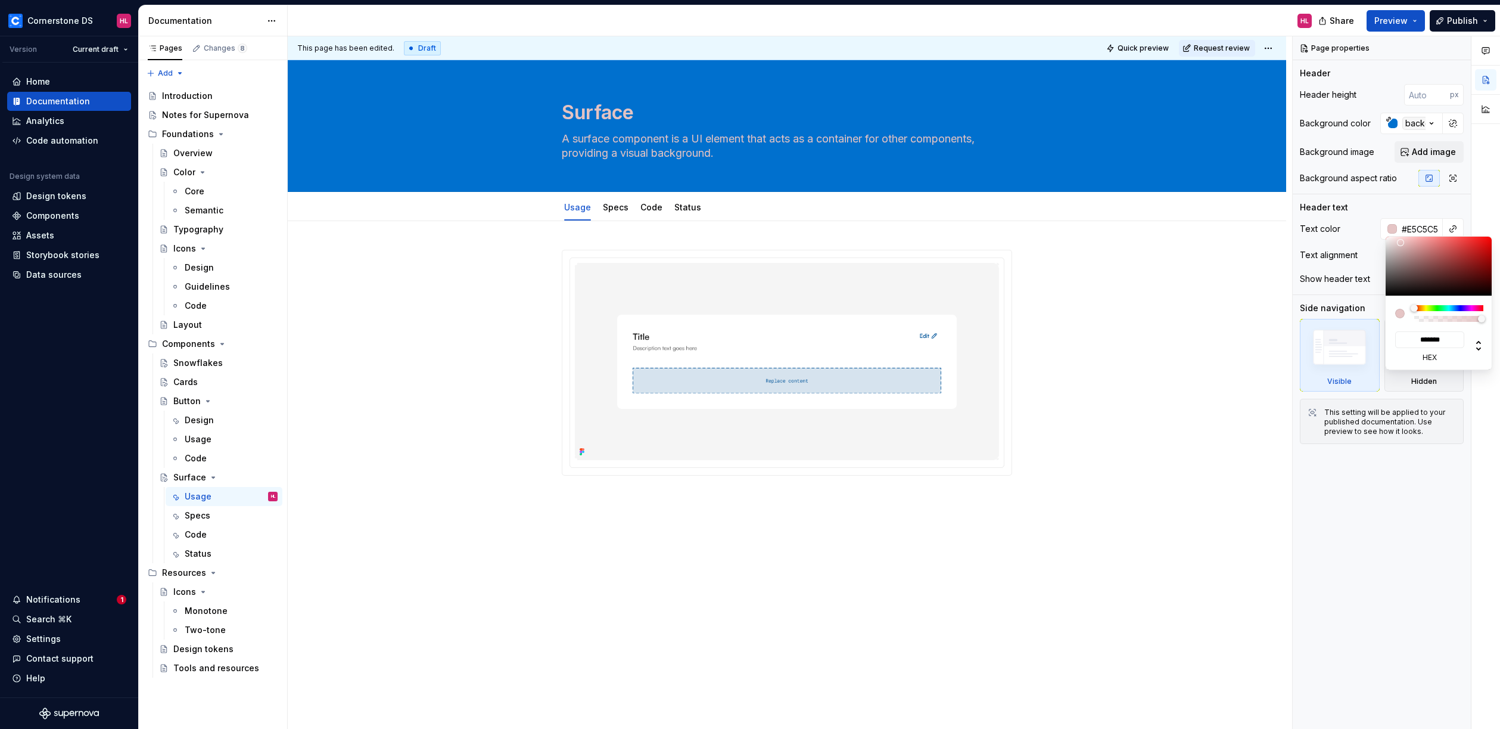
type input "#EACCCC"
type input "*******"
type input "#EDD4D4"
type input "*******"
type input "#F0DCDC"
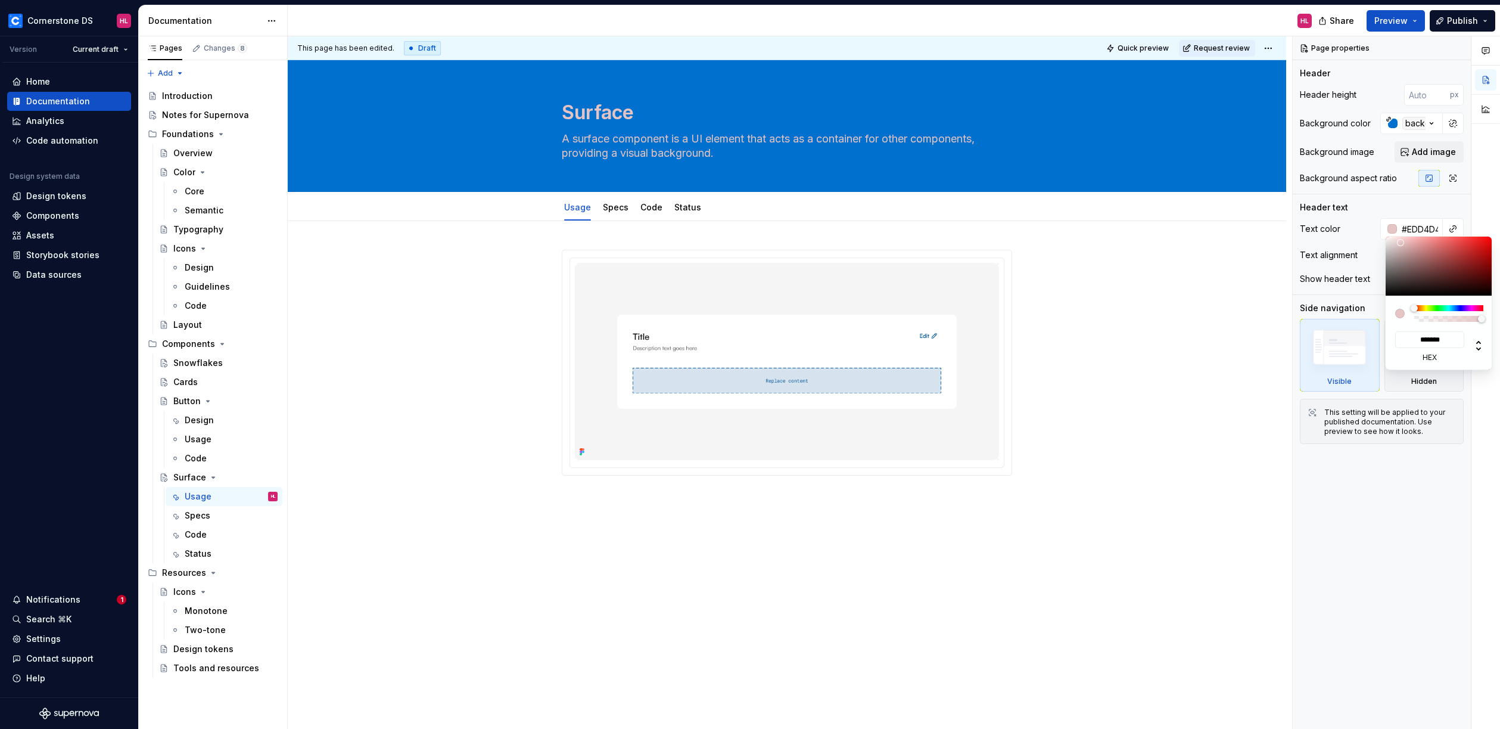
type input "*******"
type input "#F2E3E3"
type input "*******"
type input "#FCF3F3"
type input "*******"
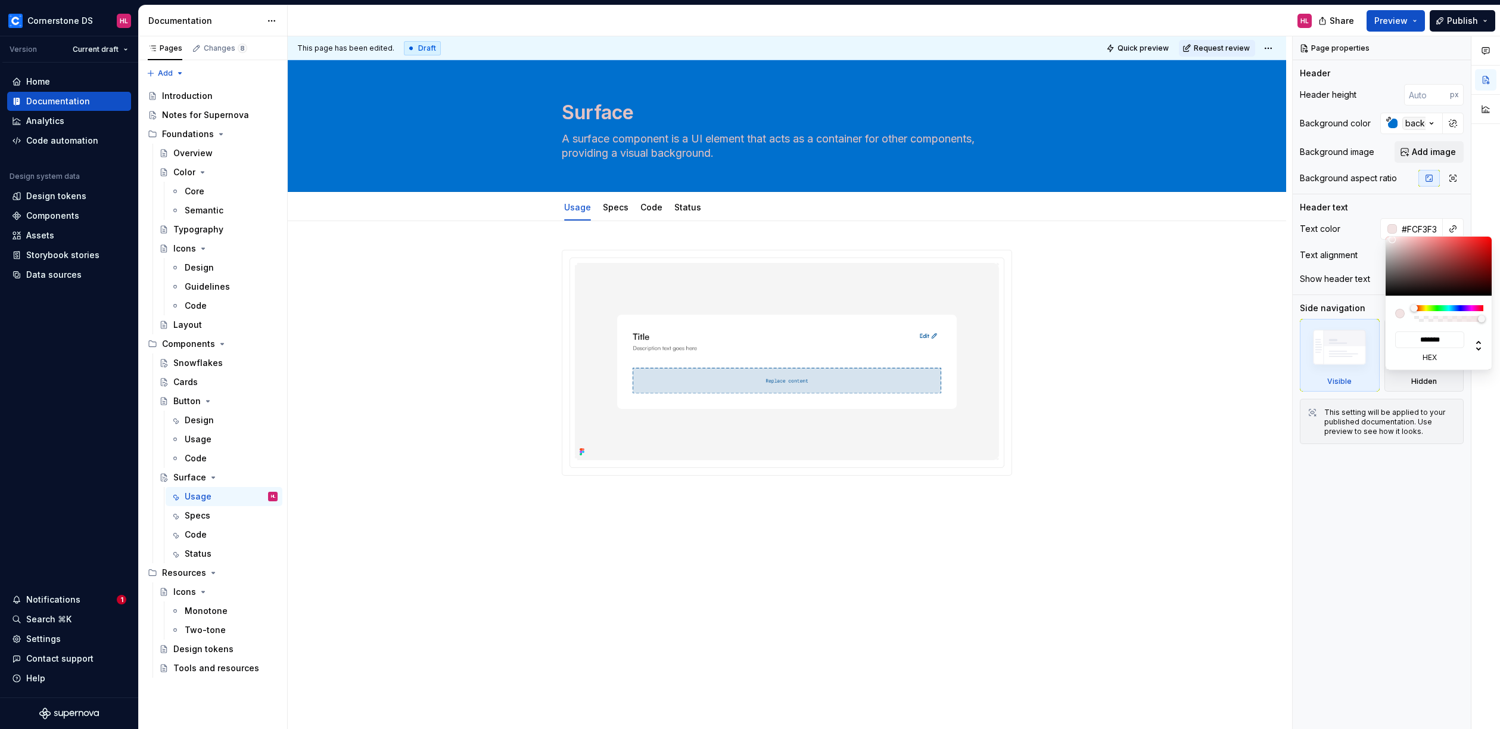
type input "#FFF9F9"
type input "*******"
type input "#FFFBFB"
type input "*******"
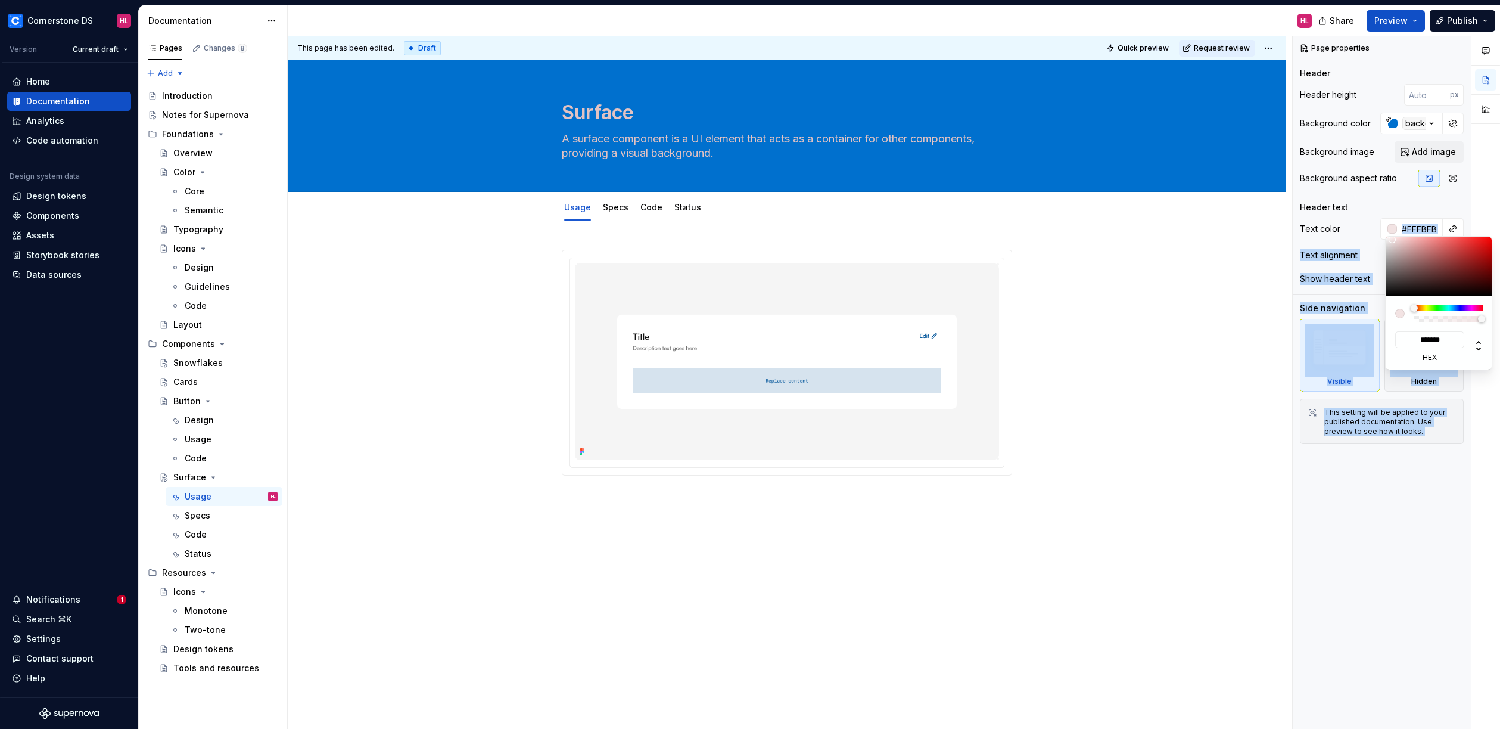
type input "#FFFCFC"
type input "*******"
type input "#FFFFFF"
type input "*******"
drag, startPoint x: 1398, startPoint y: 272, endPoint x: 1364, endPoint y: 219, distance: 63.5
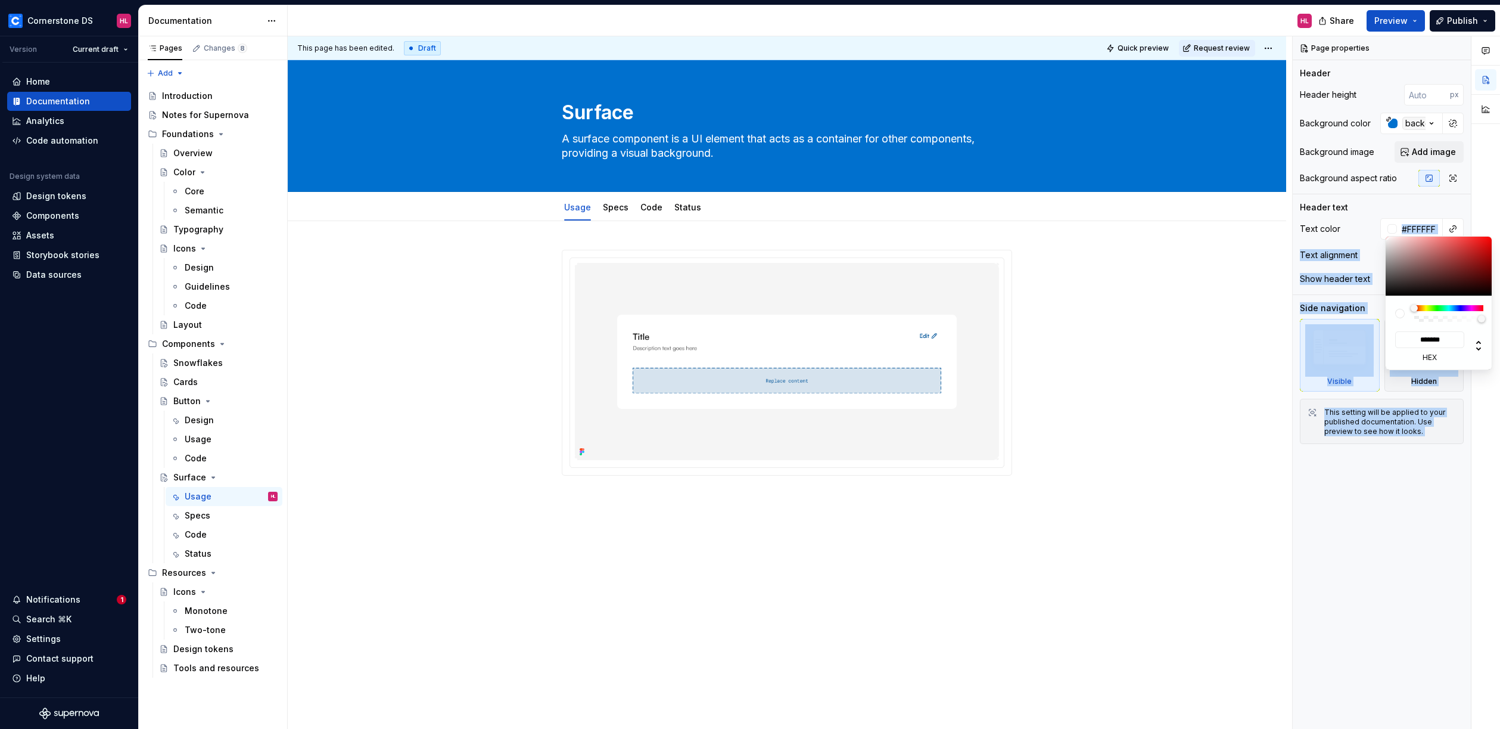
click at [1364, 219] on body "Cornerstone DS HL Version Current draft Home Documentation Analytics Code autom…" at bounding box center [750, 364] width 1500 height 729
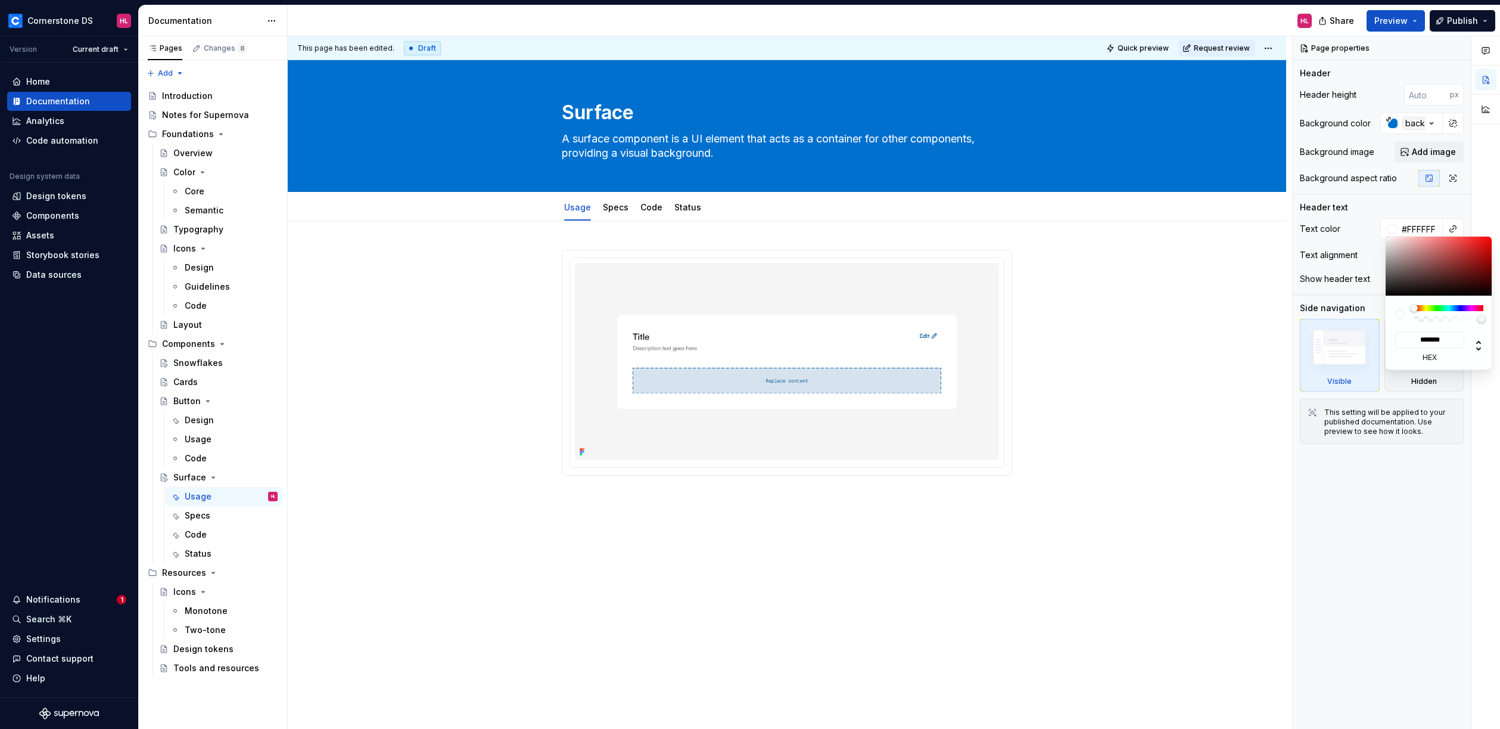
click at [1124, 247] on html "Cornerstone DS HL Version Current draft Home Documentation Analytics Code autom…" at bounding box center [750, 364] width 1500 height 729
click at [1180, 285] on html "Cornerstone DS HL Version Current draft Home Documentation Analytics Code autom…" at bounding box center [750, 364] width 1500 height 729
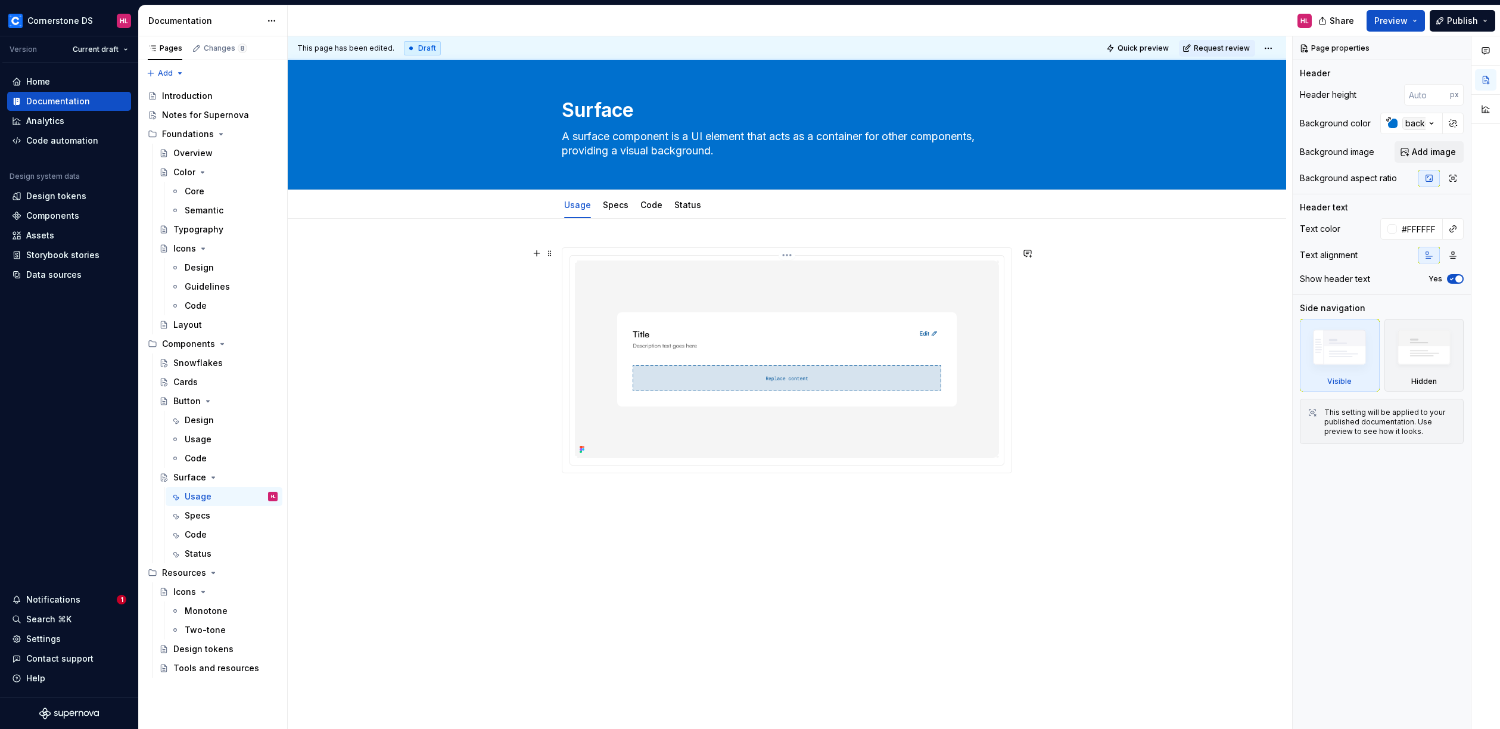
scroll to position [0, 0]
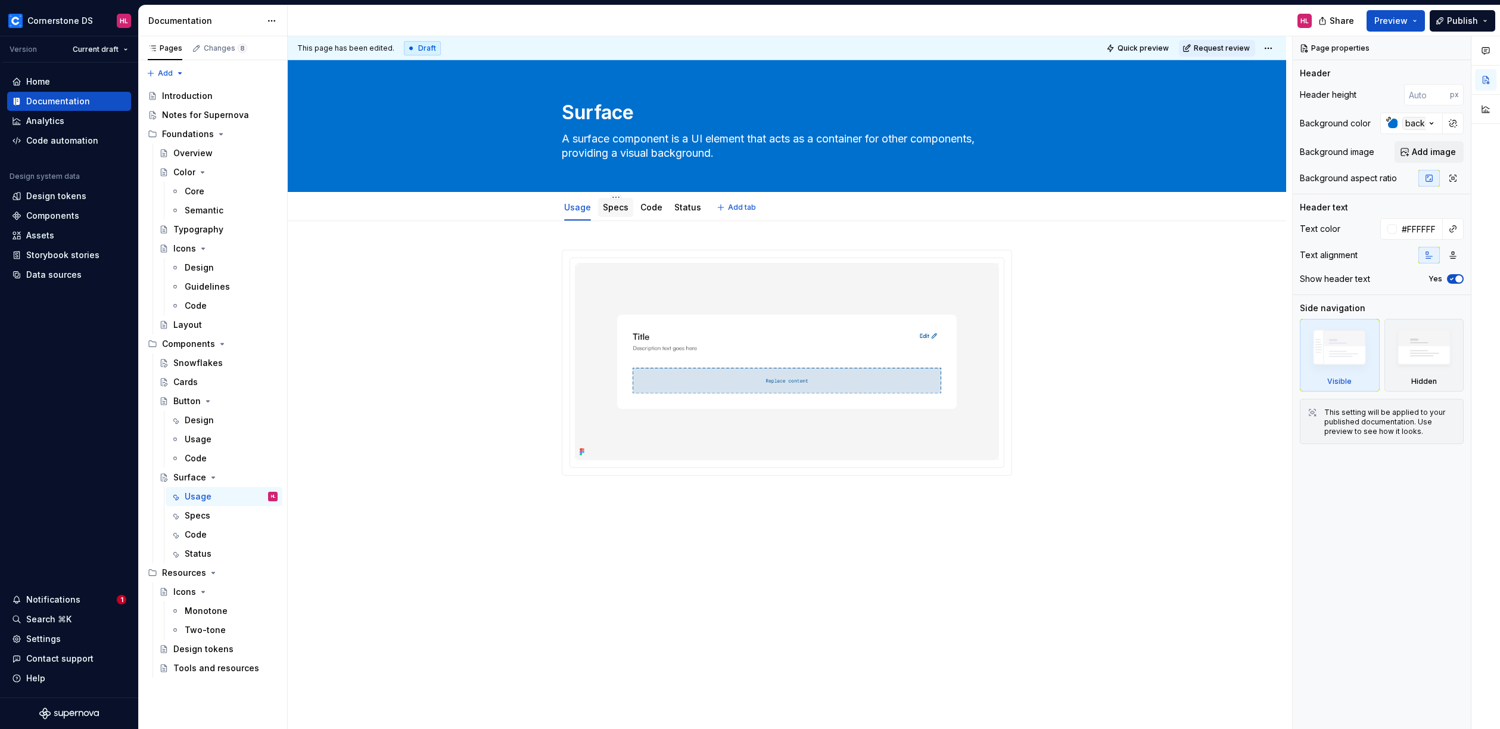
click at [612, 210] on link "Specs" at bounding box center [616, 207] width 26 height 10
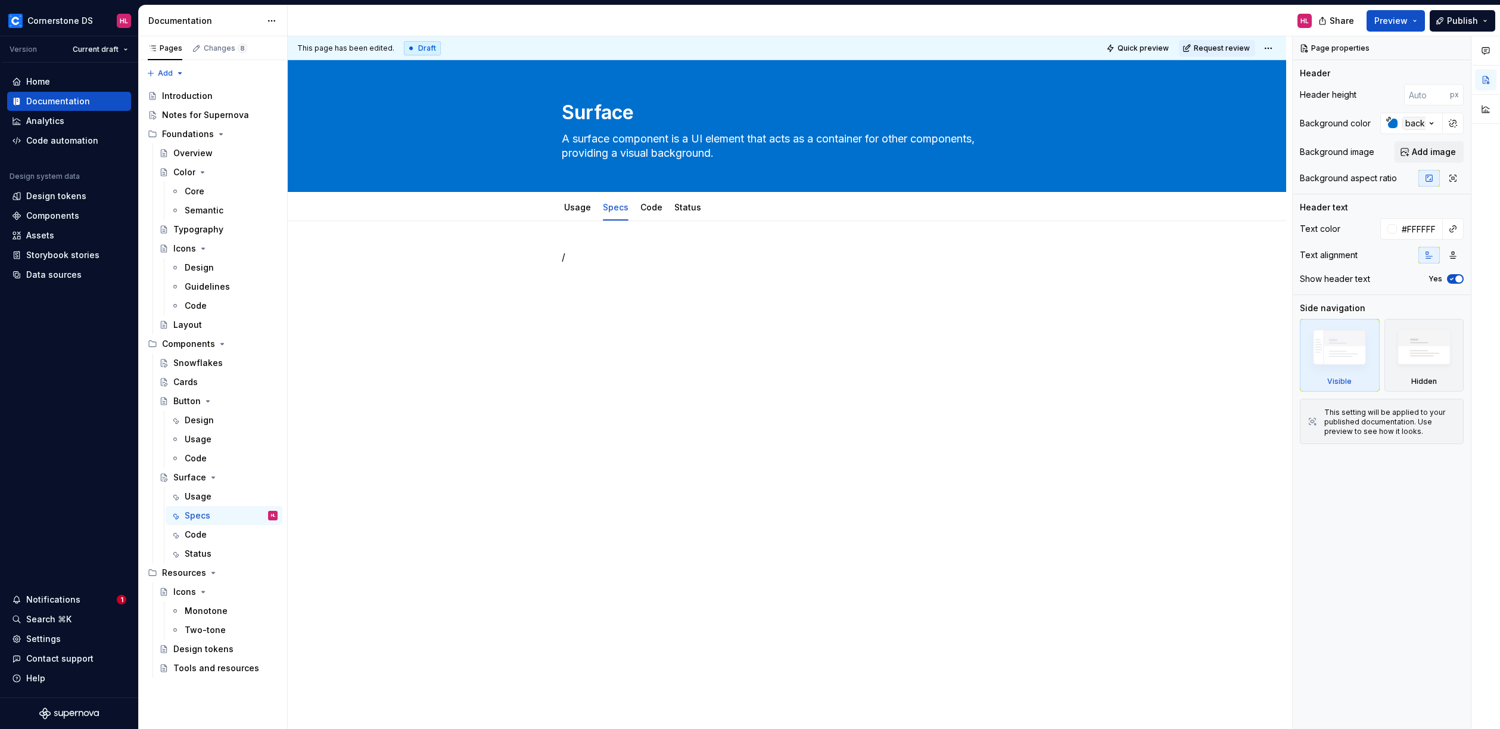
type textarea "*"
click at [609, 258] on p "/" at bounding box center [787, 257] width 450 height 14
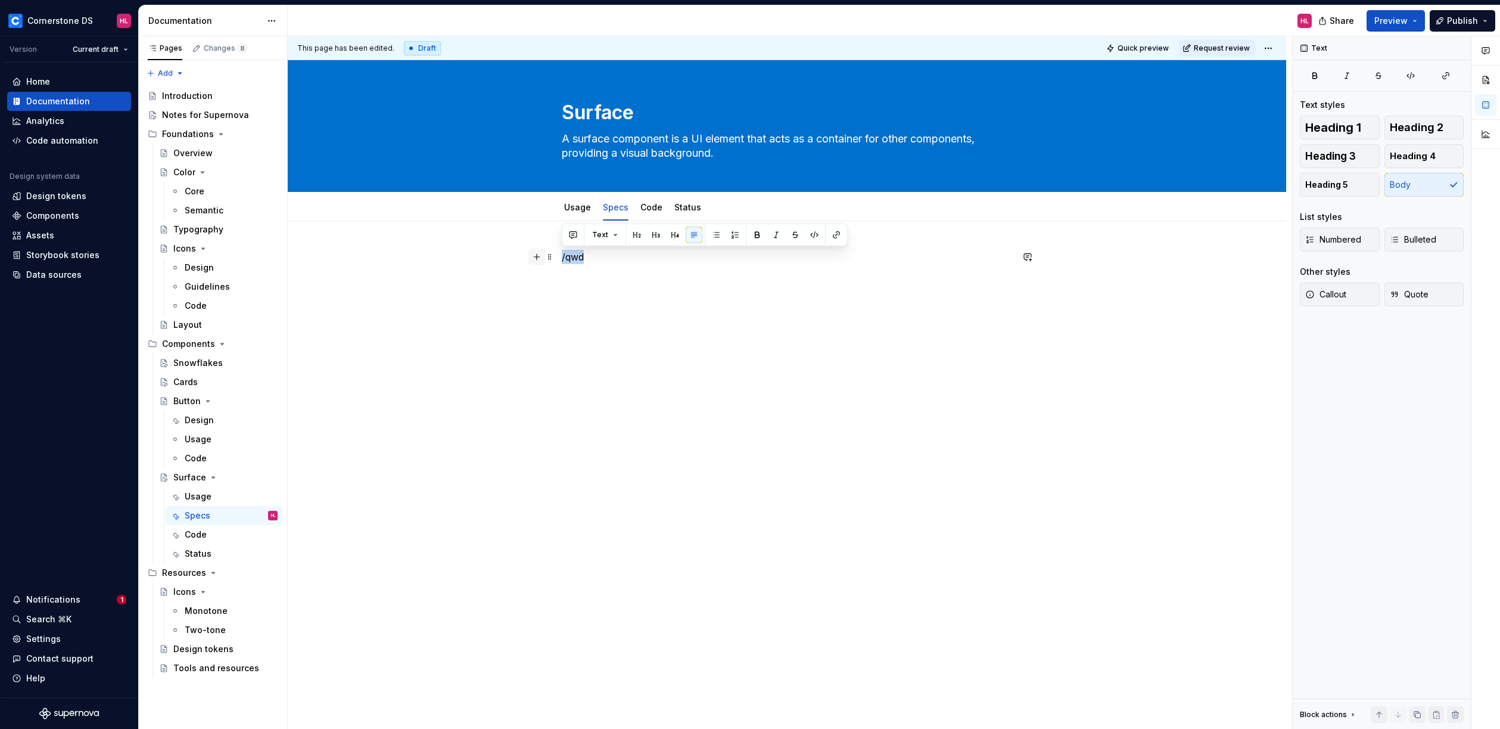
drag, startPoint x: 602, startPoint y: 258, endPoint x: 537, endPoint y: 258, distance: 65.5
click at [562, 258] on div "/qwd" at bounding box center [787, 280] width 450 height 60
drag, startPoint x: 655, startPoint y: 255, endPoint x: 547, endPoint y: 247, distance: 108.1
click at [547, 247] on div "qwdqwdqwd" at bounding box center [787, 374] width 999 height 307
click at [811, 237] on button "button" at bounding box center [814, 234] width 17 height 17
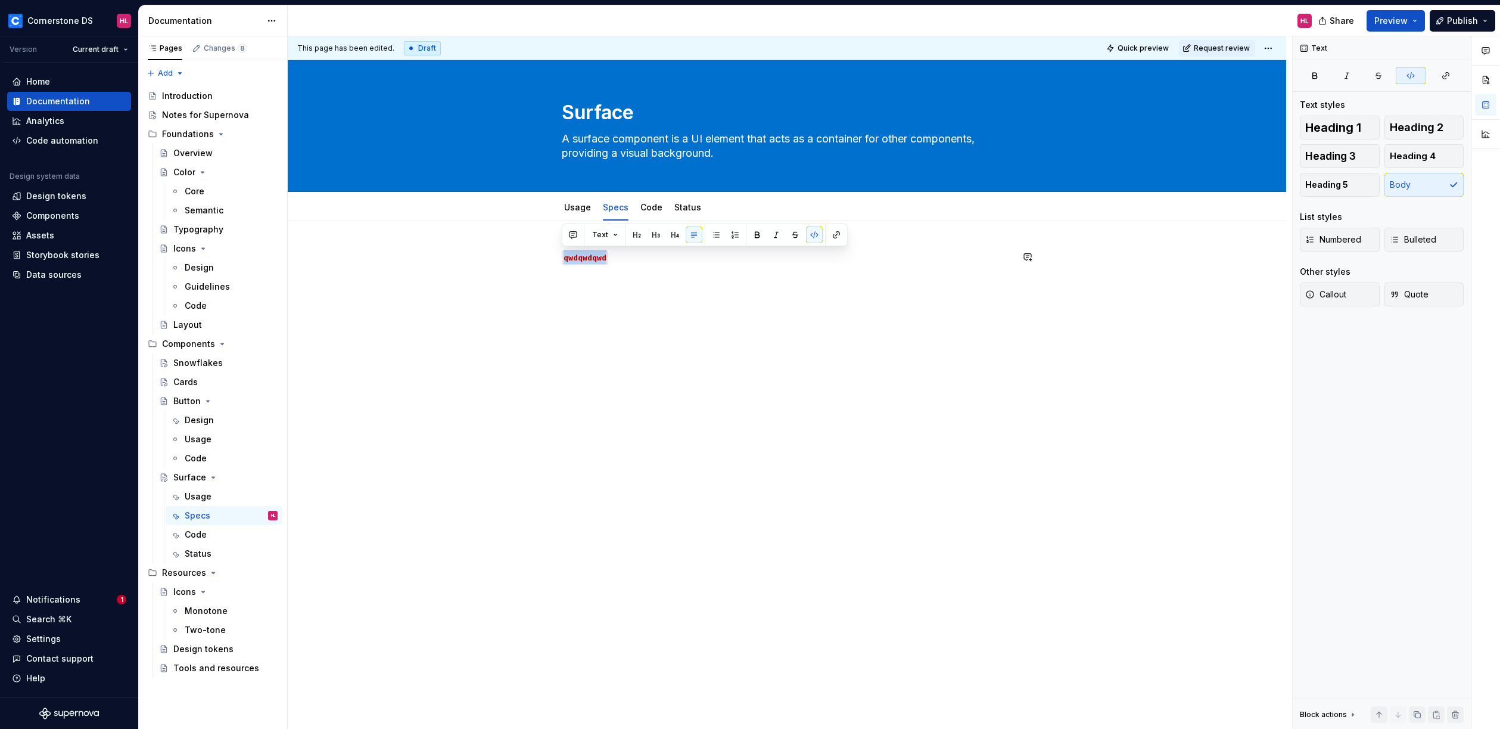
click at [745, 320] on div "qwdqwdqwd" at bounding box center [787, 374] width 999 height 307
drag, startPoint x: 620, startPoint y: 262, endPoint x: 555, endPoint y: 261, distance: 64.9
click at [555, 261] on div "qwdqwdqwd" at bounding box center [787, 374] width 999 height 307
click at [610, 238] on button "Text" at bounding box center [607, 236] width 36 height 17
click at [652, 455] on div "Callout" at bounding box center [656, 453] width 66 height 12
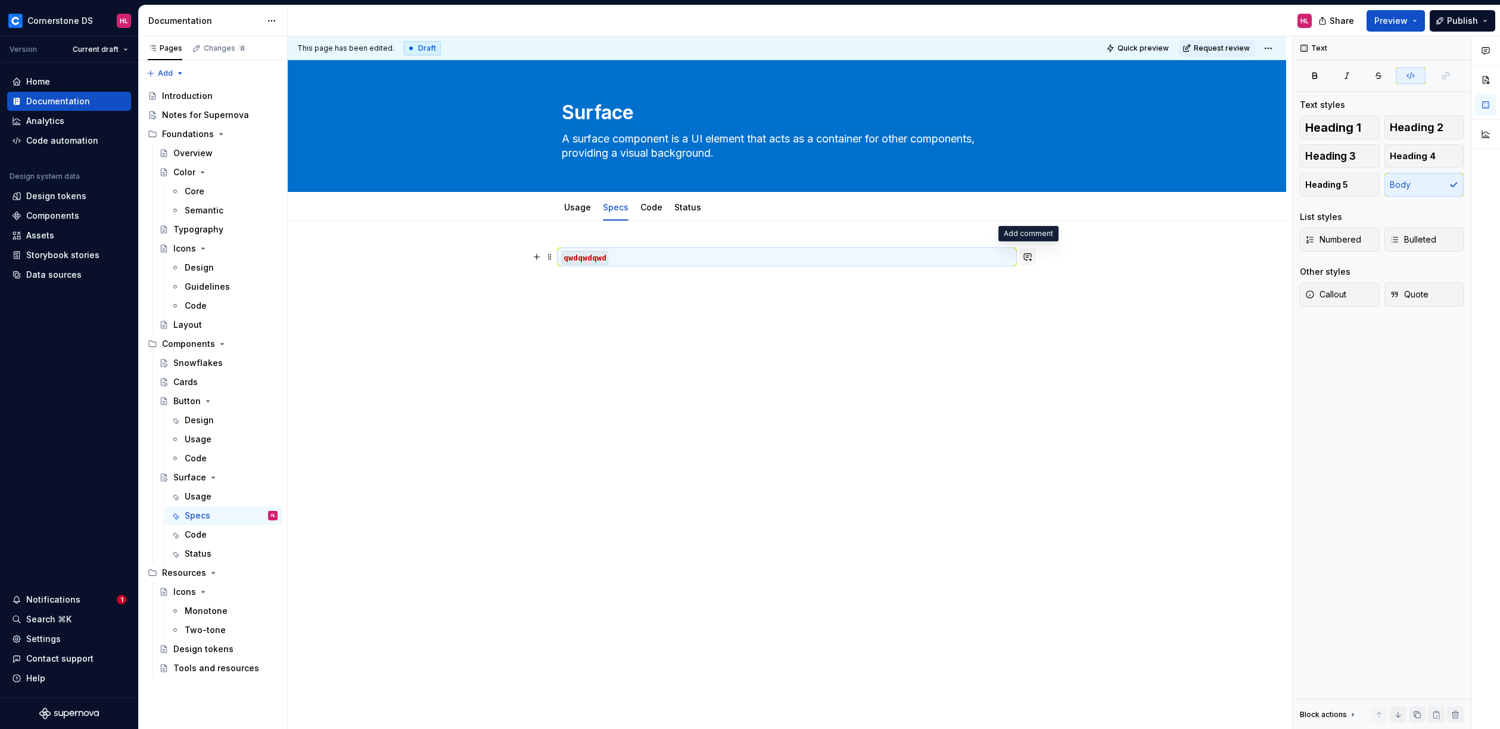
click at [1030, 256] on button "button" at bounding box center [1027, 256] width 17 height 17
click at [611, 257] on p "qwdqwdqwd" at bounding box center [787, 257] width 450 height 14
drag, startPoint x: 615, startPoint y: 258, endPoint x: 555, endPoint y: 257, distance: 60.2
click at [555, 257] on div "qwdqwdqwd" at bounding box center [787, 374] width 999 height 307
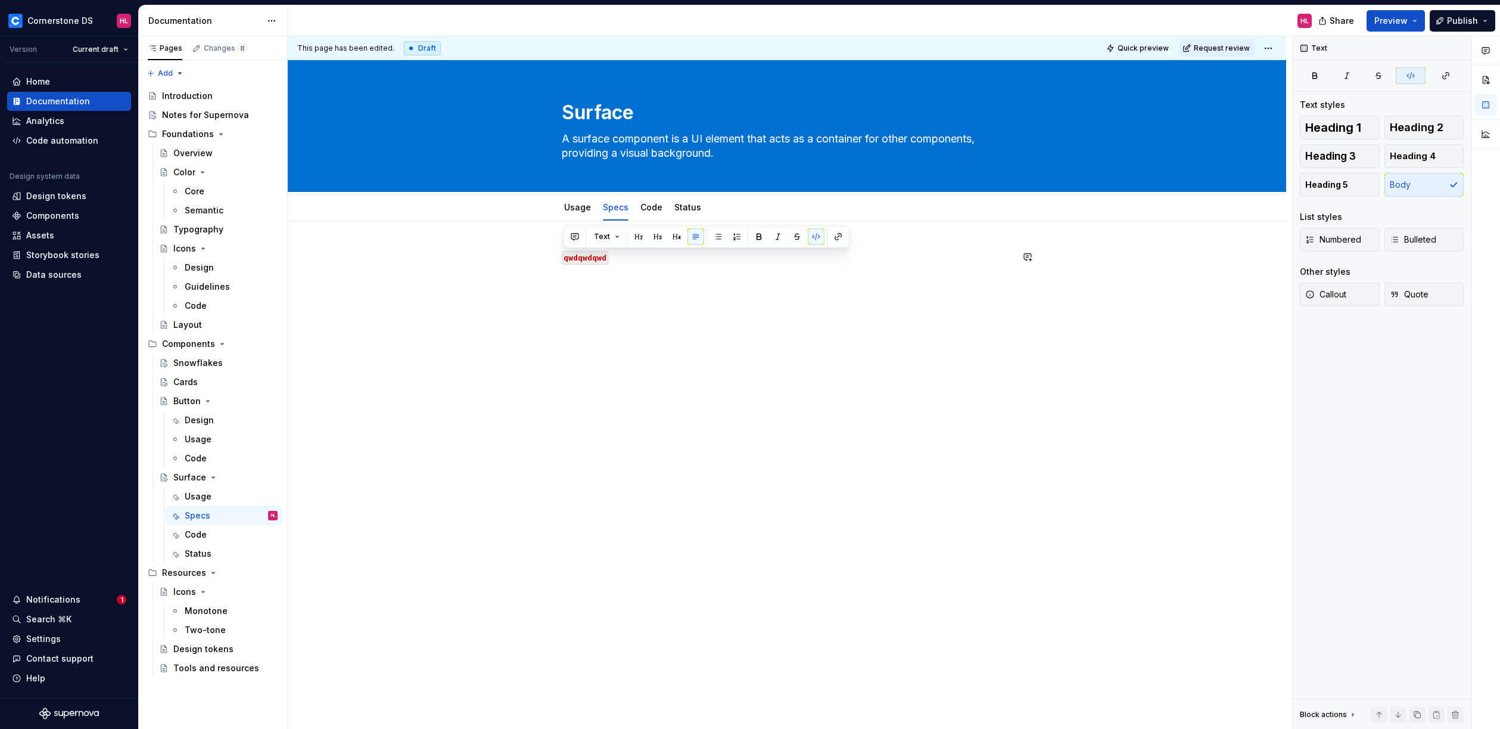
click at [611, 245] on div "Text" at bounding box center [707, 236] width 286 height 23
click at [612, 240] on button "Text" at bounding box center [607, 236] width 36 height 17
click at [654, 435] on div "Blockquote" at bounding box center [646, 434] width 47 height 12
click at [622, 257] on p "qwdqwdqwd" at bounding box center [787, 257] width 450 height 14
drag, startPoint x: 616, startPoint y: 257, endPoint x: 563, endPoint y: 260, distance: 53.1
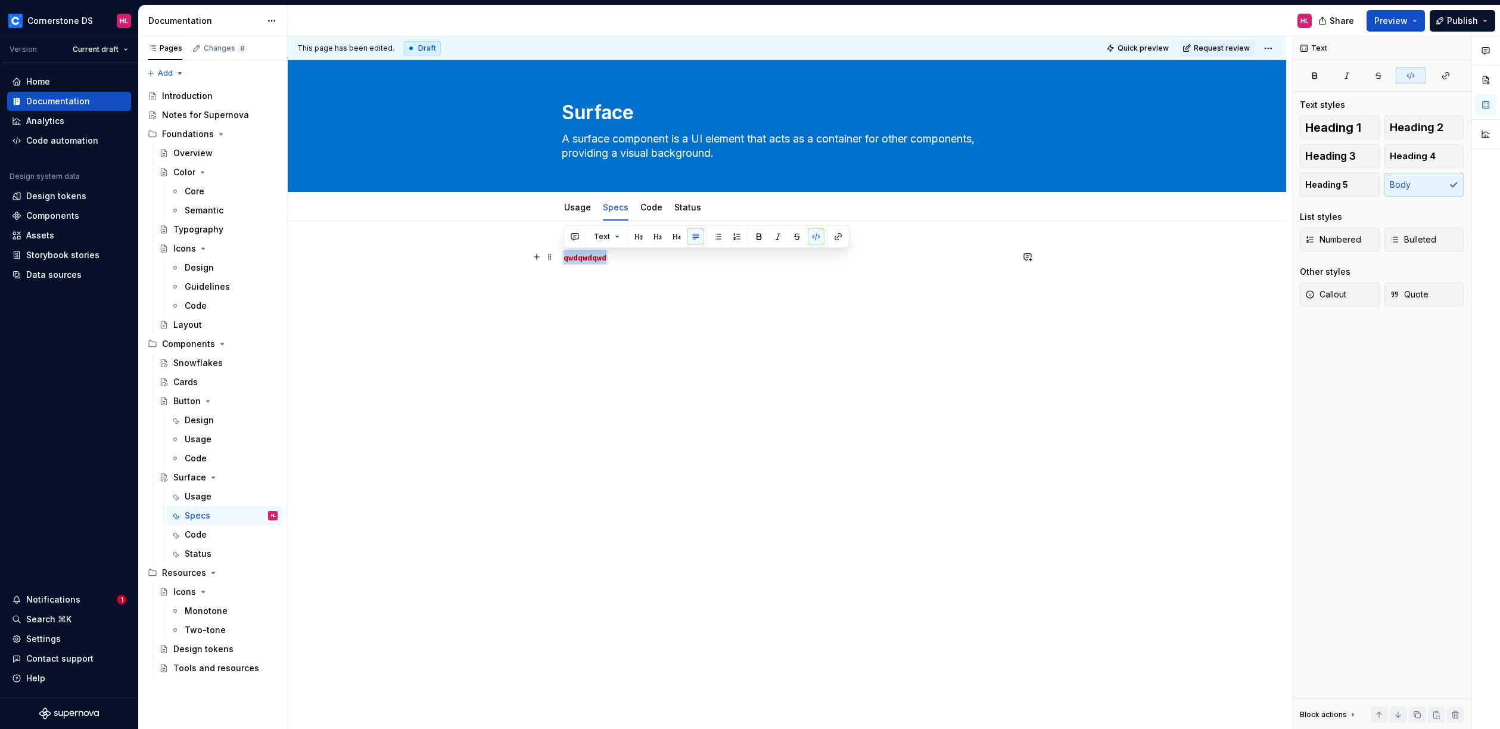
click at [563, 260] on p "qwdqwdqwd" at bounding box center [787, 257] width 450 height 14
click at [816, 237] on button "button" at bounding box center [816, 236] width 17 height 17
click at [796, 241] on button "button" at bounding box center [797, 236] width 17 height 17
click at [813, 240] on button "button" at bounding box center [816, 236] width 17 height 17
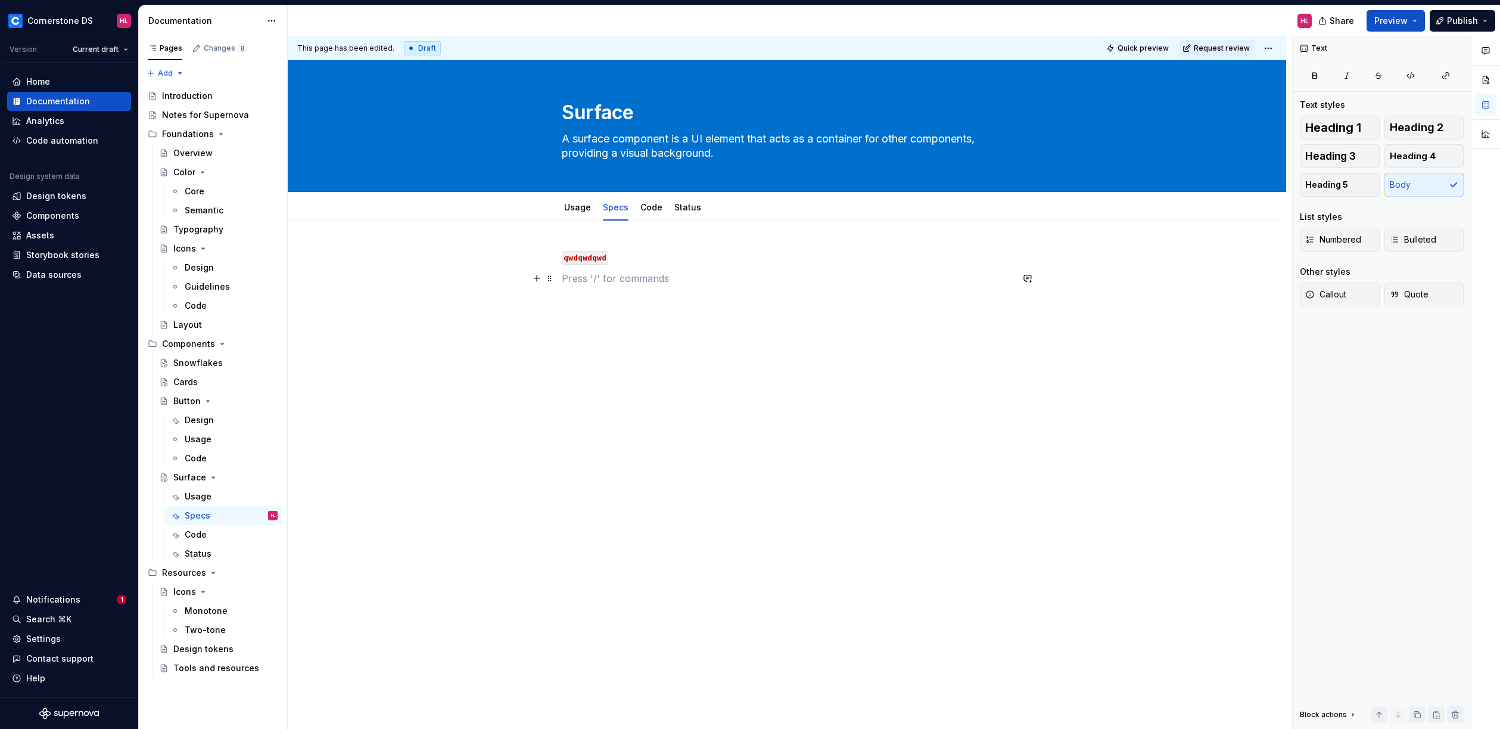
click at [697, 271] on p at bounding box center [787, 278] width 450 height 14
drag, startPoint x: 620, startPoint y: 260, endPoint x: 555, endPoint y: 253, distance: 64.7
click at [555, 253] on div "qwdqwdqwd" at bounding box center [787, 374] width 999 height 307
click at [661, 261] on p "qwdqwdqwd" at bounding box center [787, 257] width 450 height 14
click at [596, 259] on code "qwdqwdqwd" at bounding box center [585, 258] width 46 height 14
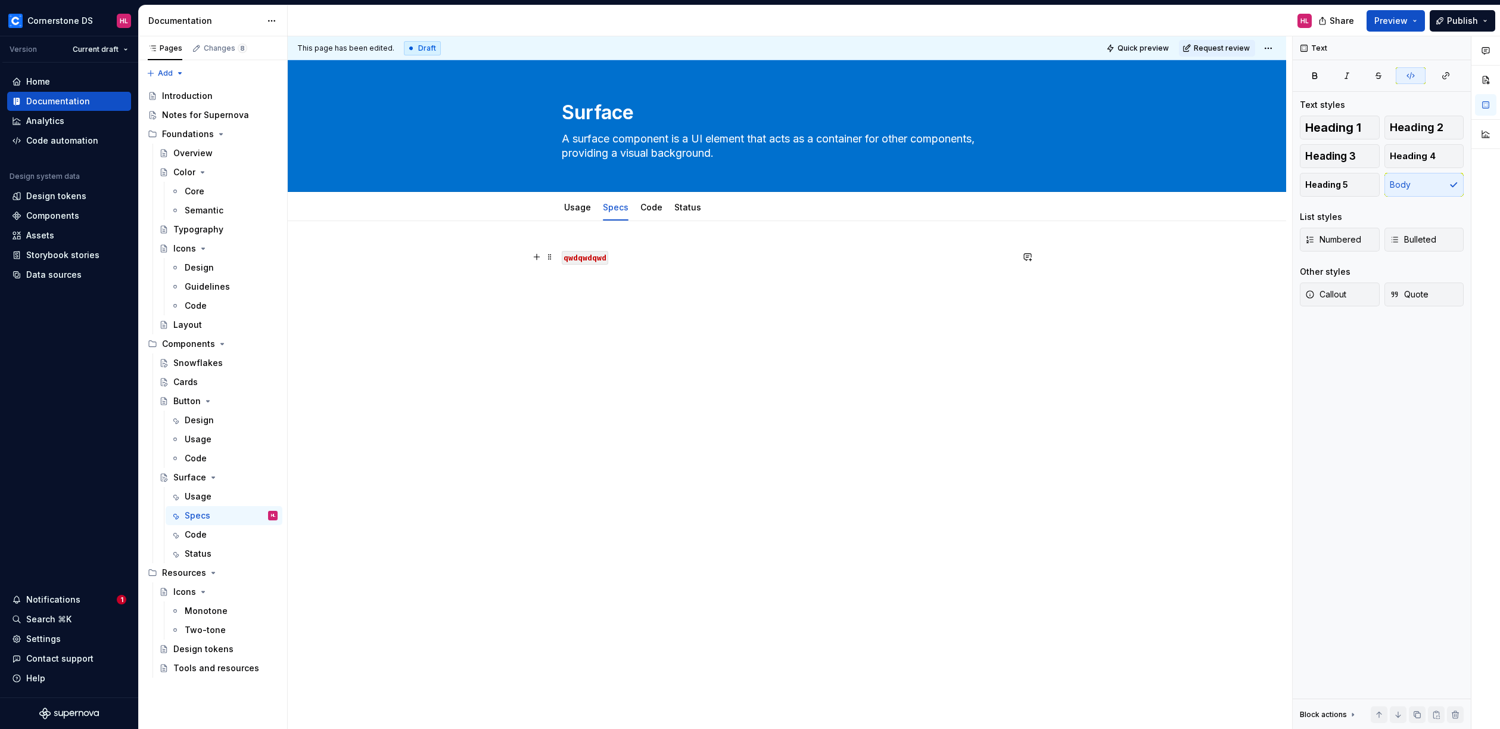
click at [609, 259] on p "qwdqwdqwd" at bounding box center [787, 257] width 450 height 14
click at [602, 258] on code "qwdqwdqwd" at bounding box center [585, 258] width 46 height 14
click at [713, 272] on p at bounding box center [787, 278] width 450 height 14
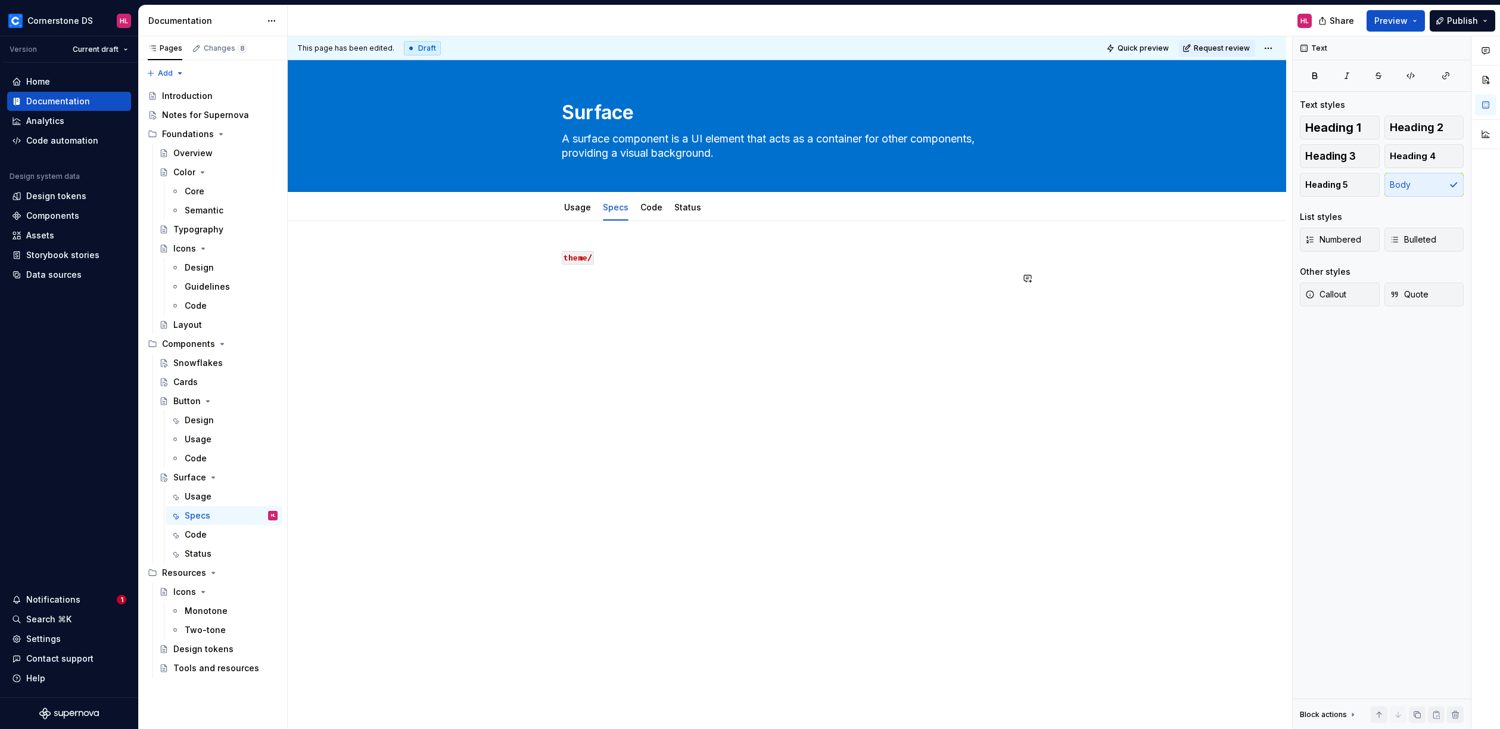
click at [639, 385] on div "theme/" at bounding box center [787, 374] width 999 height 307
click at [594, 256] on p "theme/" at bounding box center [787, 257] width 450 height 14
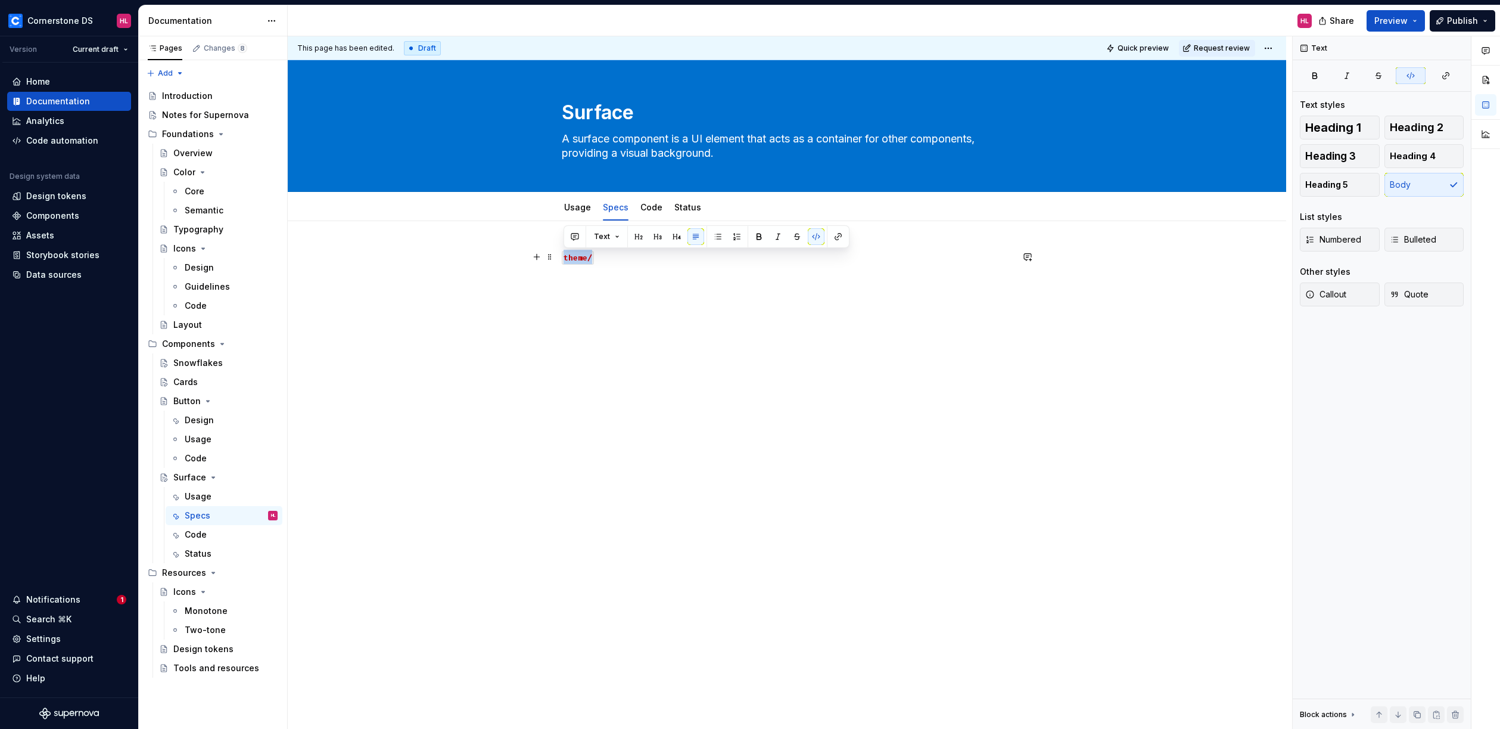
drag, startPoint x: 594, startPoint y: 256, endPoint x: 562, endPoint y: 260, distance: 31.8
click at [562, 260] on p "theme/" at bounding box center [787, 257] width 450 height 14
click at [815, 232] on button "button" at bounding box center [816, 236] width 17 height 17
click at [817, 239] on button "button" at bounding box center [816, 236] width 17 height 17
click at [814, 238] on button "button" at bounding box center [816, 236] width 17 height 17
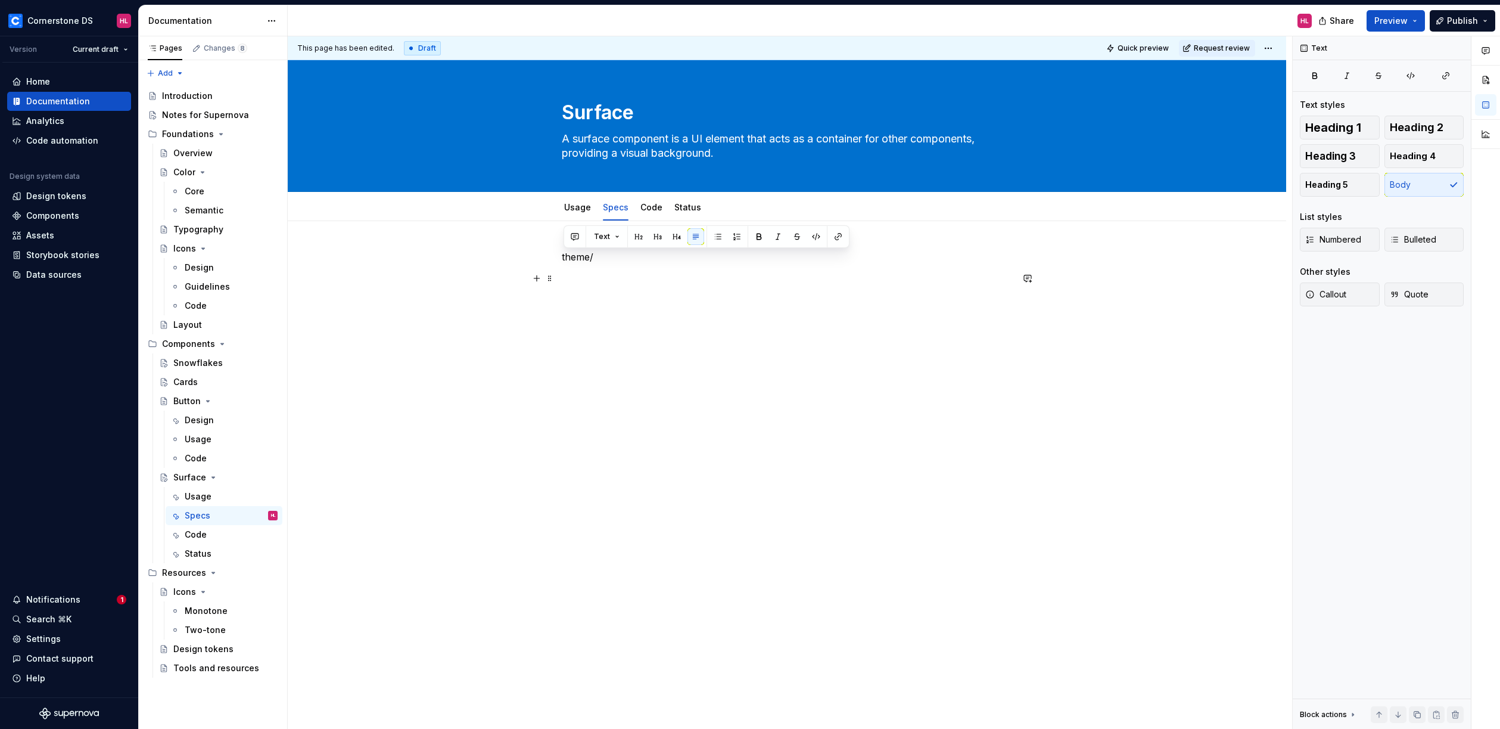
click at [604, 275] on p at bounding box center [787, 278] width 450 height 14
click at [611, 258] on p "theme/" at bounding box center [787, 257] width 450 height 14
drag, startPoint x: 603, startPoint y: 260, endPoint x: 542, endPoint y: 260, distance: 61.4
click at [562, 260] on div "theme" at bounding box center [787, 280] width 450 height 60
click at [592, 258] on p "theme" at bounding box center [787, 257] width 450 height 14
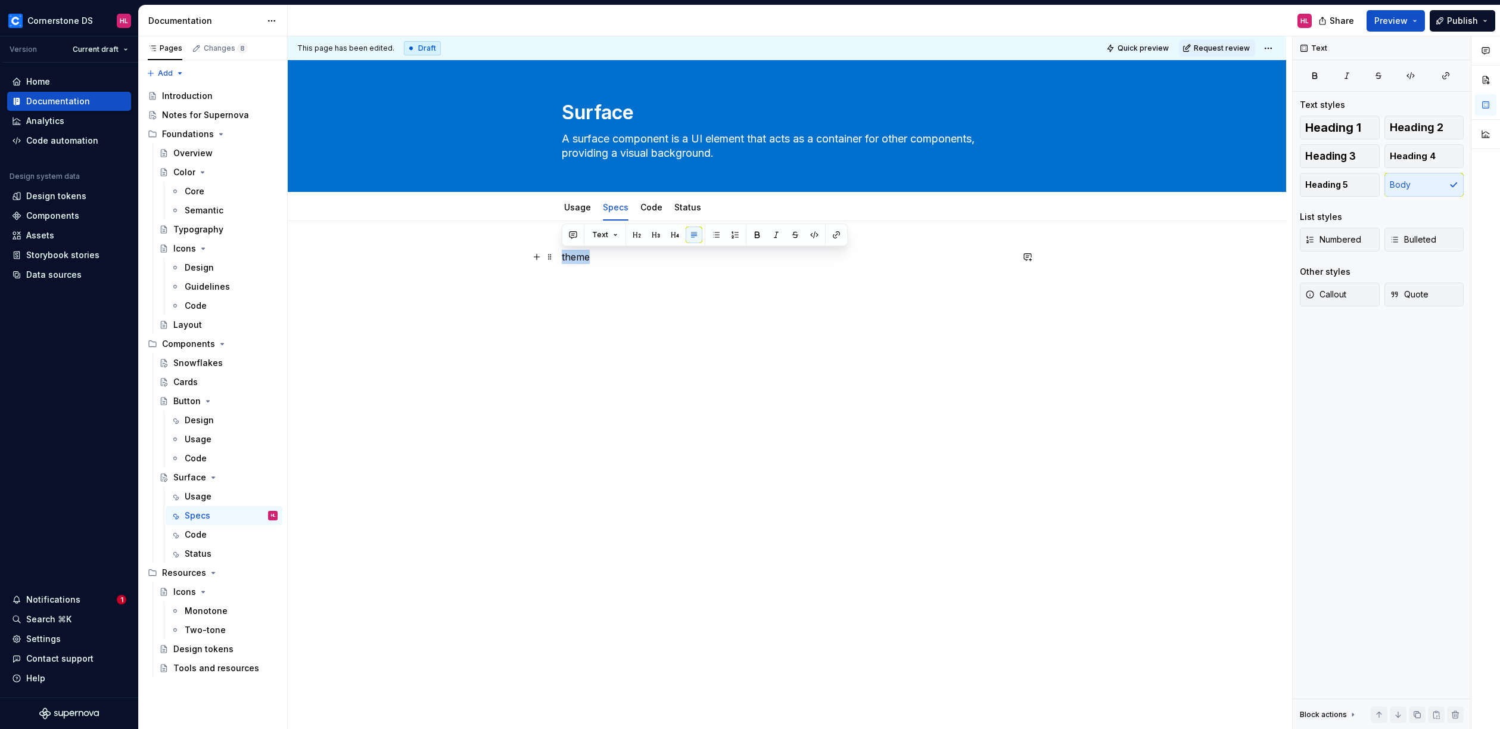
drag, startPoint x: 603, startPoint y: 258, endPoint x: 557, endPoint y: 259, distance: 45.9
click at [557, 259] on div "theme" at bounding box center [787, 374] width 999 height 307
click at [203, 231] on div "Typography" at bounding box center [198, 229] width 50 height 12
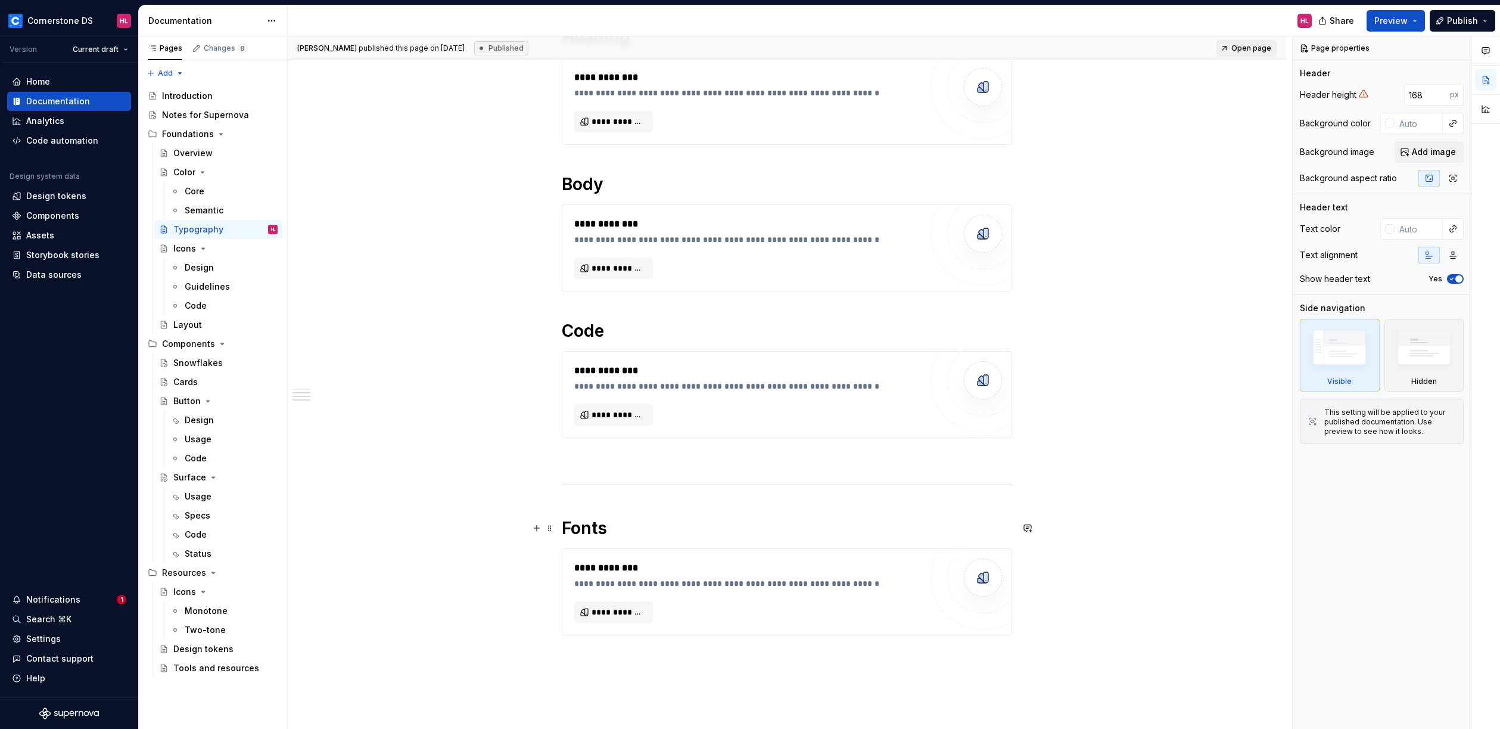
scroll to position [373, 0]
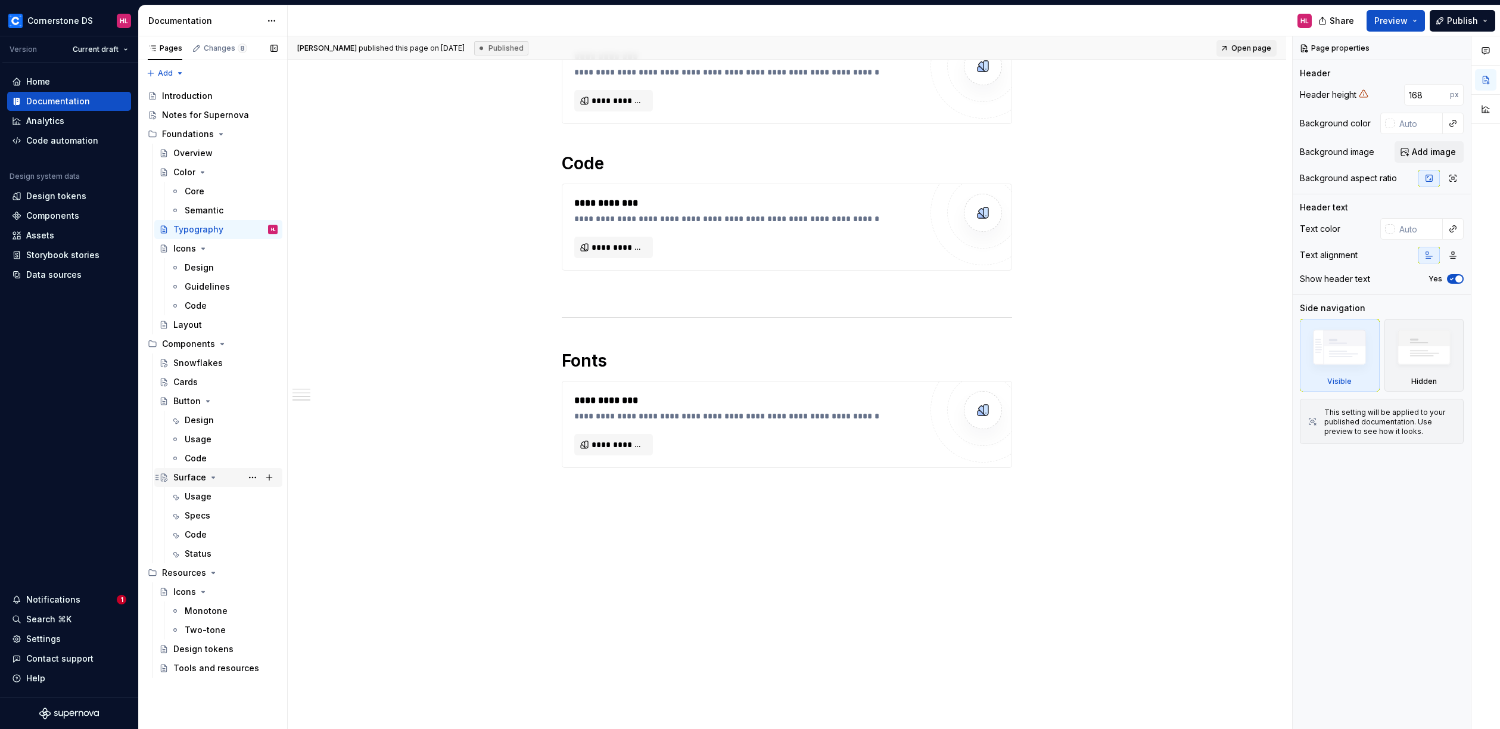
click at [190, 475] on div "Surface" at bounding box center [189, 477] width 33 height 12
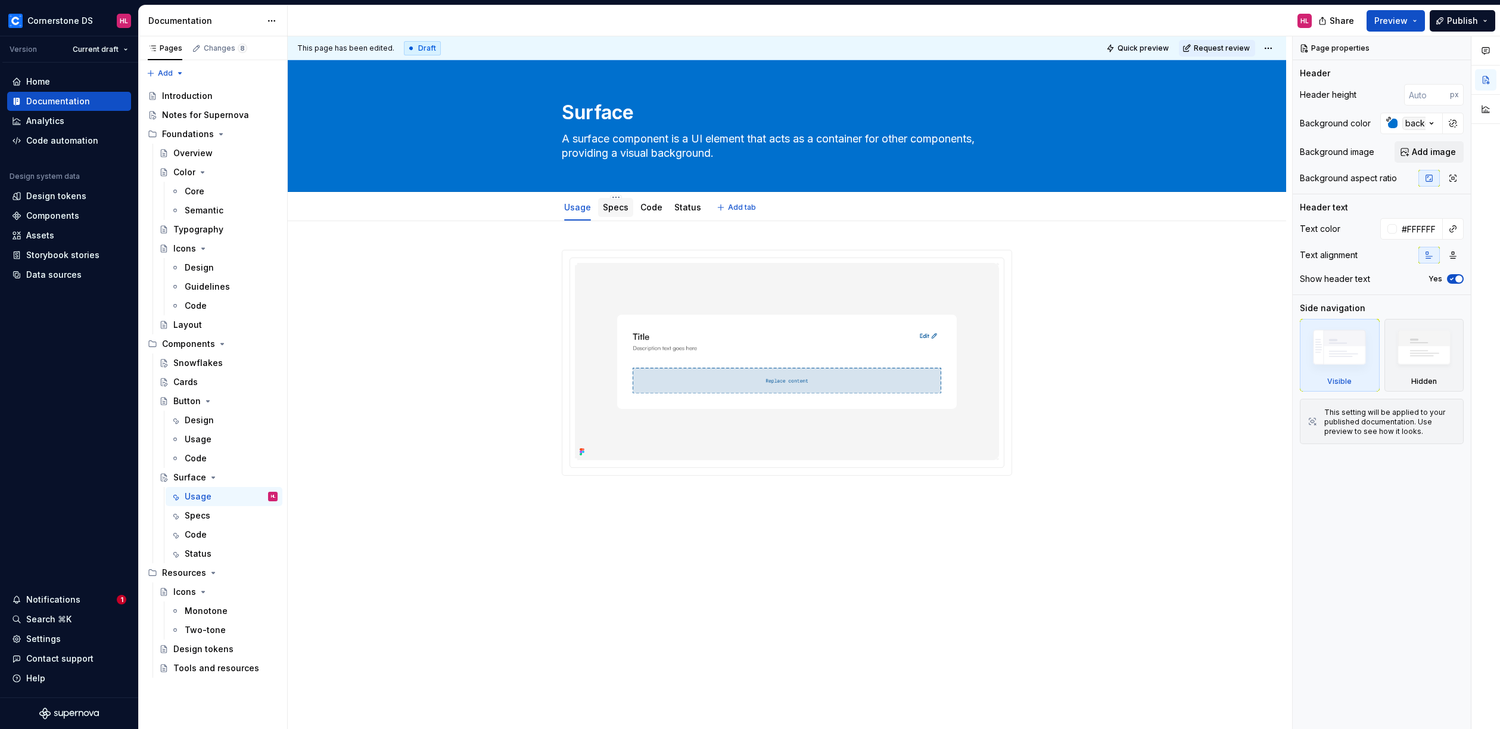
click at [620, 210] on link "Specs" at bounding box center [616, 207] width 26 height 10
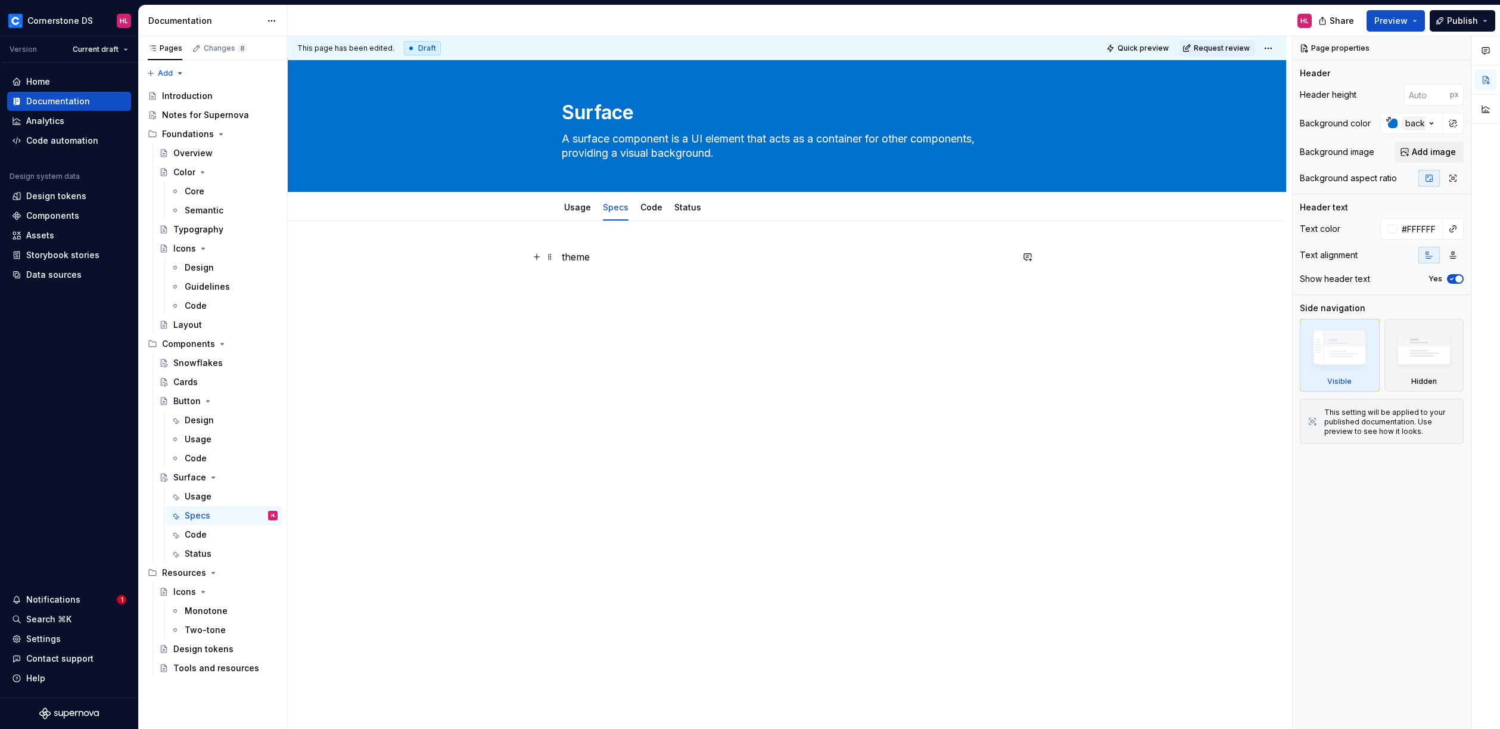
click at [632, 262] on p "theme" at bounding box center [787, 257] width 450 height 14
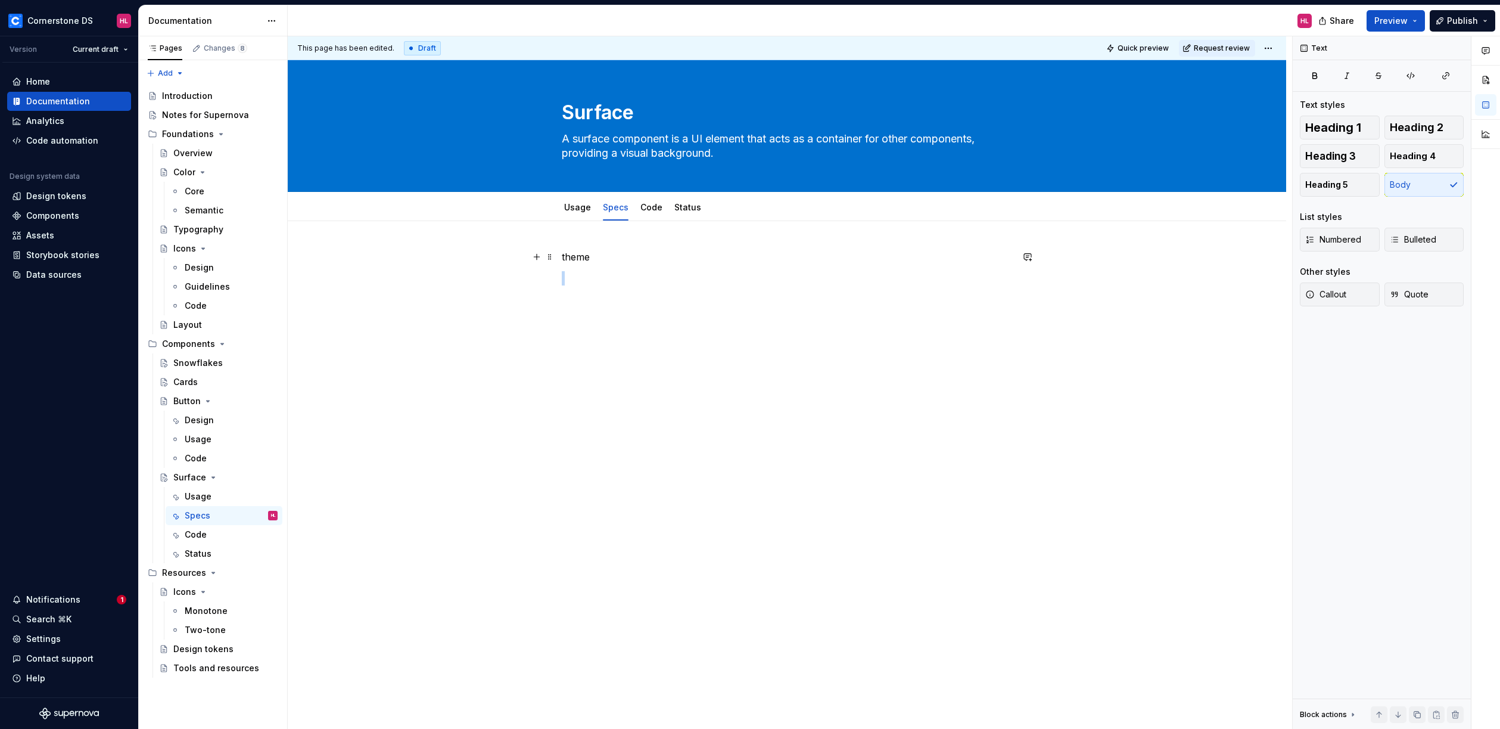
click at [632, 262] on p "theme" at bounding box center [787, 257] width 450 height 14
click at [602, 261] on p "theme" at bounding box center [787, 257] width 450 height 14
drag, startPoint x: 590, startPoint y: 259, endPoint x: 557, endPoint y: 260, distance: 33.4
click at [557, 260] on div "theme" at bounding box center [787, 374] width 999 height 307
click at [739, 343] on div "theme" at bounding box center [787, 374] width 999 height 307
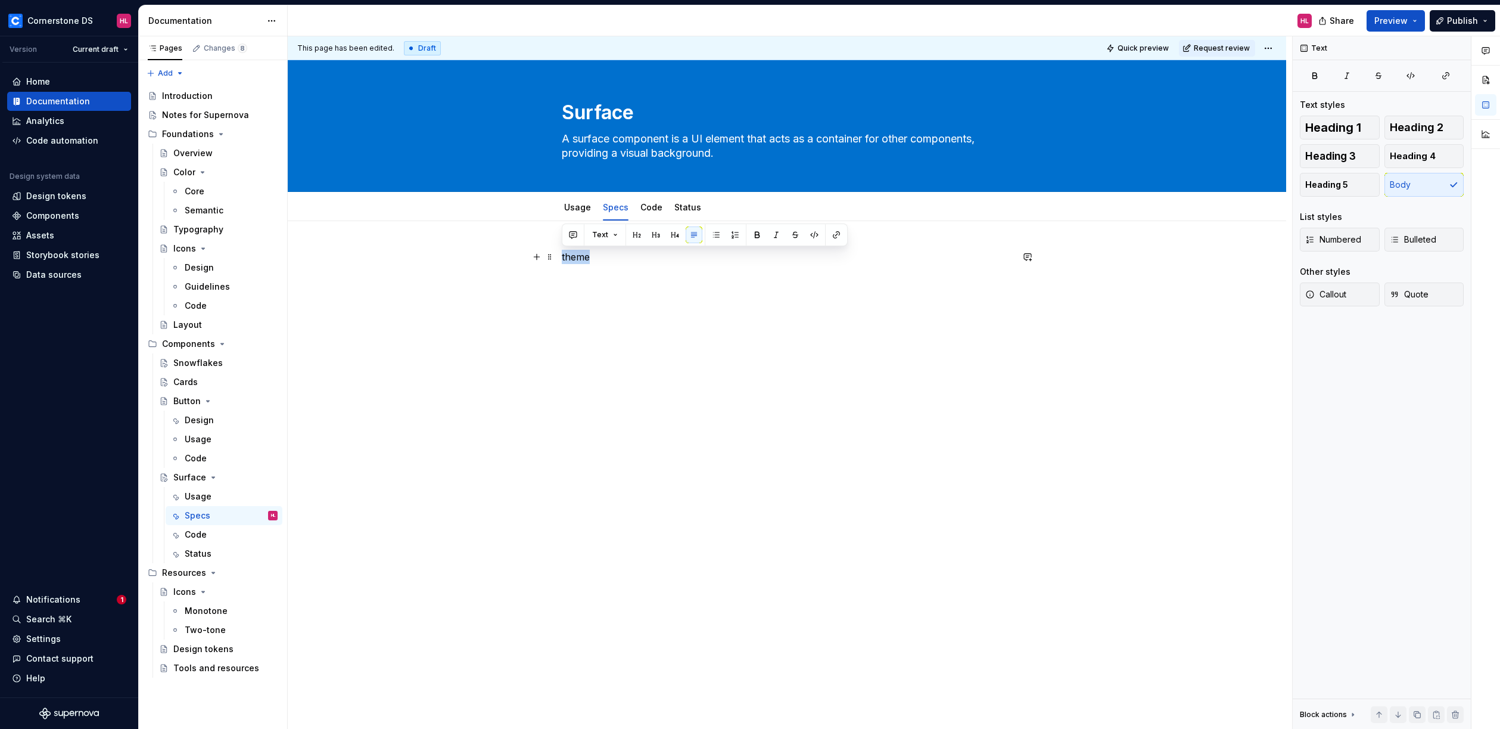
drag, startPoint x: 605, startPoint y: 263, endPoint x: 562, endPoint y: 260, distance: 43.0
click at [562, 260] on p "theme" at bounding box center [787, 257] width 450 height 14
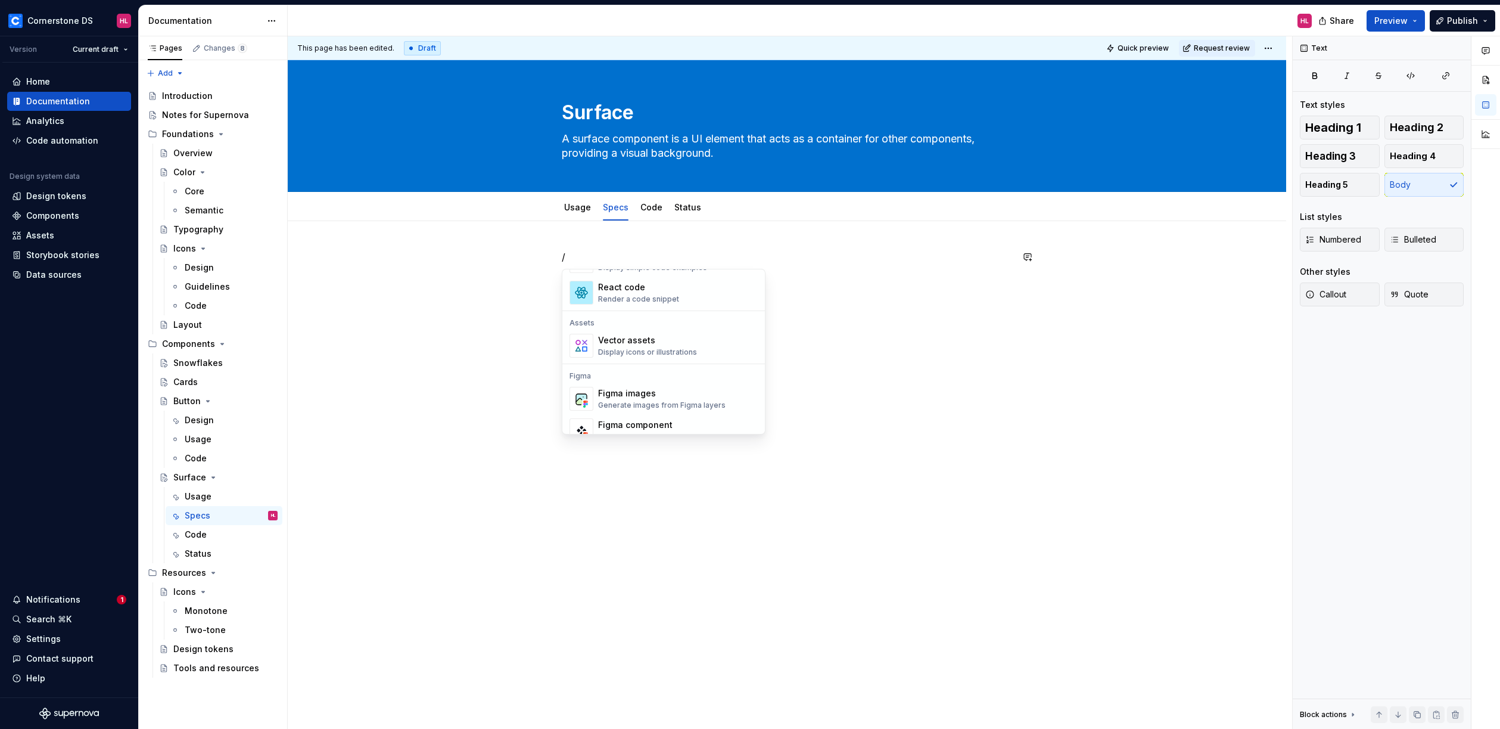
scroll to position [1058, 0]
click at [660, 363] on div "Figma images" at bounding box center [662, 360] width 128 height 12
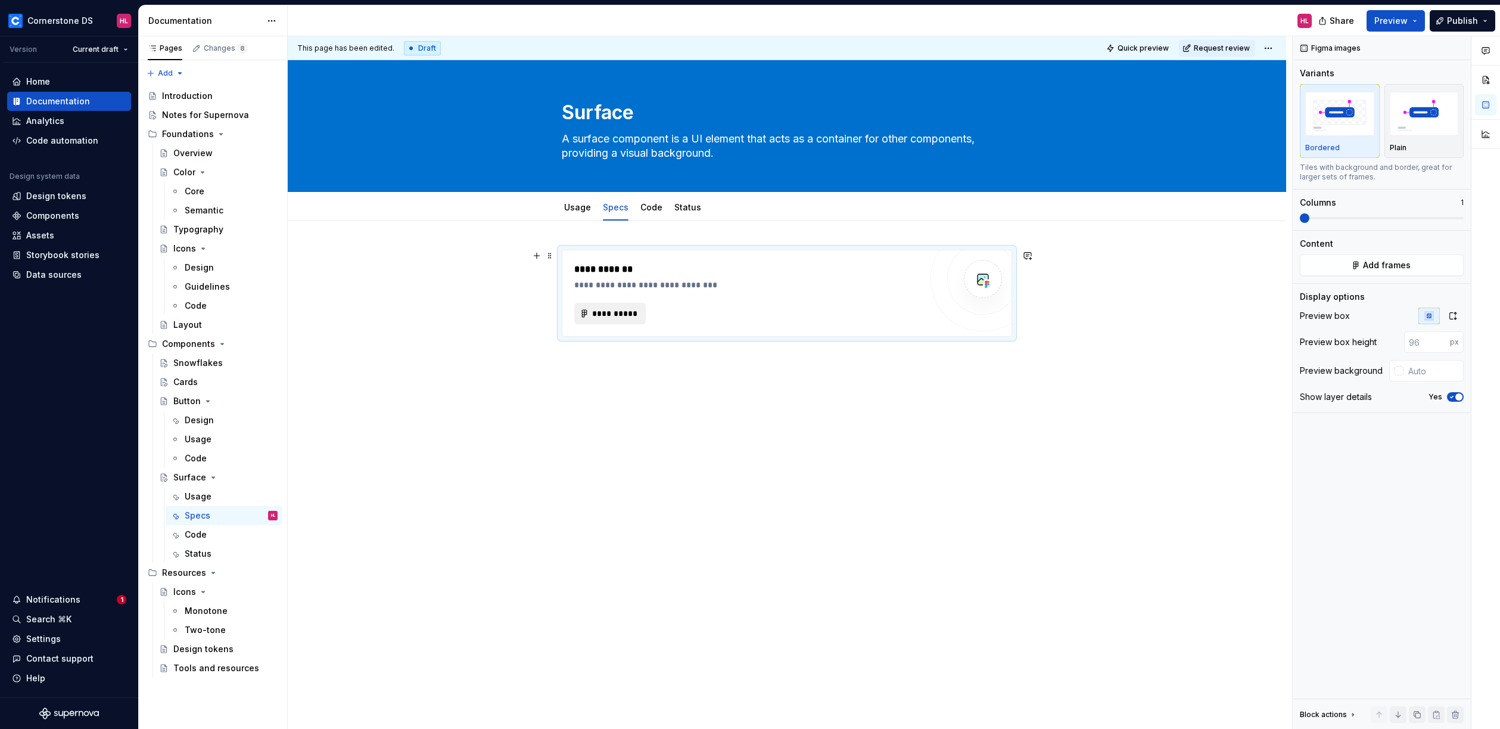
click at [607, 311] on span "**********" at bounding box center [615, 313] width 46 height 12
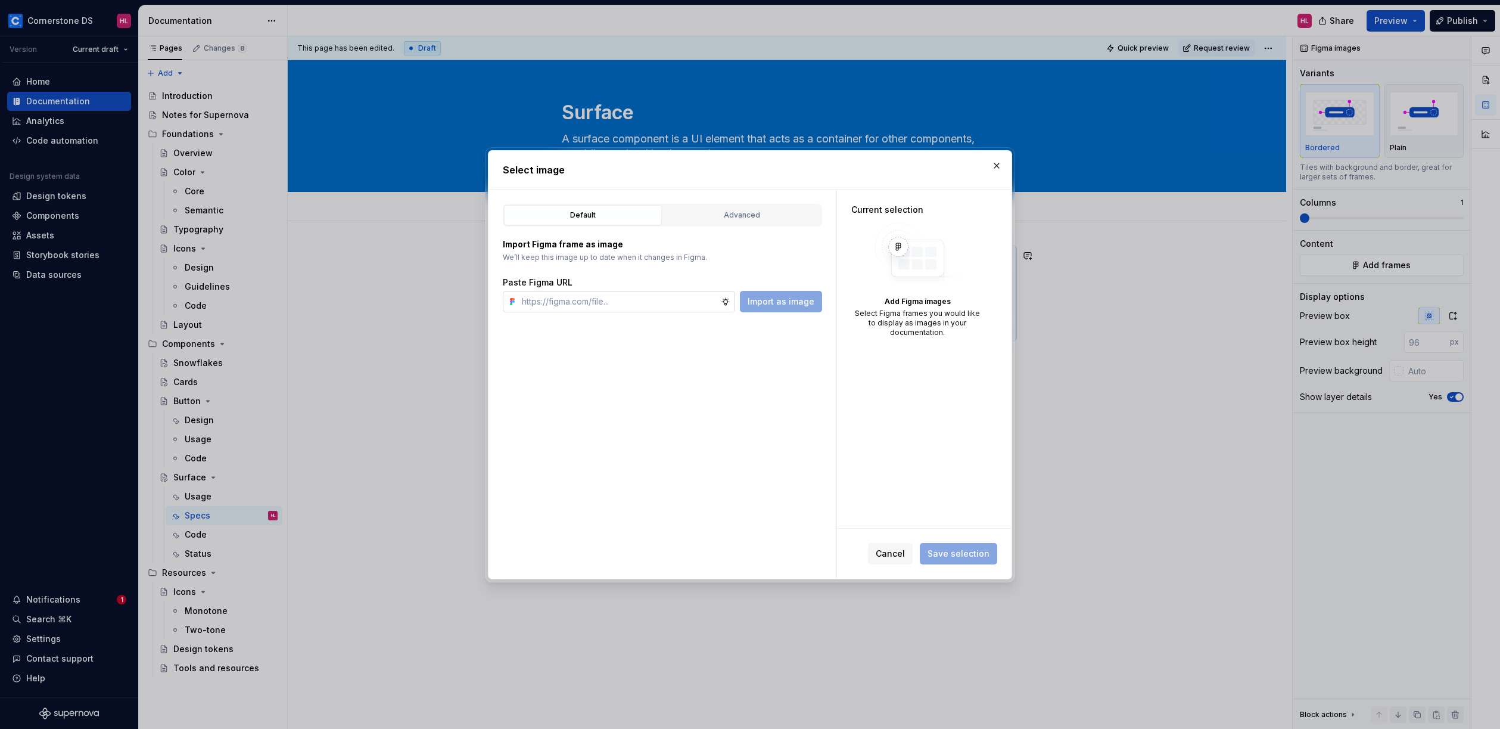
type textarea "*"
type input "[URL][DOMAIN_NAME]"
click at [783, 308] on button "Import as image" at bounding box center [781, 301] width 82 height 21
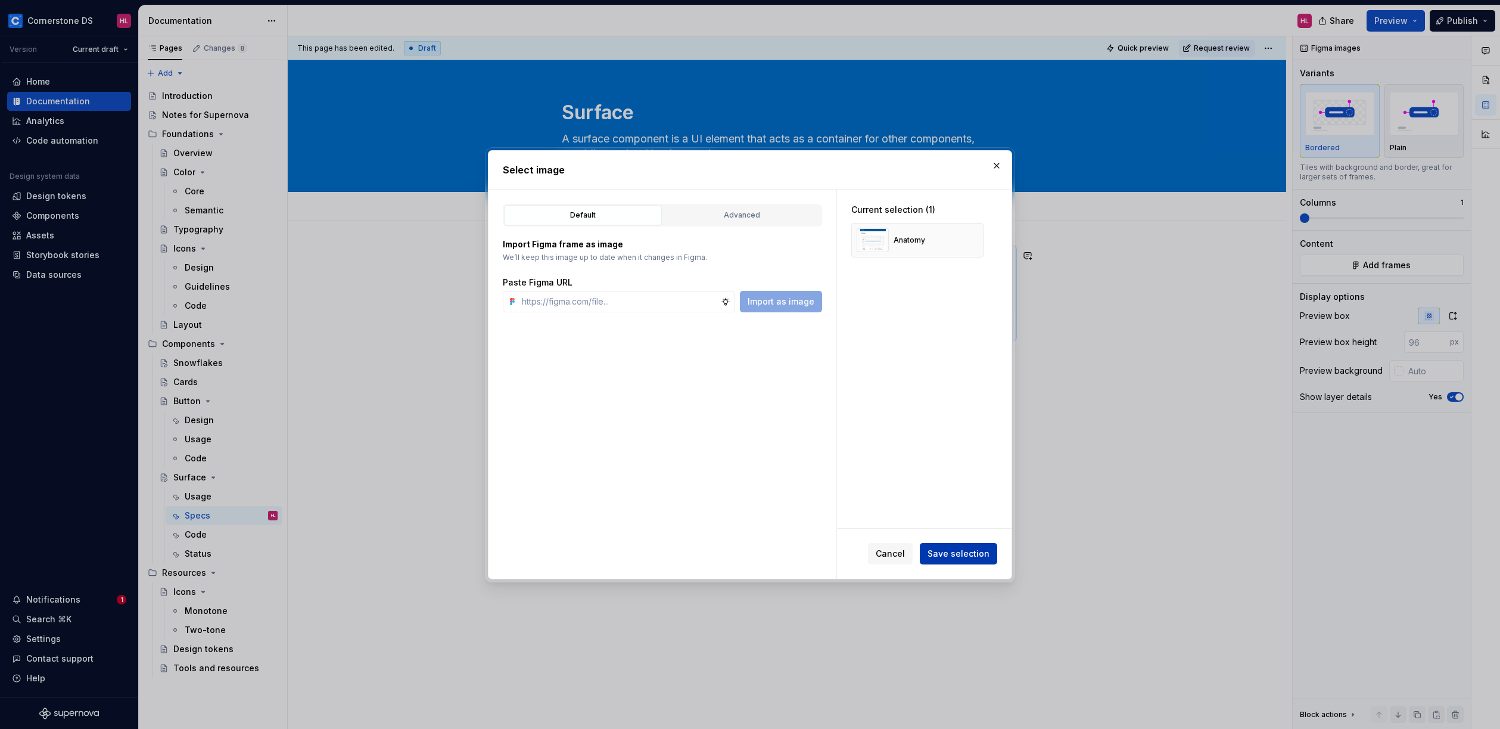
click at [985, 558] on span "Save selection" at bounding box center [959, 554] width 62 height 12
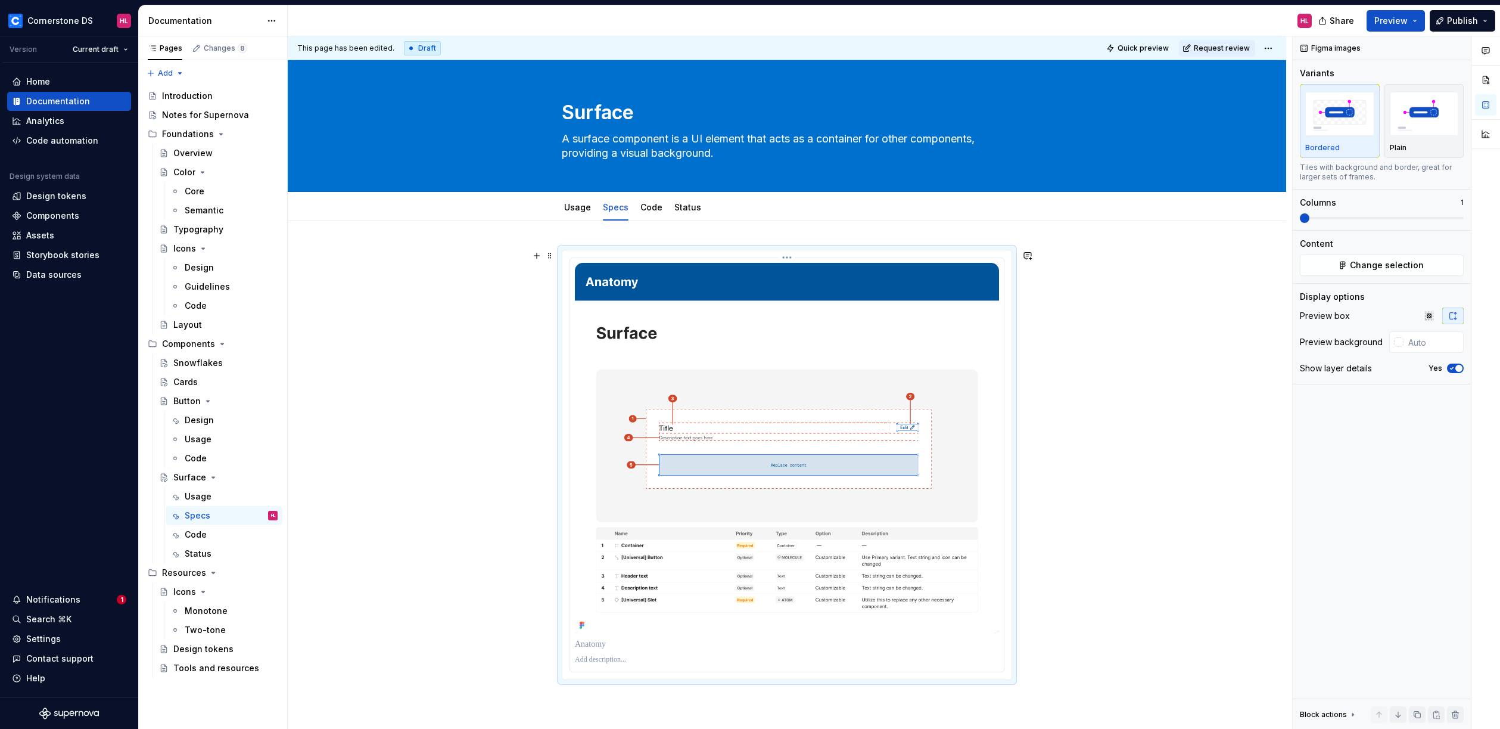
click at [896, 352] on img at bounding box center [787, 448] width 424 height 371
click at [1404, 266] on span "Change selection" at bounding box center [1387, 265] width 74 height 12
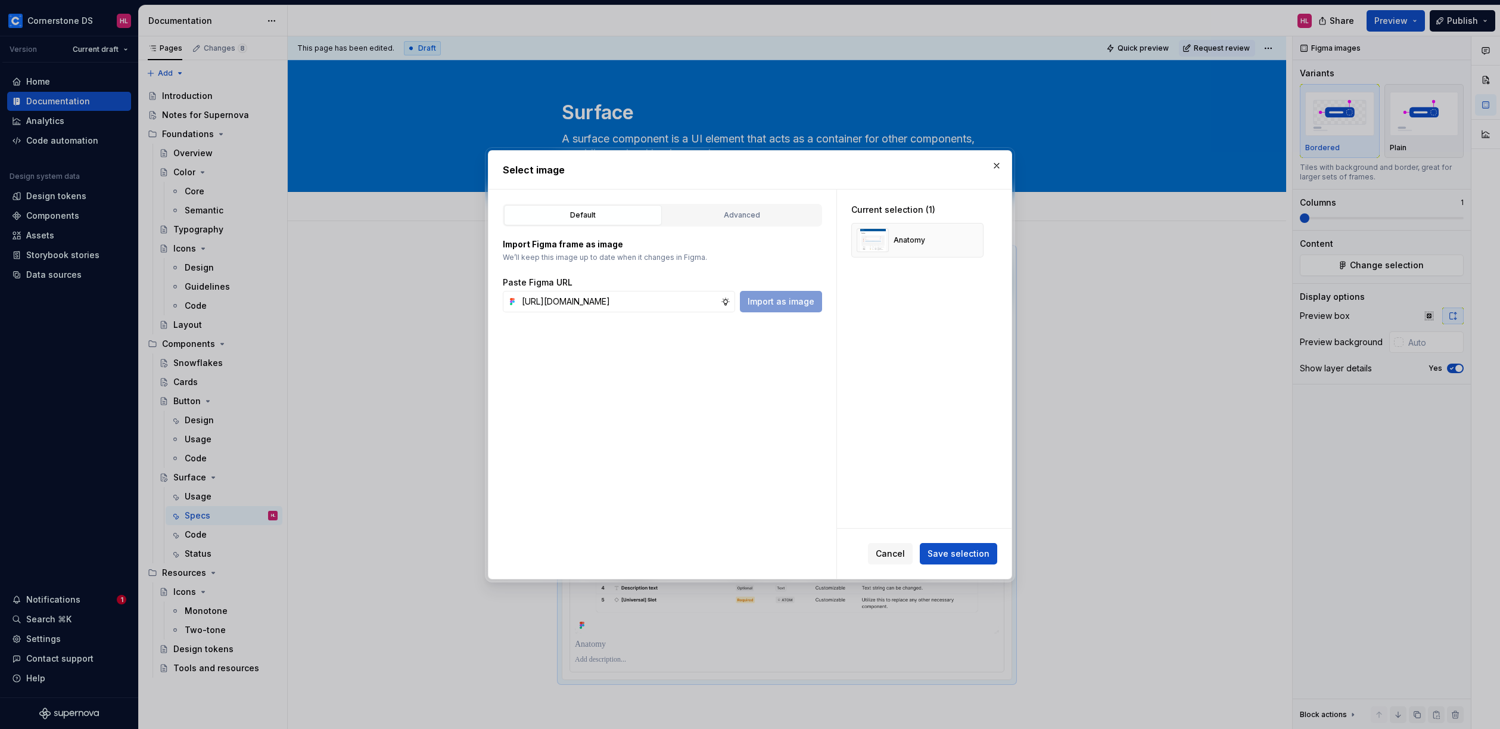
scroll to position [0, 289]
type input "[URL][DOMAIN_NAME]"
click at [784, 300] on span "Import as image" at bounding box center [781, 302] width 67 height 12
click at [969, 238] on button "button" at bounding box center [970, 240] width 17 height 17
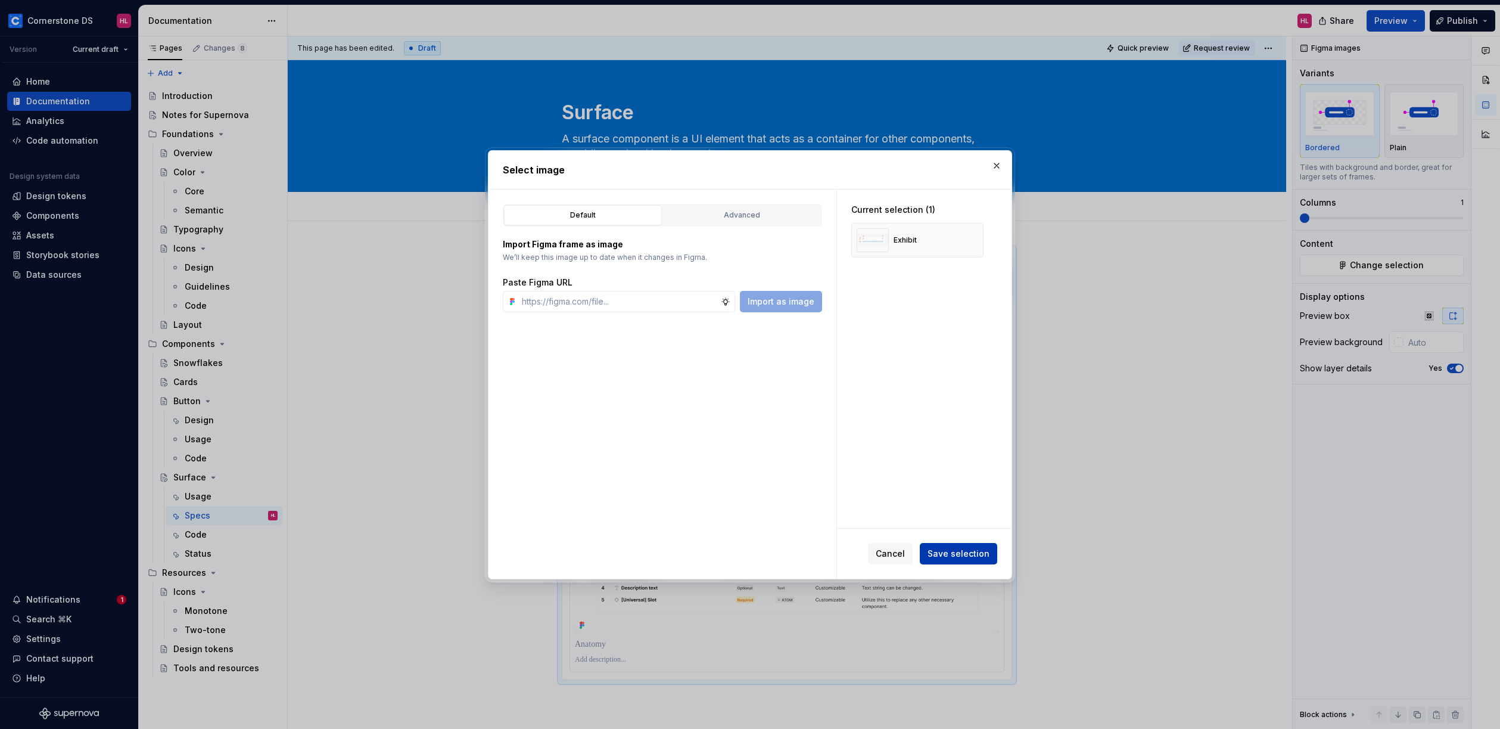
click at [958, 548] on span "Save selection" at bounding box center [959, 554] width 62 height 12
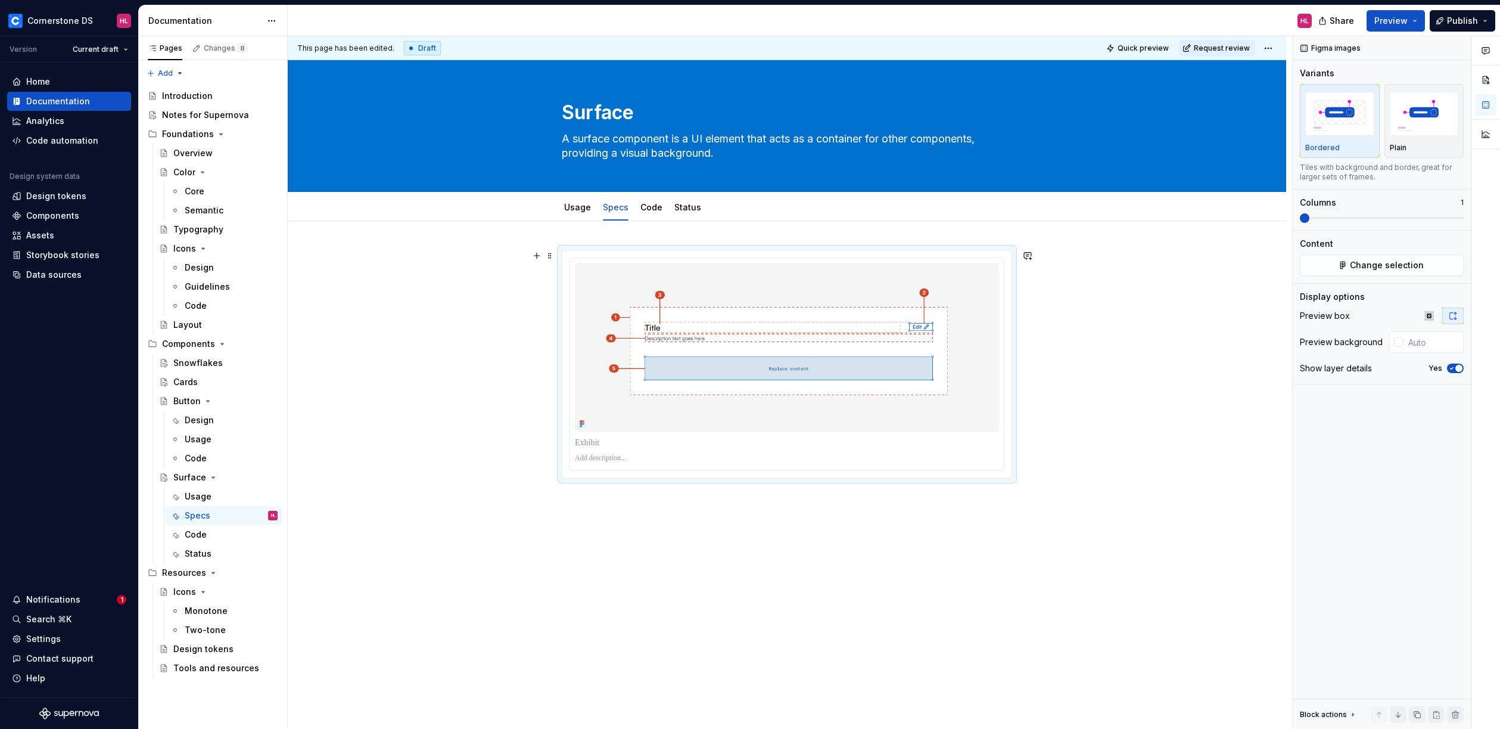
click at [1061, 362] on div at bounding box center [787, 480] width 999 height 519
click at [1451, 368] on icon "button" at bounding box center [1452, 369] width 3 height 2
click at [908, 464] on p at bounding box center [787, 469] width 450 height 14
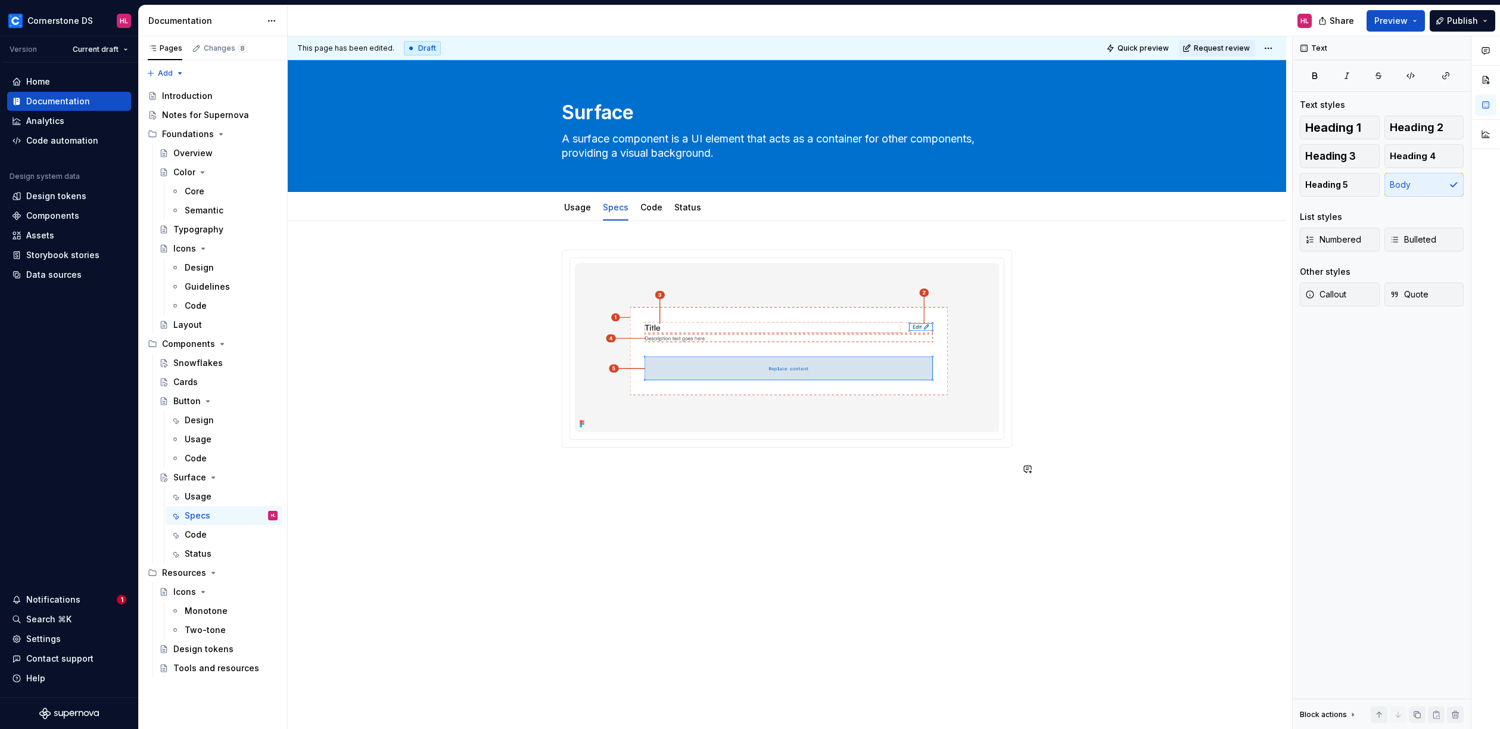
click at [794, 536] on div at bounding box center [787, 465] width 999 height 488
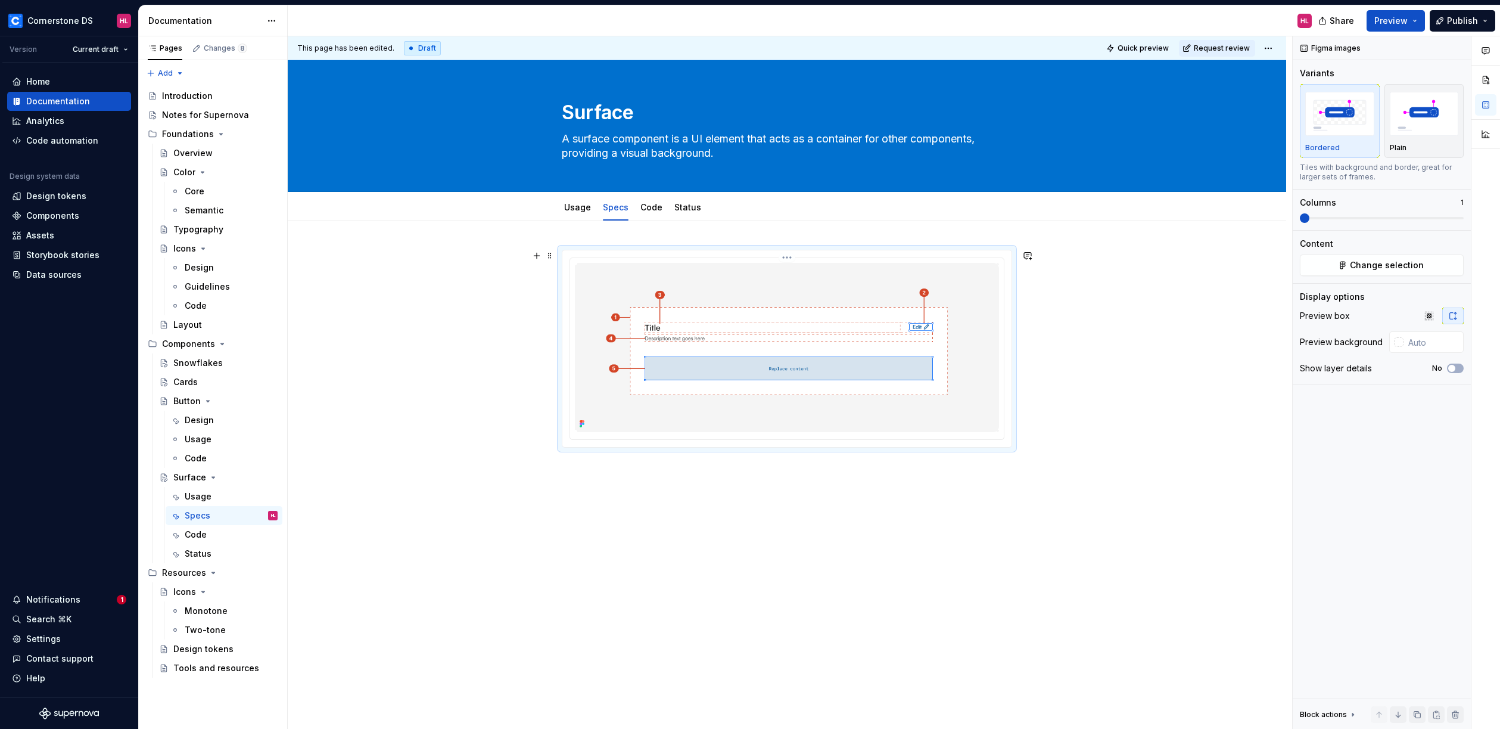
click at [997, 279] on img at bounding box center [787, 347] width 424 height 169
click at [785, 258] on html "Cornerstone DS HL Version Current draft Home Documentation Analytics Code autom…" at bounding box center [750, 364] width 1500 height 729
click at [737, 257] on html "Cornerstone DS HL Version Current draft Home Documentation Analytics Code autom…" at bounding box center [750, 364] width 1500 height 729
click at [1428, 132] on img "button" at bounding box center [1424, 113] width 69 height 43
click at [1338, 133] on img "button" at bounding box center [1339, 113] width 69 height 43
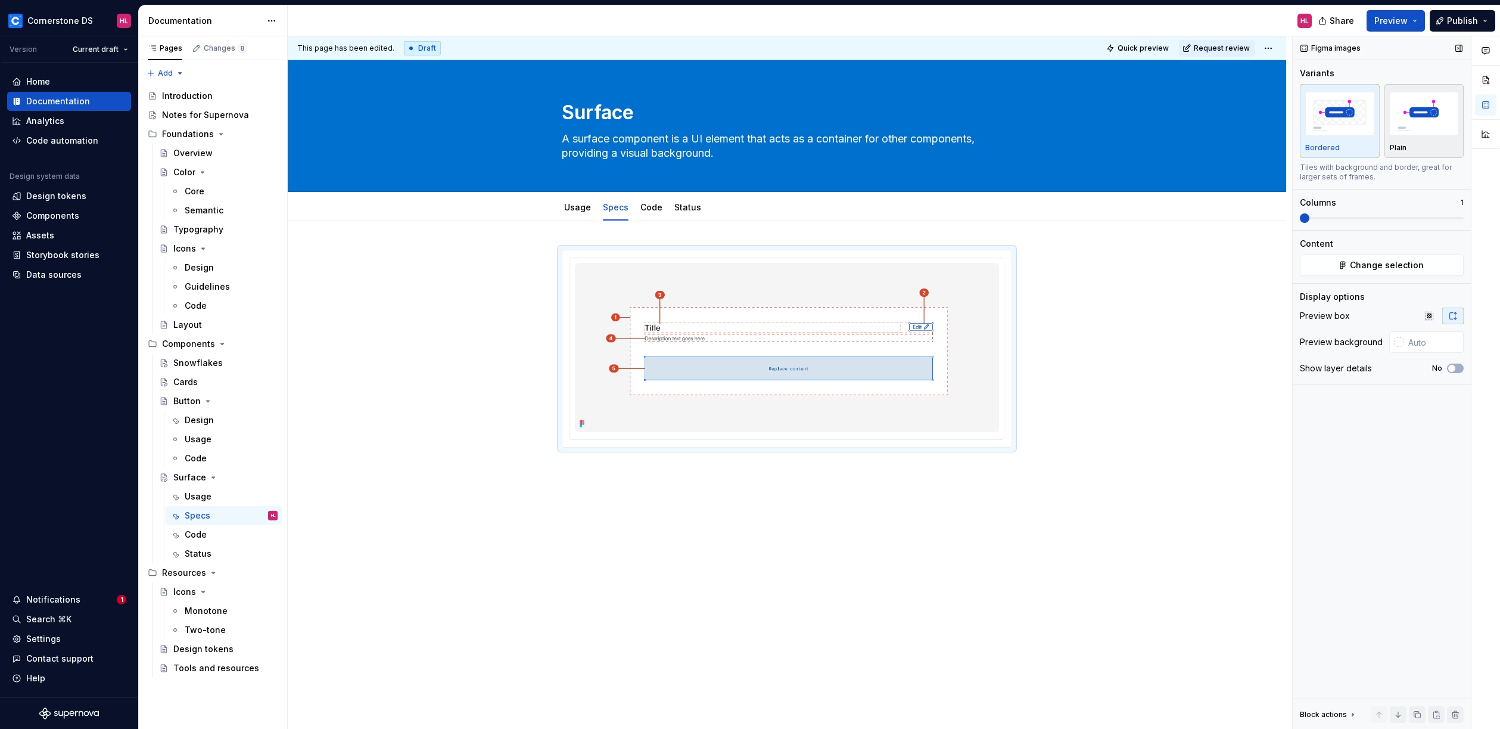
click at [1397, 127] on img "button" at bounding box center [1424, 113] width 69 height 43
click at [1011, 403] on div at bounding box center [786, 348] width 449 height 197
click at [1053, 390] on div "This page has been edited. Draft Quick preview Request review Surface A surface…" at bounding box center [790, 382] width 1005 height 693
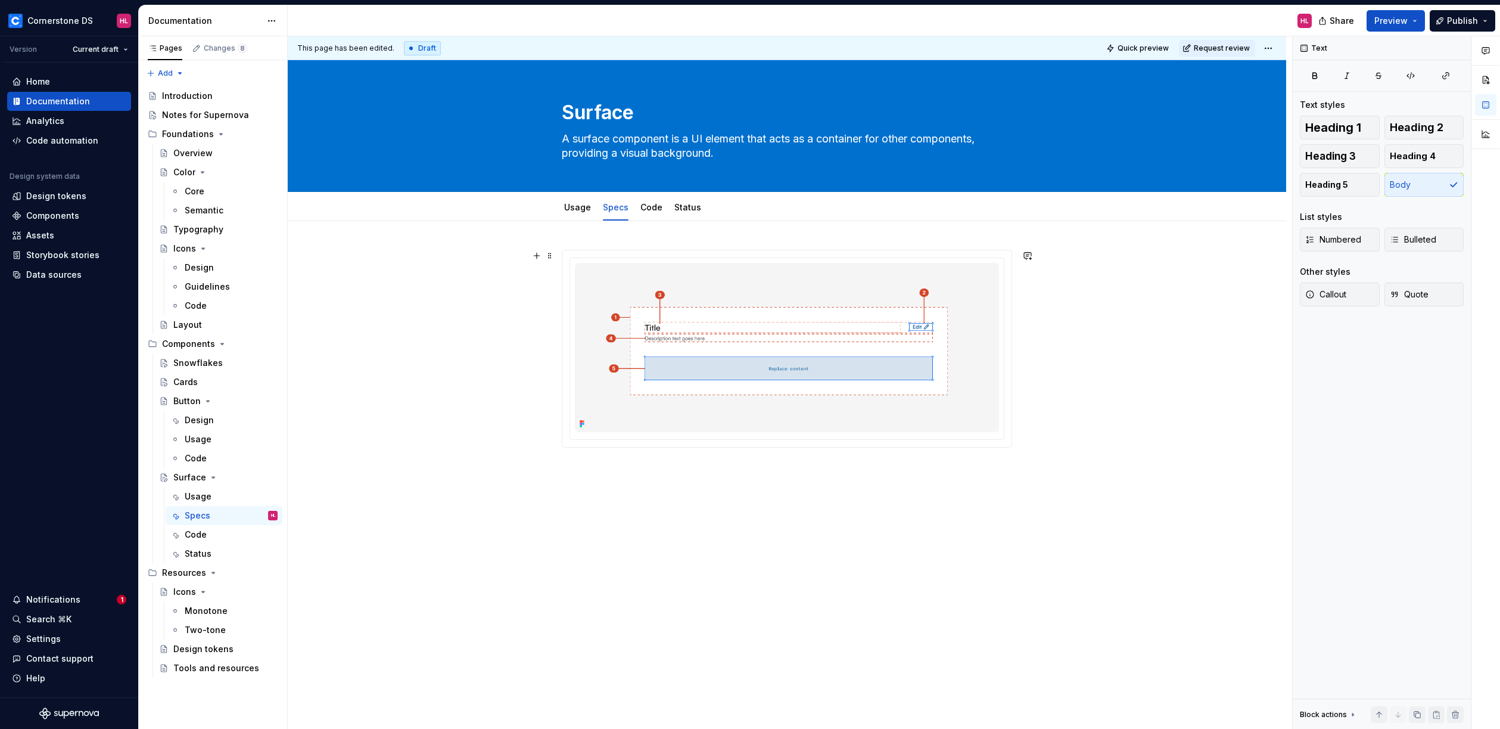
click at [974, 366] on img at bounding box center [787, 347] width 424 height 169
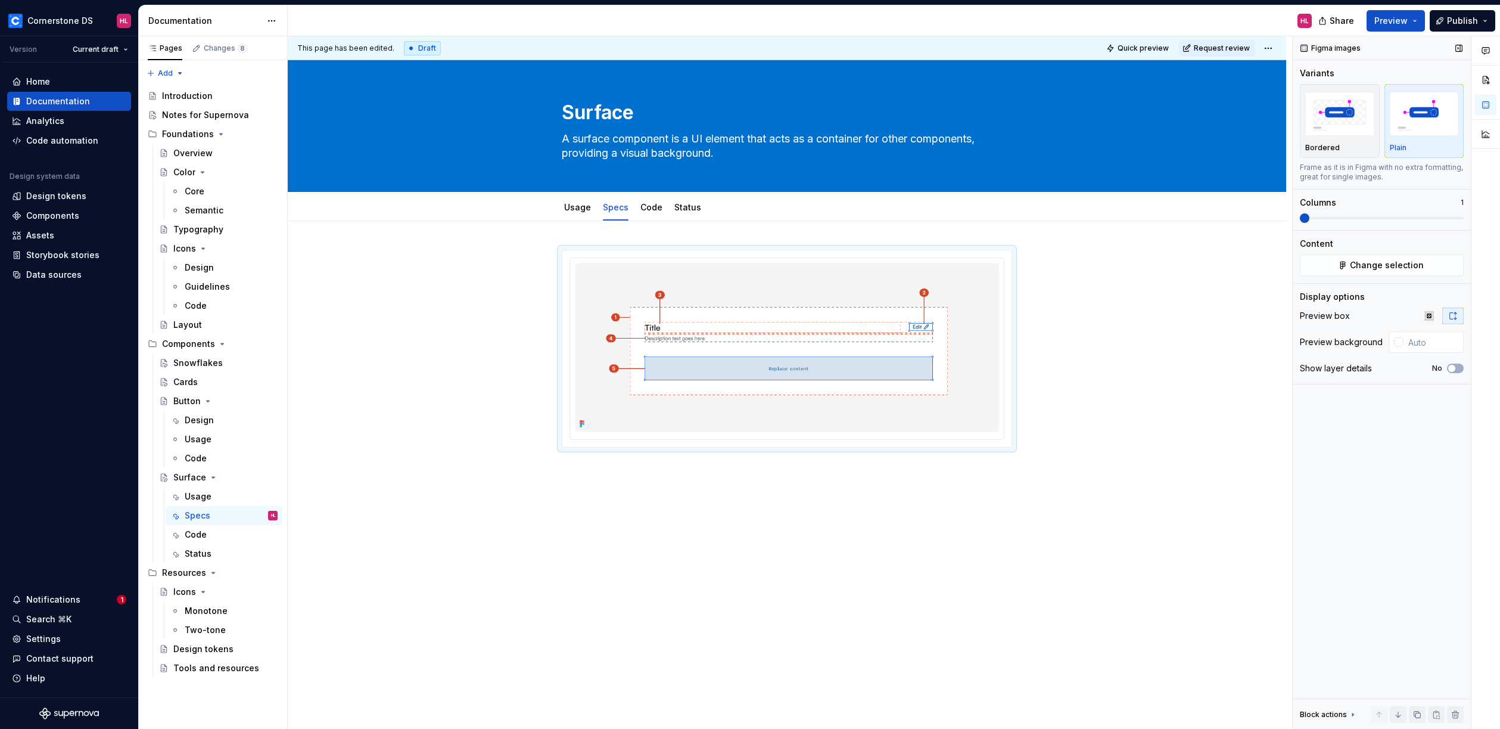
click at [1300, 216] on span at bounding box center [1305, 218] width 10 height 10
type textarea "*"
click at [1049, 363] on div at bounding box center [787, 465] width 999 height 488
click at [750, 472] on p at bounding box center [787, 469] width 450 height 14
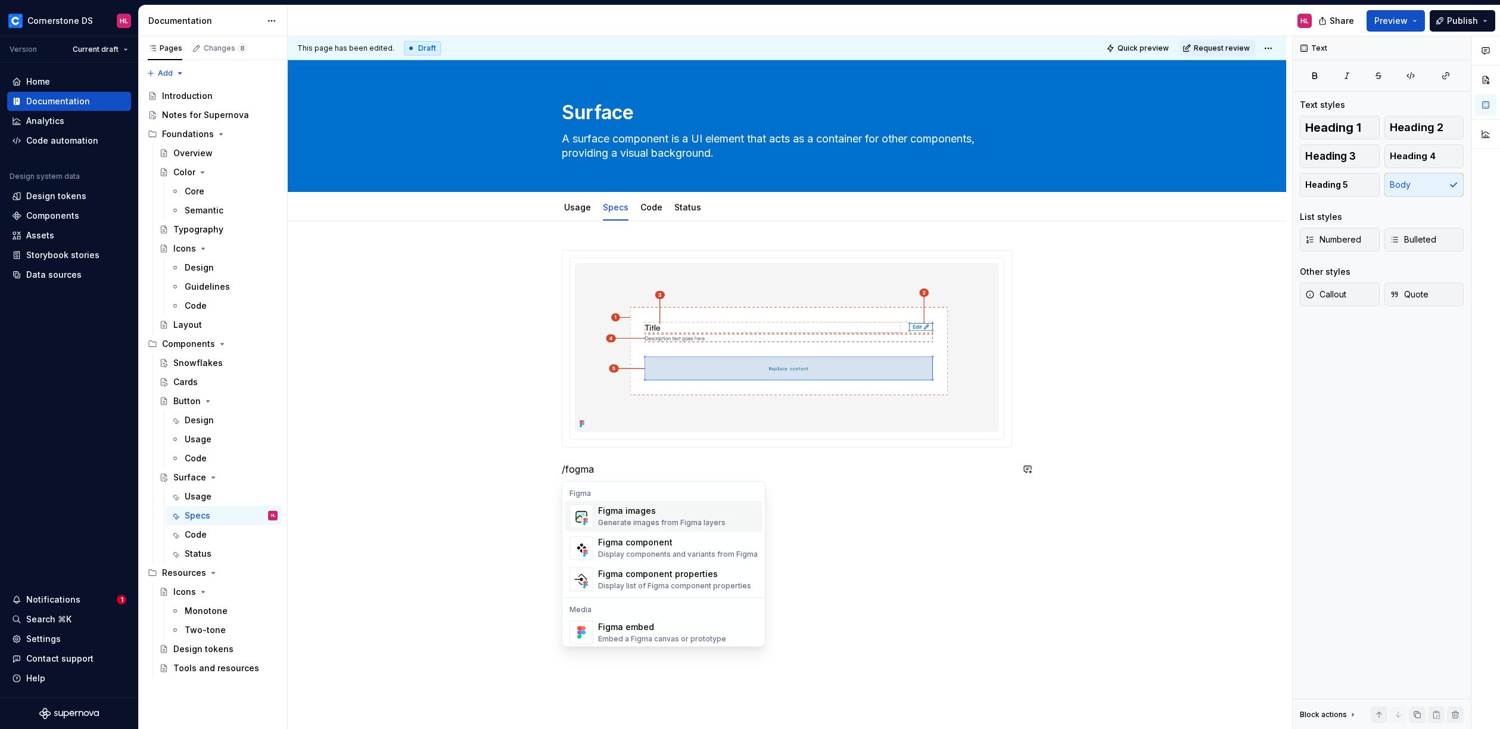
click at [701, 518] on div "Generate images from Figma layers" at bounding box center [662, 523] width 128 height 10
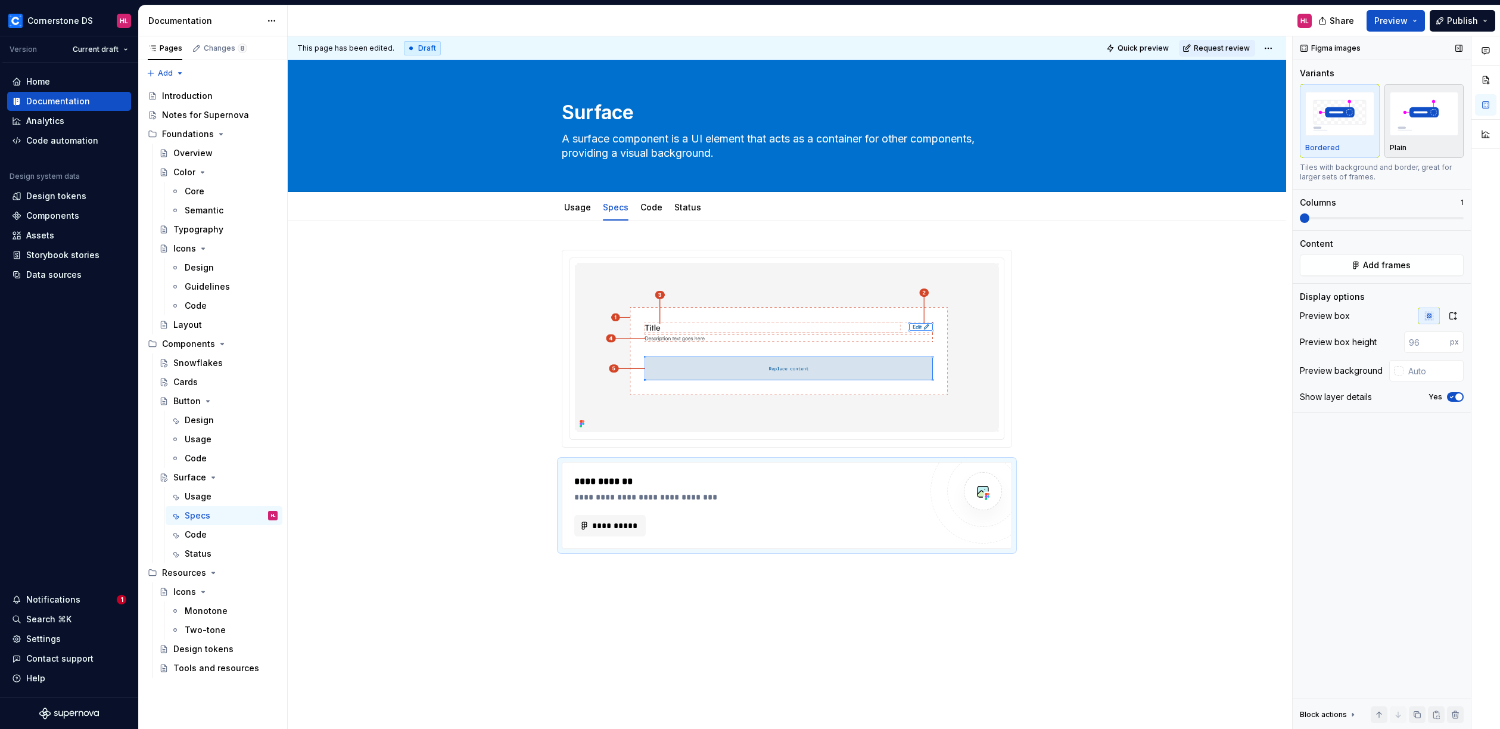
click at [1407, 111] on img "button" at bounding box center [1424, 113] width 69 height 43
click at [1083, 585] on div "**********" at bounding box center [790, 382] width 1005 height 693
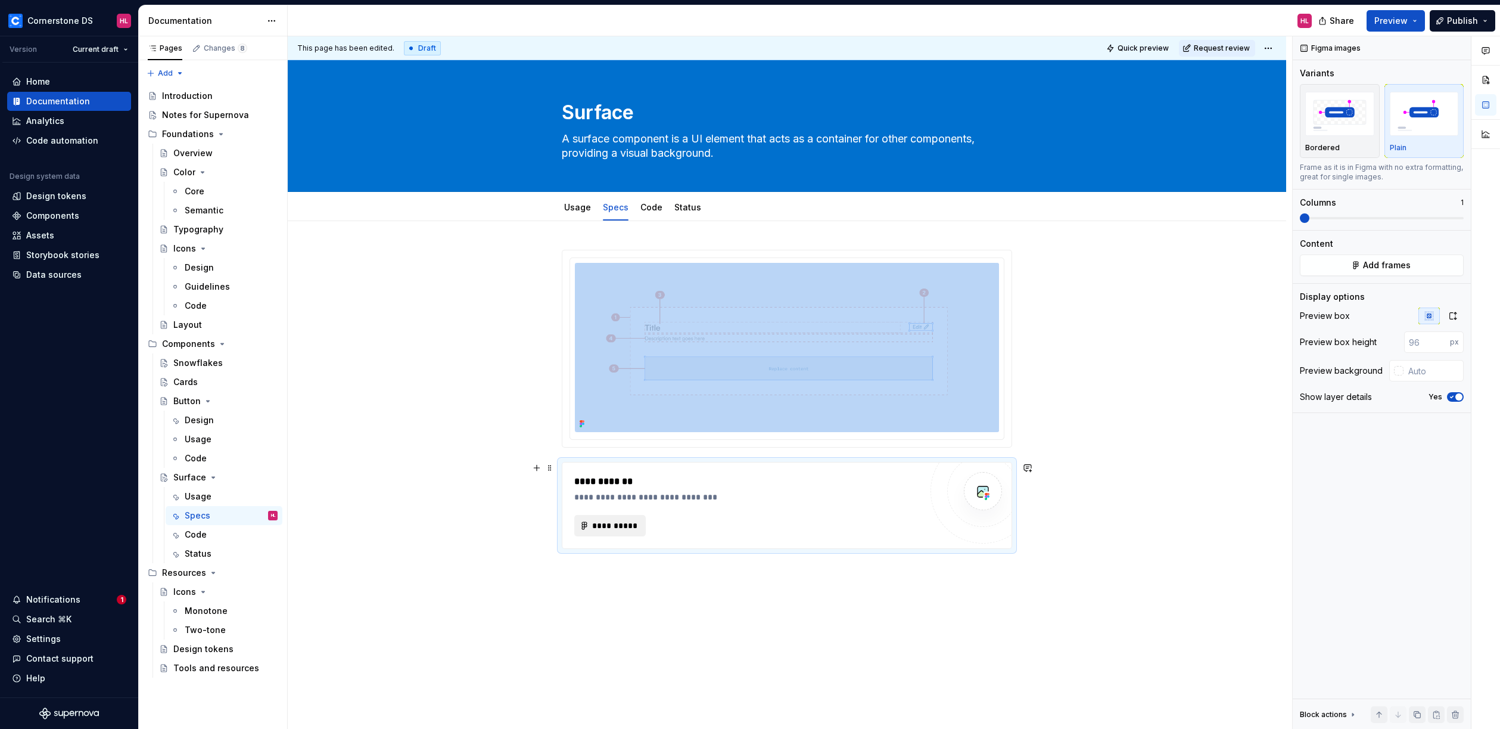
click at [625, 535] on button "**********" at bounding box center [609, 525] width 71 height 21
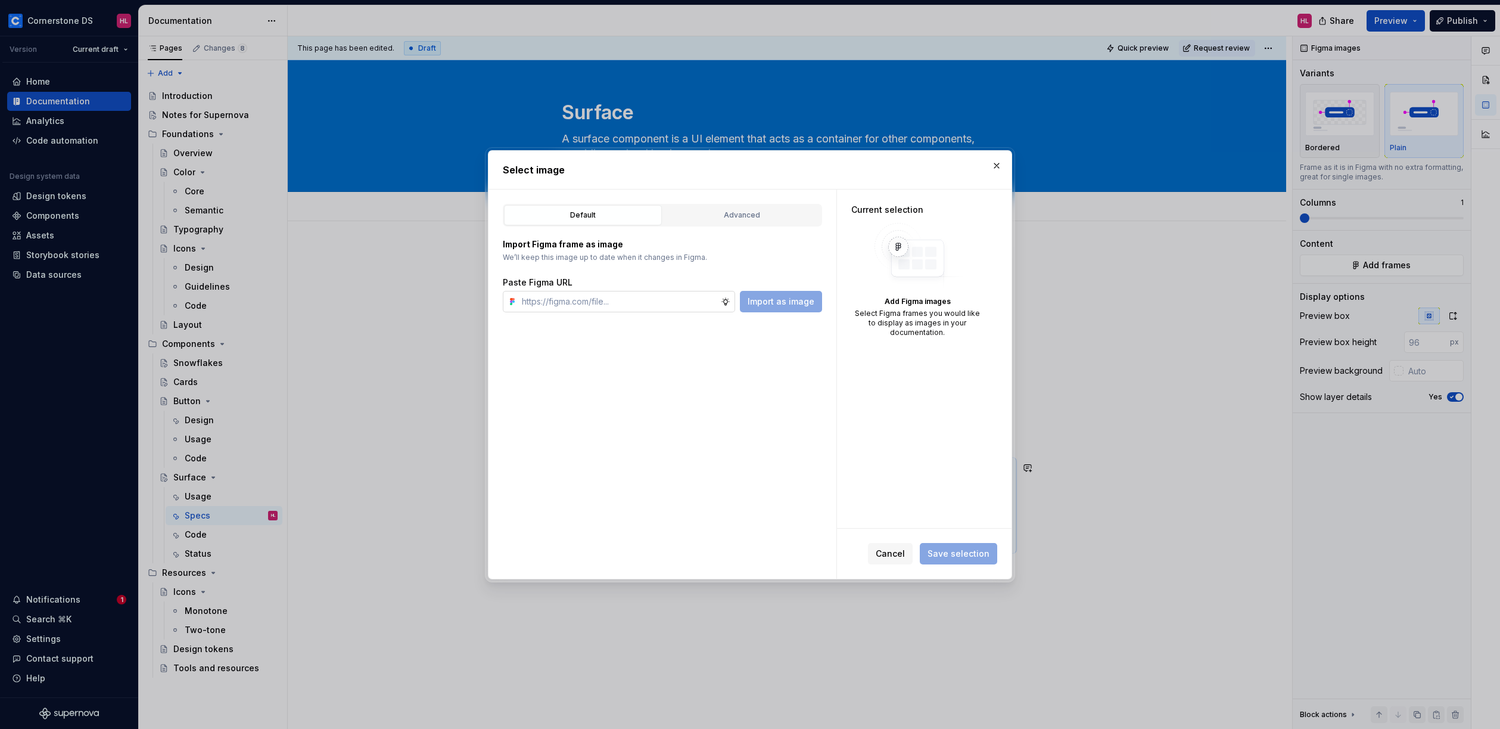
type textarea "*"
type input "[URL][DOMAIN_NAME]"
click at [799, 305] on span "Import as image" at bounding box center [781, 302] width 67 height 12
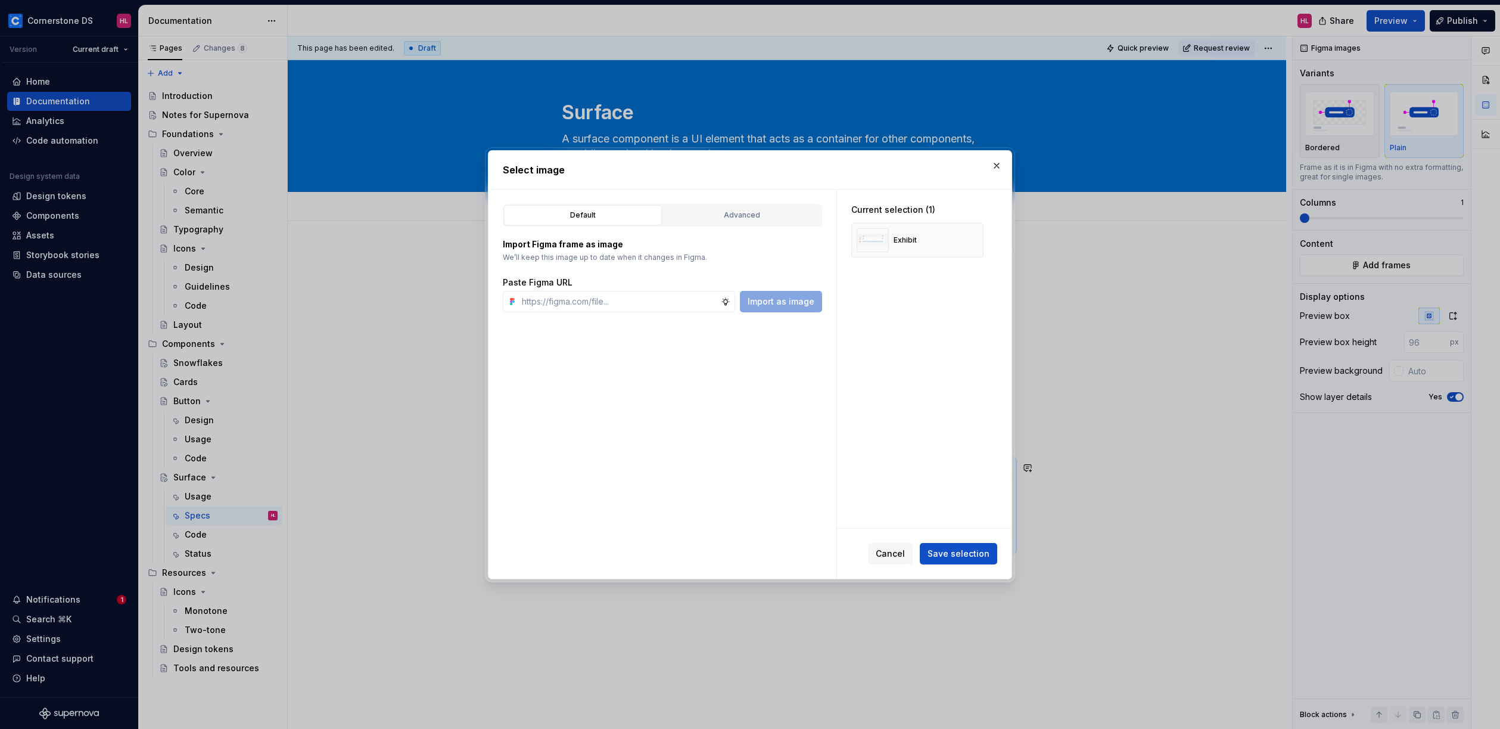
type textarea "*"
click at [967, 553] on span "Save selection" at bounding box center [959, 554] width 62 height 12
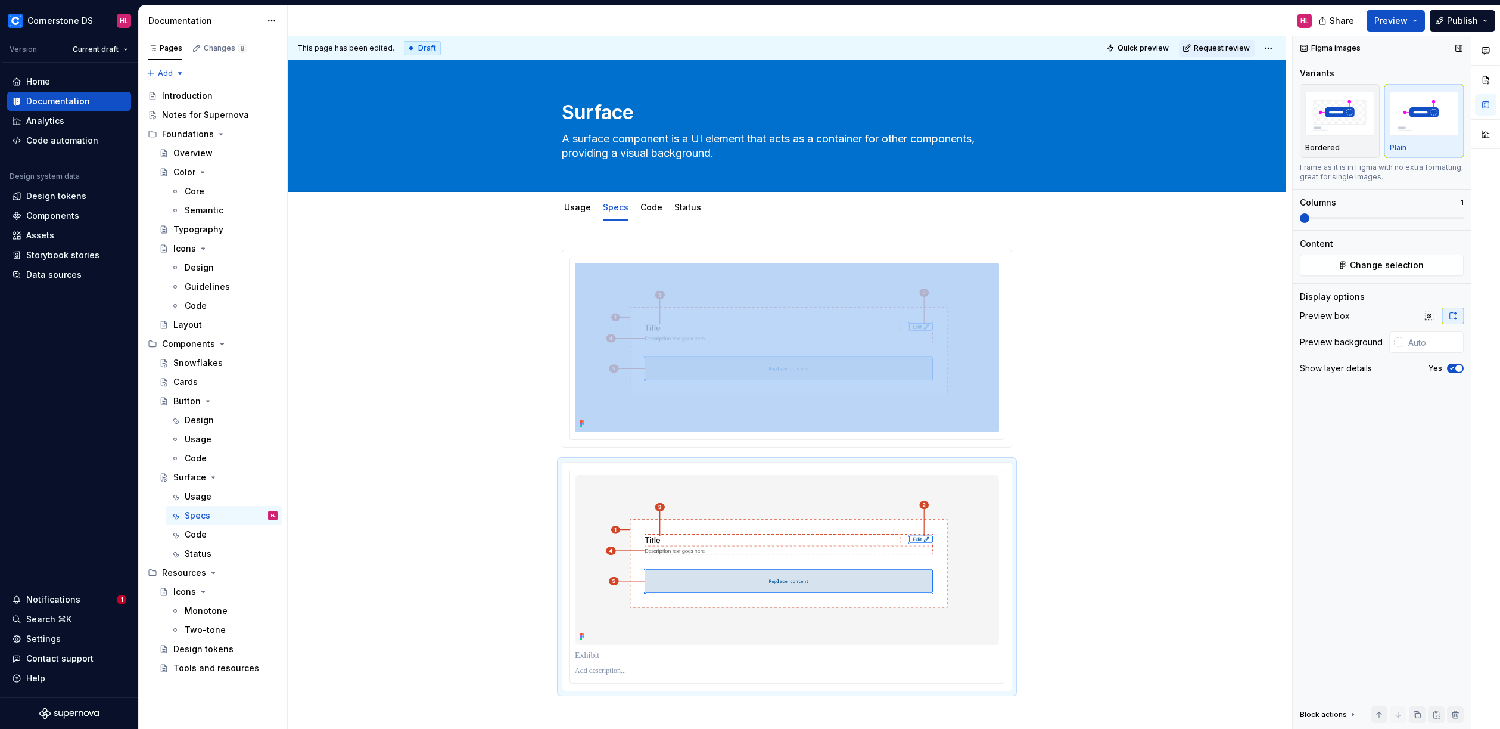
click at [1456, 368] on span "button" at bounding box center [1459, 368] width 7 height 7
click at [1092, 433] on div at bounding box center [787, 556] width 999 height 671
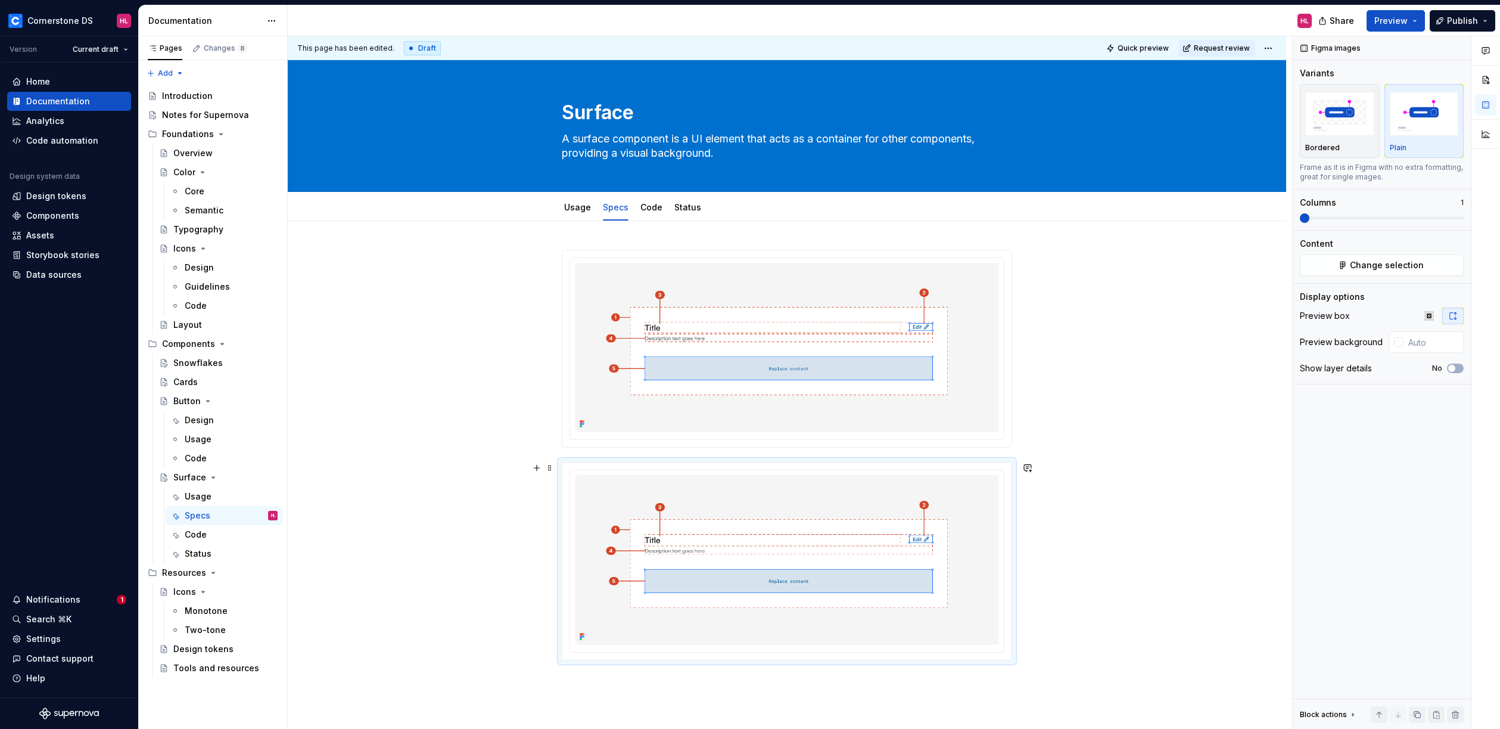
click at [1171, 520] on div at bounding box center [787, 556] width 999 height 671
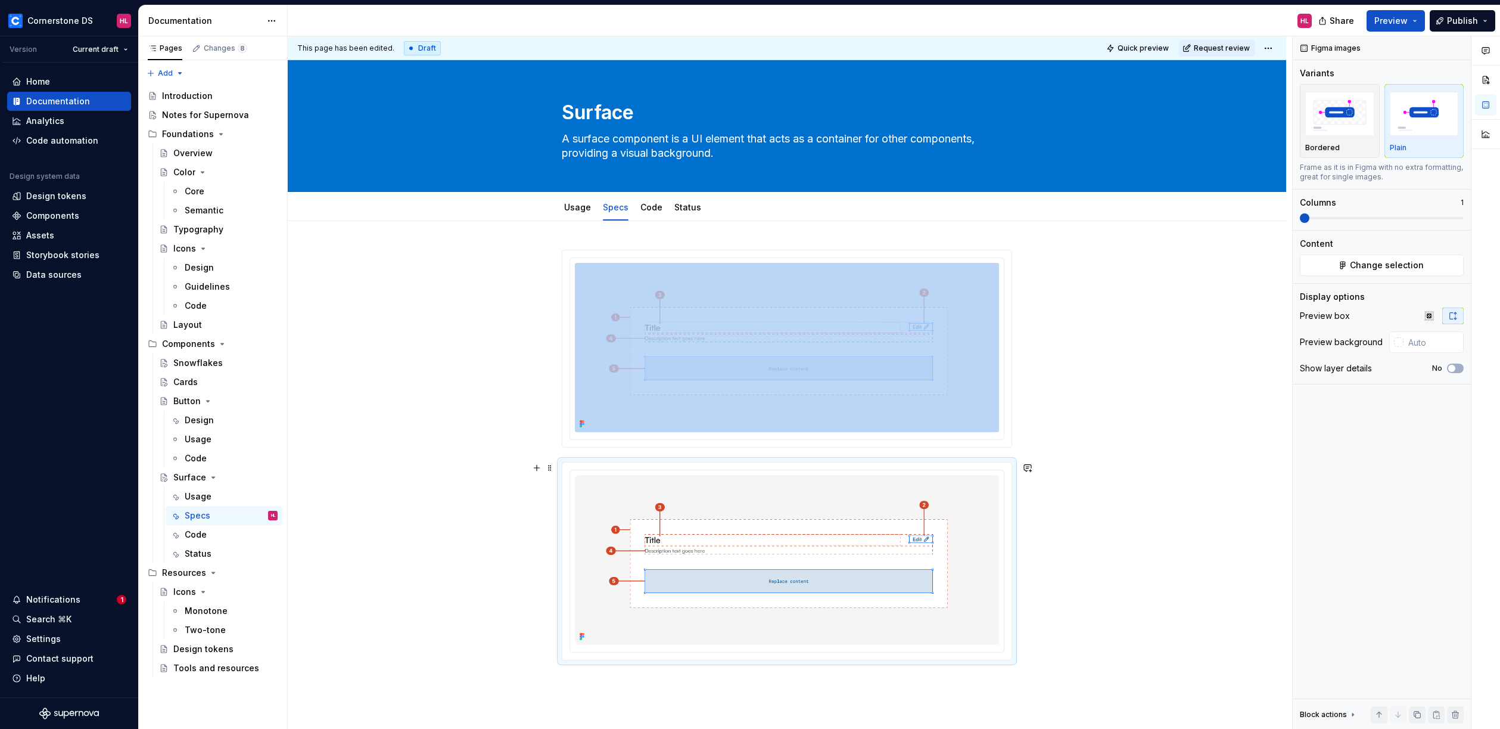
click at [556, 469] on div at bounding box center [787, 556] width 999 height 671
click at [552, 469] on span at bounding box center [550, 467] width 10 height 17
click at [604, 568] on div "Delete" at bounding box center [605, 573] width 77 height 12
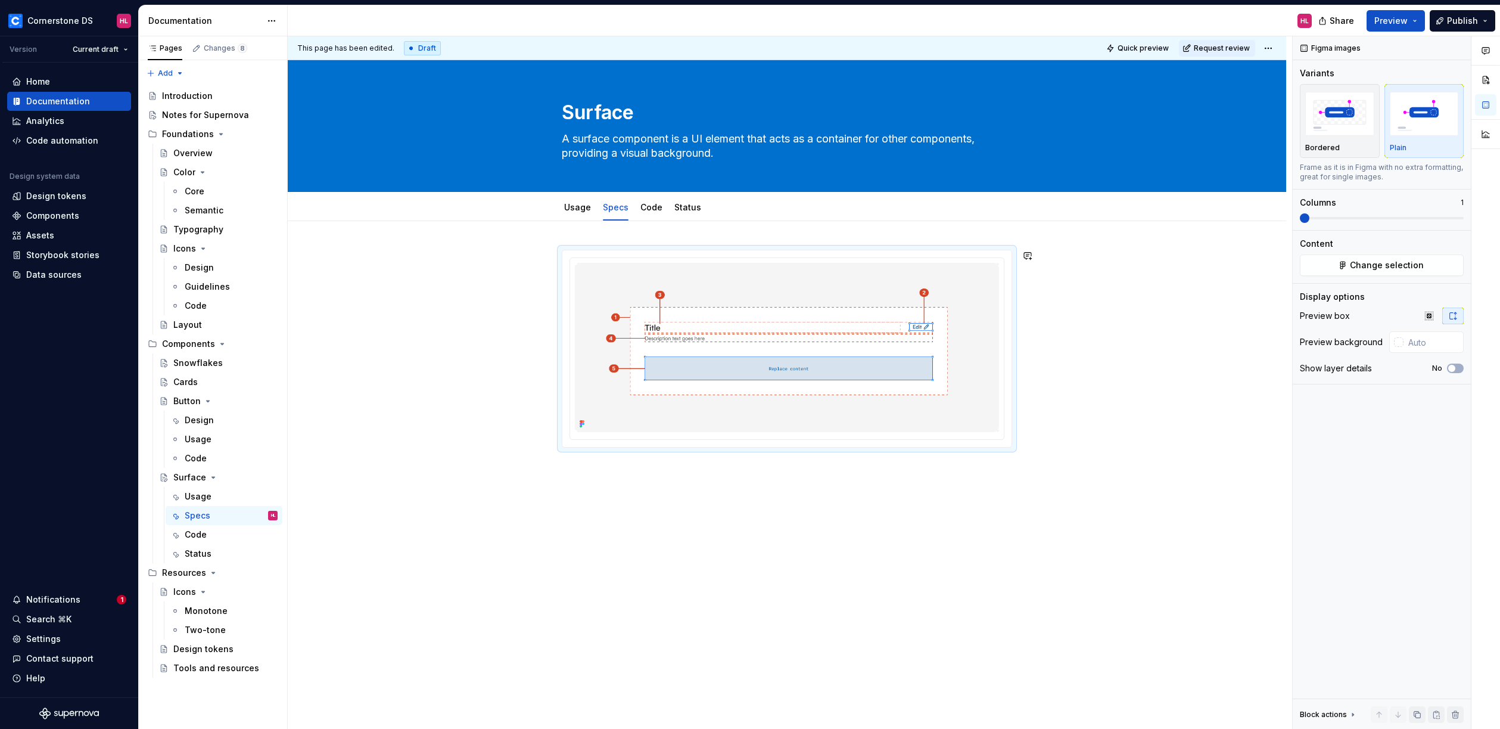
click at [614, 464] on div at bounding box center [787, 450] width 999 height 459
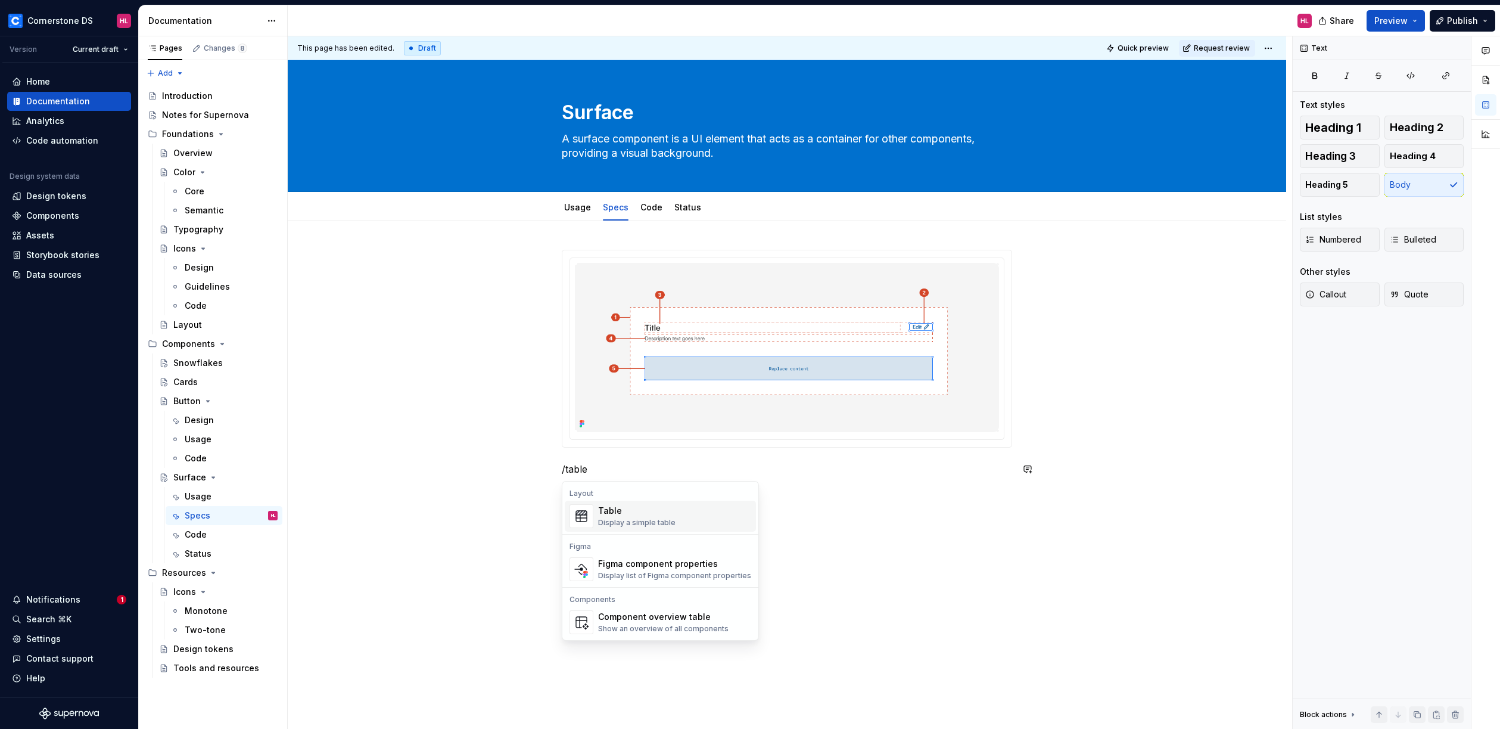
click at [646, 523] on div "Display a simple table" at bounding box center [636, 523] width 77 height 10
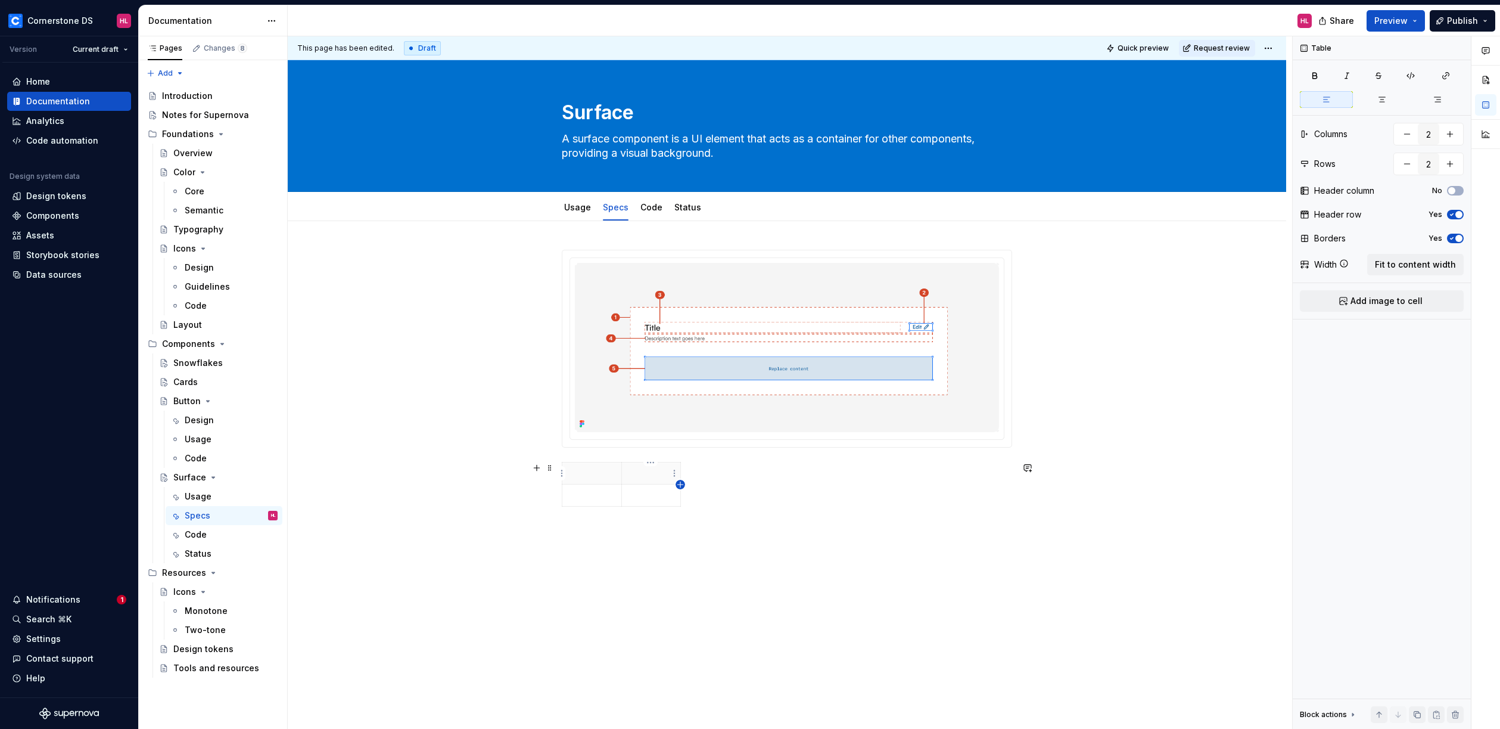
click at [682, 484] on icon "button" at bounding box center [679, 483] width 5 height 5
click at [703, 487] on icon "button" at bounding box center [703, 485] width 10 height 10
click at [726, 485] on icon "button" at bounding box center [724, 485] width 10 height 10
click at [748, 485] on icon "button" at bounding box center [746, 485] width 10 height 10
type input "6"
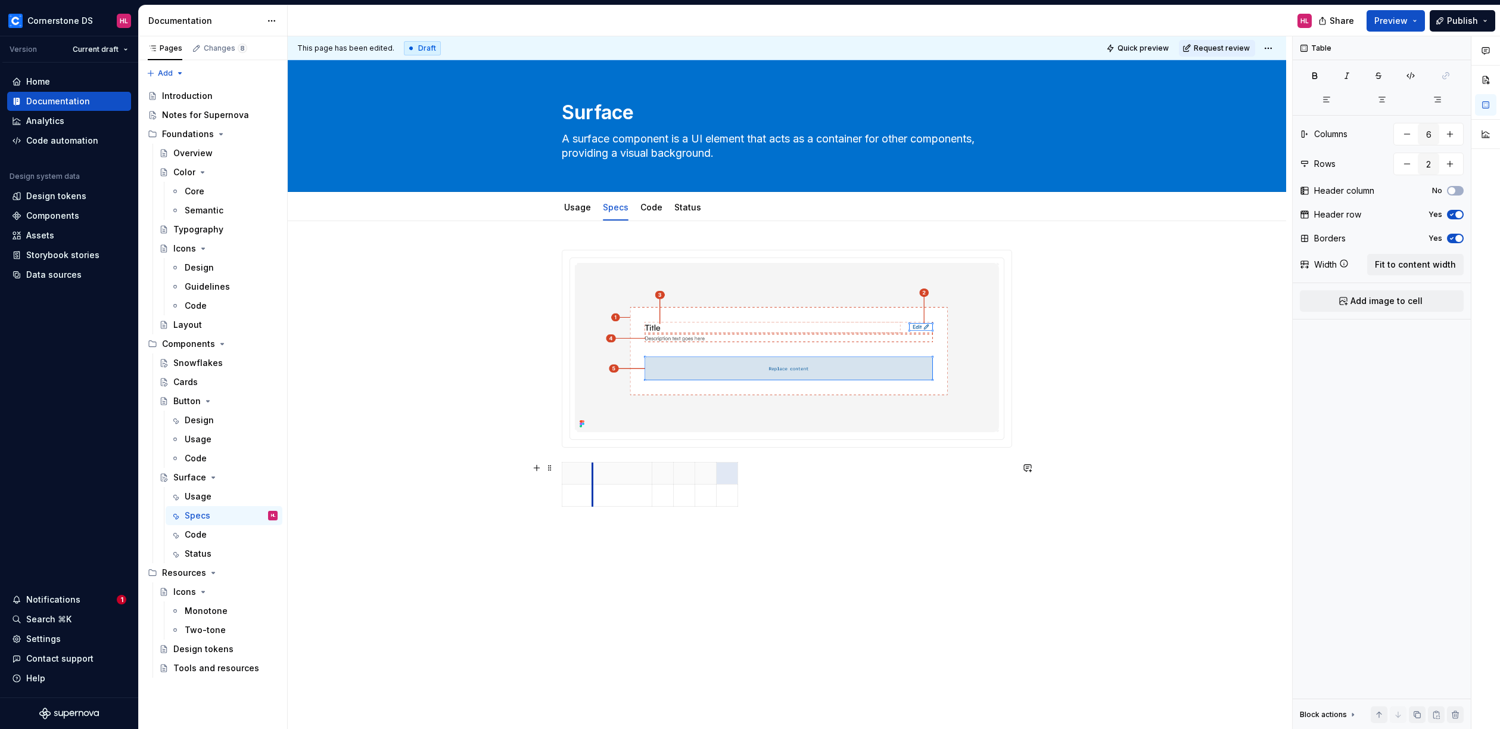
drag, startPoint x: 621, startPoint y: 476, endPoint x: 592, endPoint y: 481, distance: 29.6
click at [593, 481] on th at bounding box center [623, 473] width 60 height 22
click at [605, 473] on p at bounding box center [622, 473] width 45 height 12
click at [660, 471] on p at bounding box center [663, 473] width 7 height 12
click at [710, 473] on html "Cornerstone DS HL Version Current draft Home Documentation Analytics Code autom…" at bounding box center [750, 364] width 1500 height 729
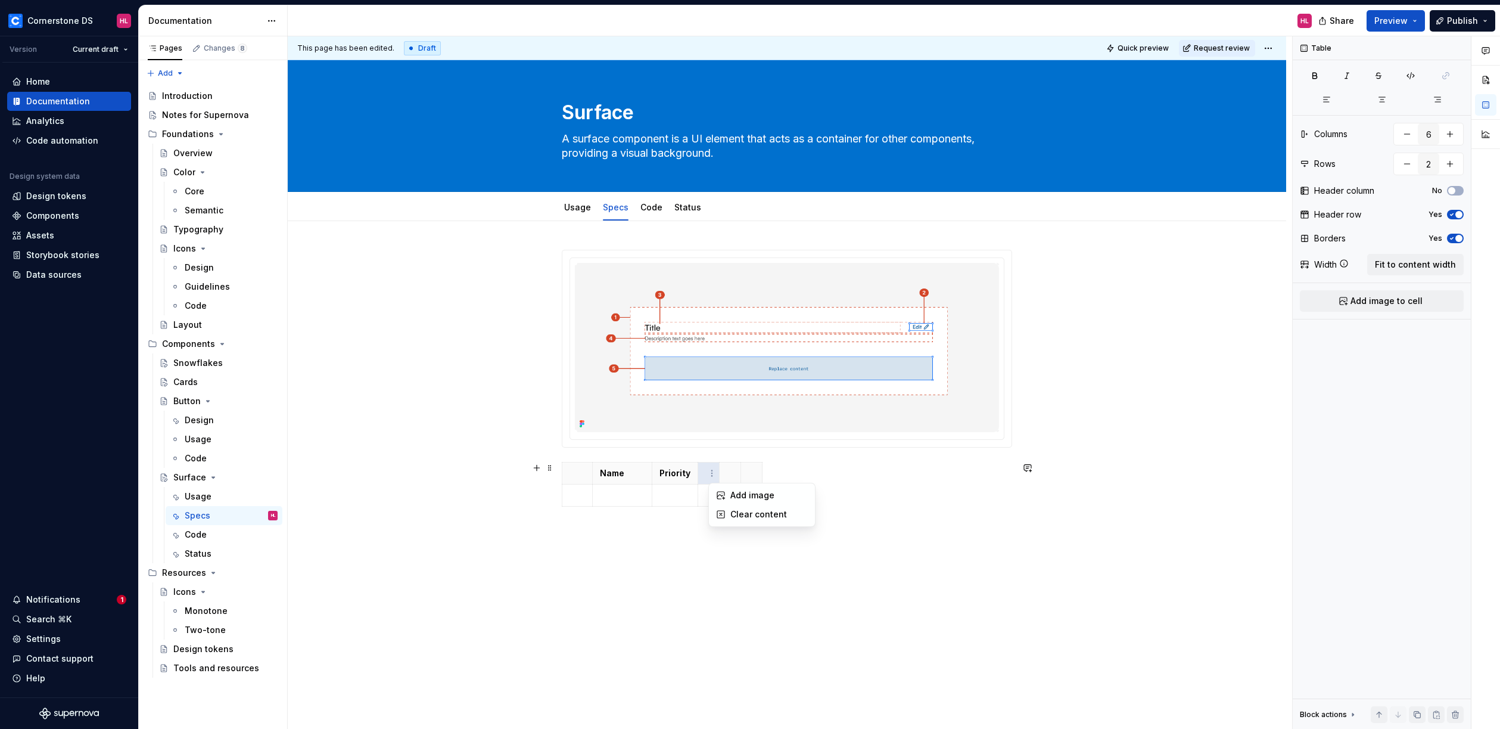
click at [703, 473] on html "Cornerstone DS HL Version Current draft Home Documentation Analytics Code autom…" at bounding box center [750, 364] width 1500 height 729
click at [699, 476] on th at bounding box center [708, 473] width 21 height 22
click at [727, 474] on p "Option" at bounding box center [719, 473] width 29 height 12
click at [713, 473] on p "Option" at bounding box center [719, 473] width 29 height 12
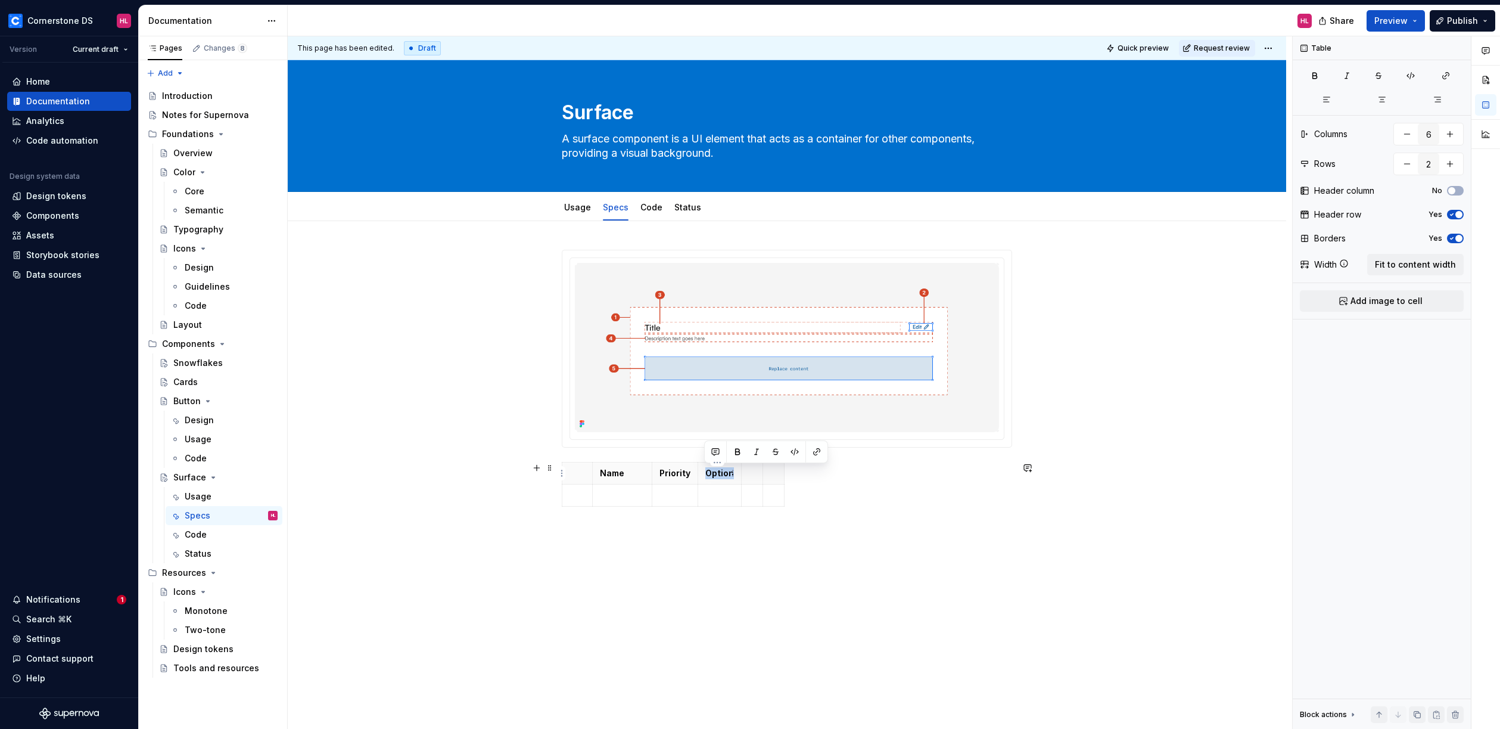
click at [713, 473] on p "Option" at bounding box center [719, 473] width 29 height 12
click at [716, 477] on p "Option" at bounding box center [719, 473] width 29 height 12
click at [714, 471] on p "Option" at bounding box center [719, 473] width 29 height 12
click at [736, 479] on th at bounding box center [744, 473] width 21 height 22
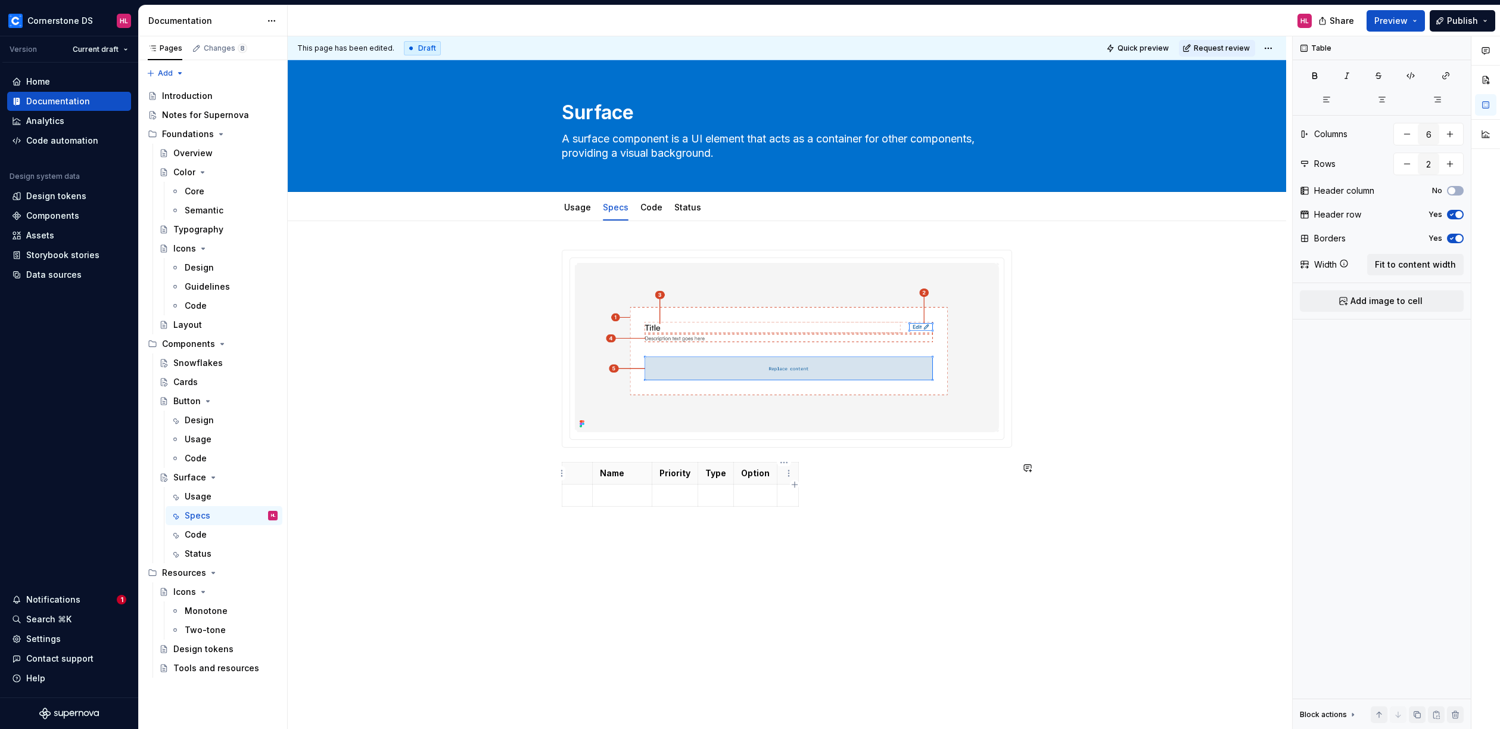
click at [788, 474] on html "Cornerstone DS HL Version Current draft Home Documentation Analytics Code autom…" at bounding box center [750, 364] width 1500 height 729
click at [777, 474] on html "Cornerstone DS HL Version Current draft Home Documentation Analytics Code autom…" at bounding box center [750, 364] width 1500 height 729
click at [916, 522] on div "Name Priority Type Option Description" at bounding box center [787, 388] width 450 height 276
click at [855, 481] on div "Name Priority Type Option Description" at bounding box center [787, 486] width 450 height 49
drag, startPoint x: 652, startPoint y: 474, endPoint x: 752, endPoint y: 479, distance: 99.6
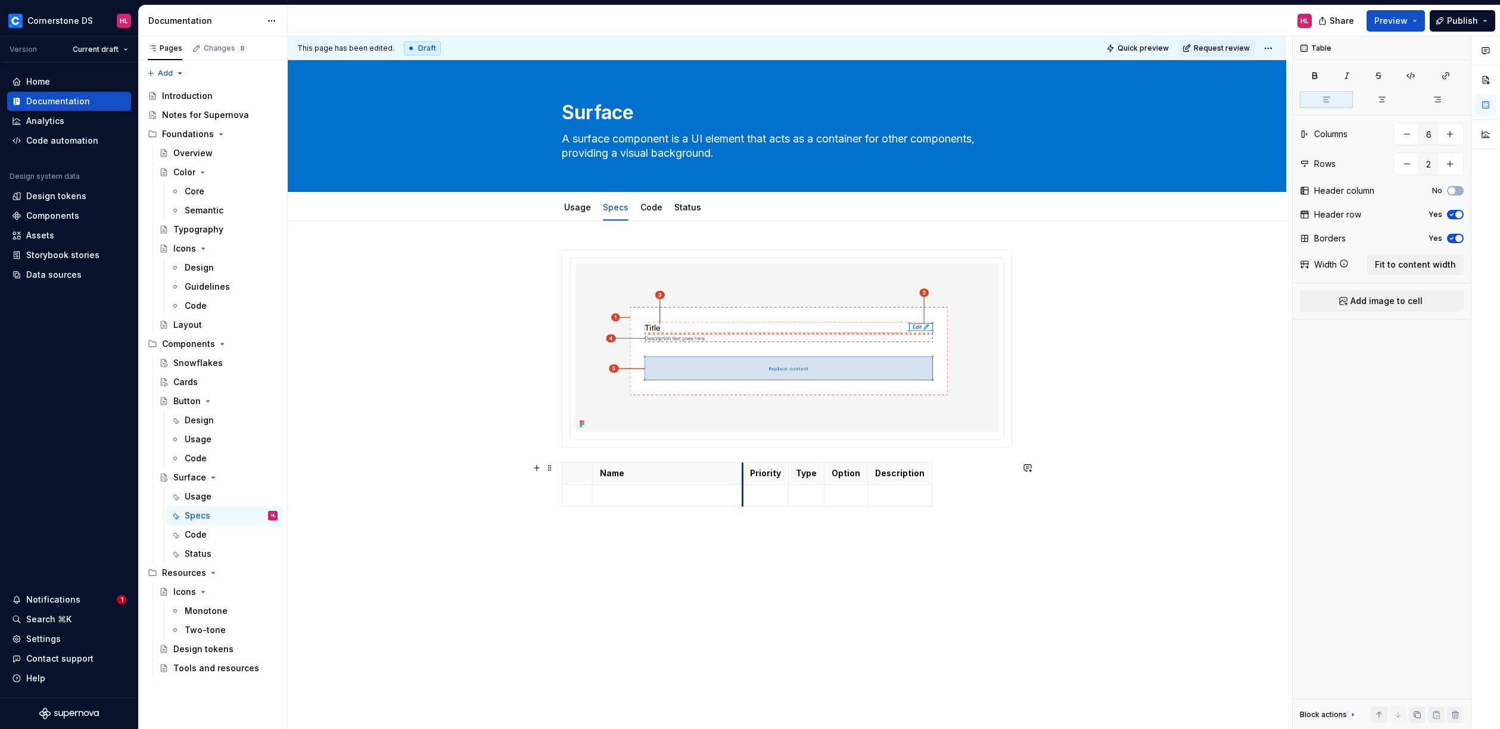
click at [743, 480] on th "Priority" at bounding box center [766, 473] width 46 height 22
drag, startPoint x: 788, startPoint y: 475, endPoint x: 800, endPoint y: 477, distance: 12.2
click at [800, 477] on th "Type" at bounding box center [818, 473] width 36 height 22
click at [738, 473] on th "Priority" at bounding box center [766, 473] width 57 height 22
drag, startPoint x: 931, startPoint y: 474, endPoint x: 981, endPoint y: 477, distance: 50.8
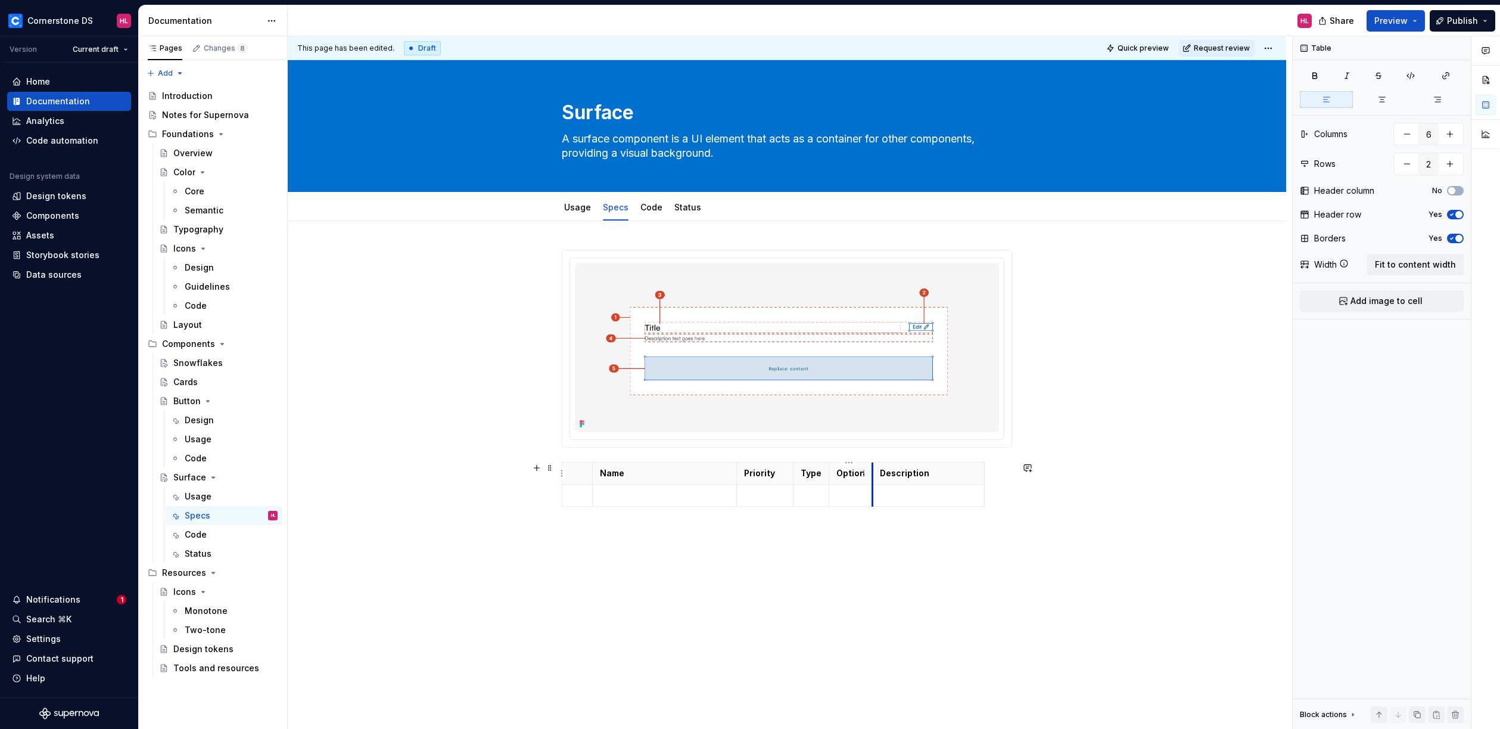
type textarea "*"
drag, startPoint x: 869, startPoint y: 471, endPoint x: 878, endPoint y: 471, distance: 8.4
drag, startPoint x: 828, startPoint y: 470, endPoint x: 850, endPoint y: 468, distance: 22.1
click at [850, 468] on th "Option" at bounding box center [874, 473] width 49 height 22
click at [827, 498] on p at bounding box center [821, 495] width 42 height 12
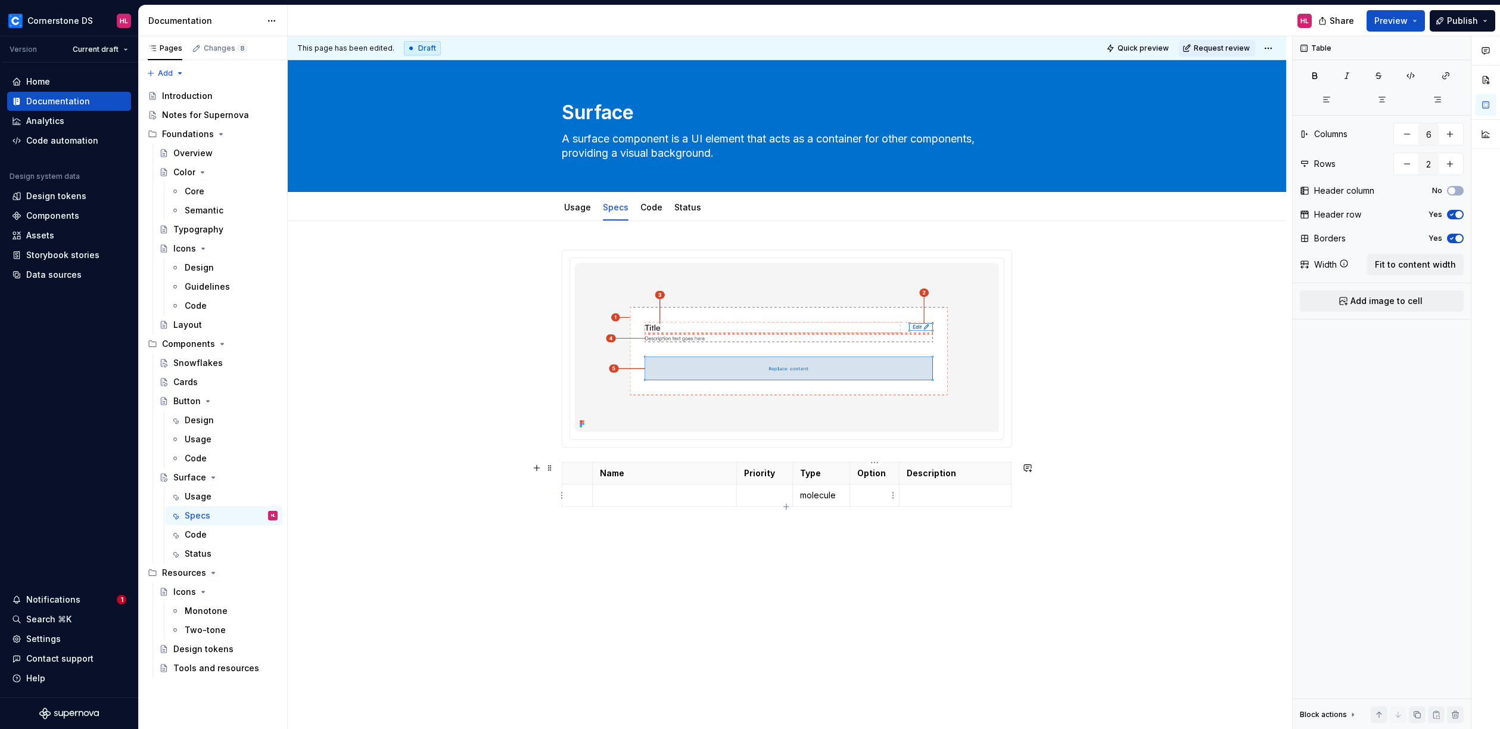
click at [868, 497] on p at bounding box center [874, 495] width 35 height 12
drag, startPoint x: 736, startPoint y: 473, endPoint x: 706, endPoint y: 474, distance: 30.4
click at [706, 474] on th "Priority" at bounding box center [734, 473] width 57 height 22
drag, startPoint x: 870, startPoint y: 470, endPoint x: 901, endPoint y: 463, distance: 31.7
click at [901, 463] on th "Description" at bounding box center [956, 473] width 112 height 22
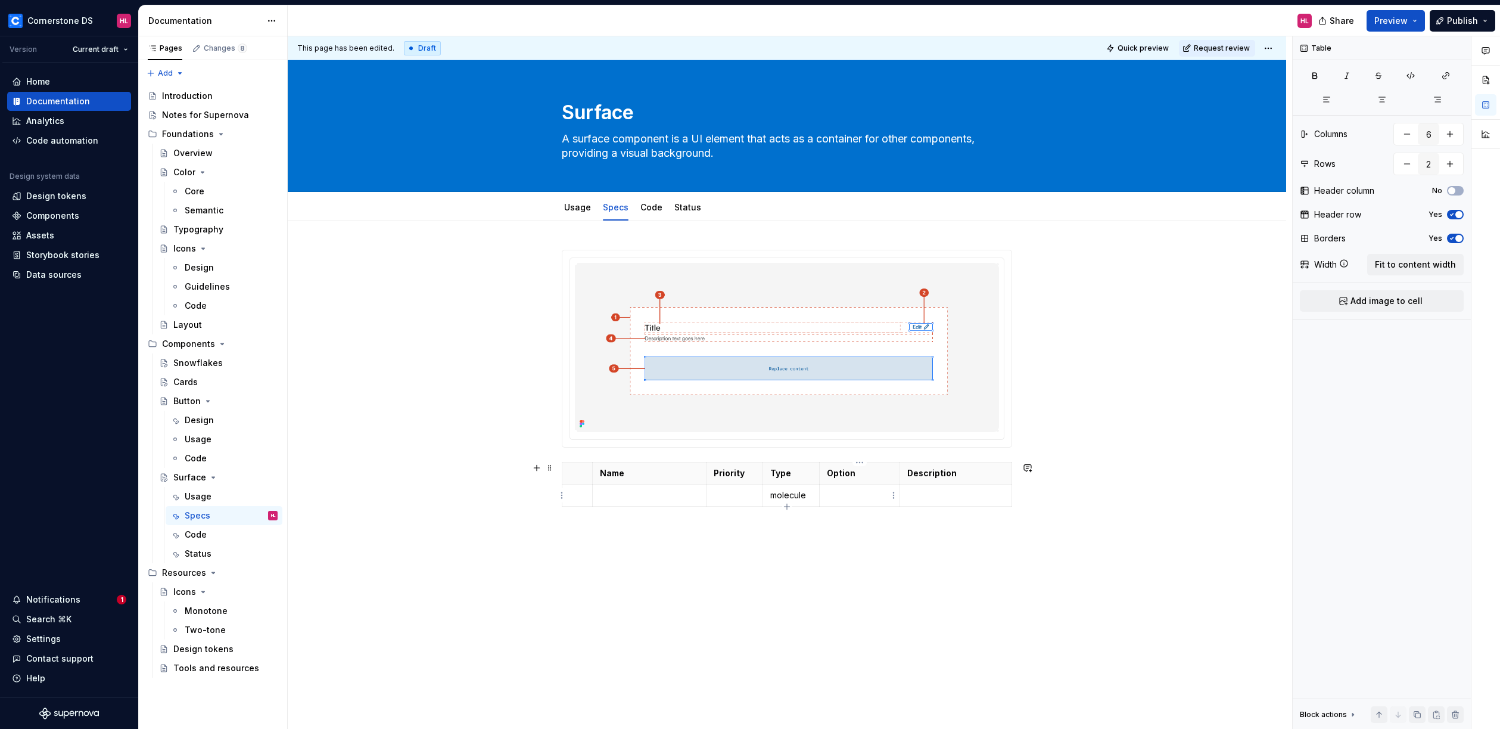
click at [845, 496] on p at bounding box center [860, 495] width 66 height 12
click at [588, 473] on th "Name" at bounding box center [644, 473] width 114 height 22
click at [722, 493] on p at bounding box center [730, 495] width 42 height 12
click at [596, 523] on div "Name Priority Type Option Description Optional molecule" at bounding box center [787, 388] width 450 height 276
click at [784, 506] on icon "button" at bounding box center [785, 507] width 10 height 10
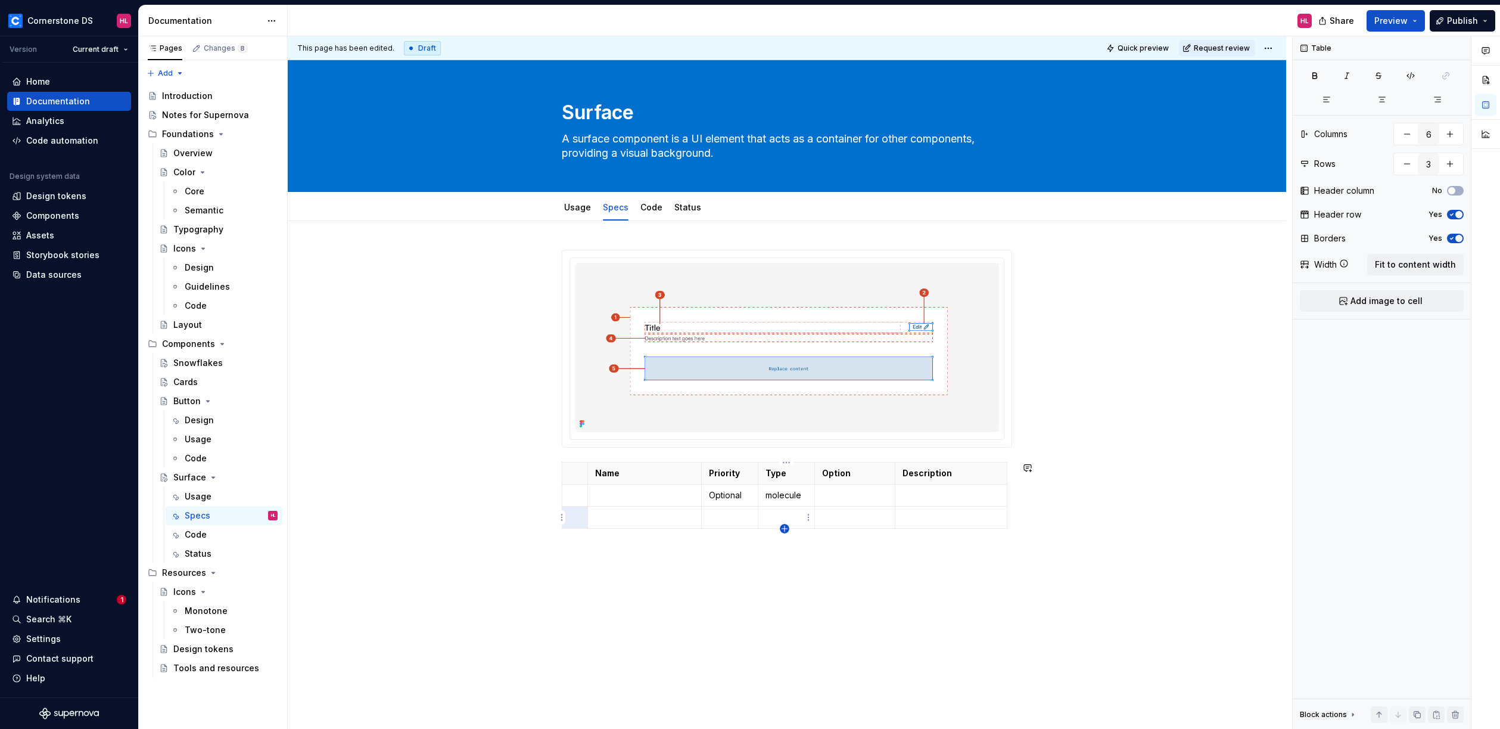
click at [786, 531] on icon "button" at bounding box center [785, 529] width 10 height 10
click at [787, 549] on icon "button" at bounding box center [785, 551] width 10 height 10
type input "5"
click at [579, 493] on html "Cornerstone DS HL Version Current draft Home Documentation Analytics Code autom…" at bounding box center [750, 364] width 1500 height 729
click at [568, 492] on html "Cornerstone DS HL Version Current draft Home Documentation Analytics Code autom…" at bounding box center [750, 364] width 1500 height 729
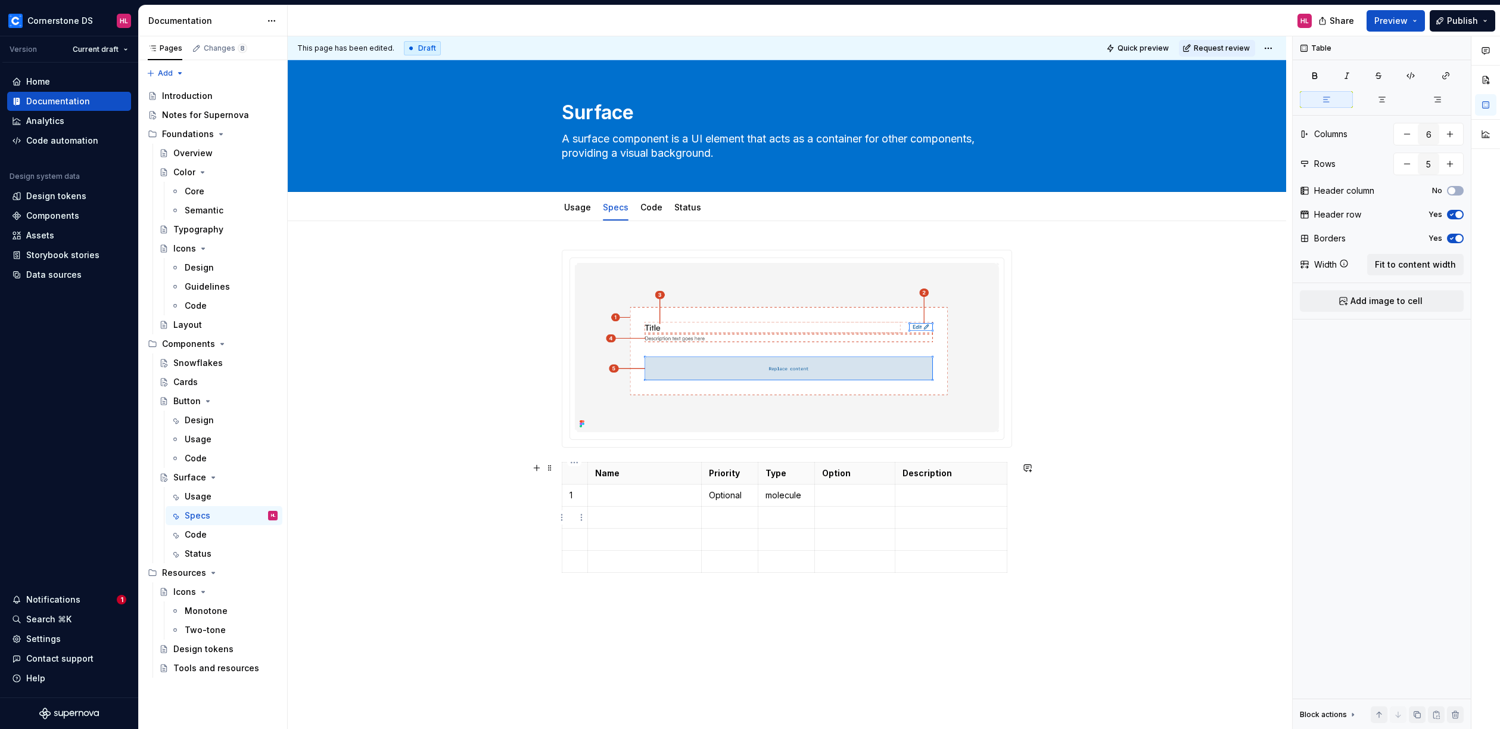
click at [572, 516] on p at bounding box center [575, 517] width 11 height 12
click at [576, 536] on p at bounding box center [575, 539] width 11 height 12
click at [574, 559] on p at bounding box center [575, 561] width 11 height 12
click at [676, 598] on div "Name Priority Type Option Description 1 Optional molecule 2 3 4" at bounding box center [787, 515] width 999 height 589
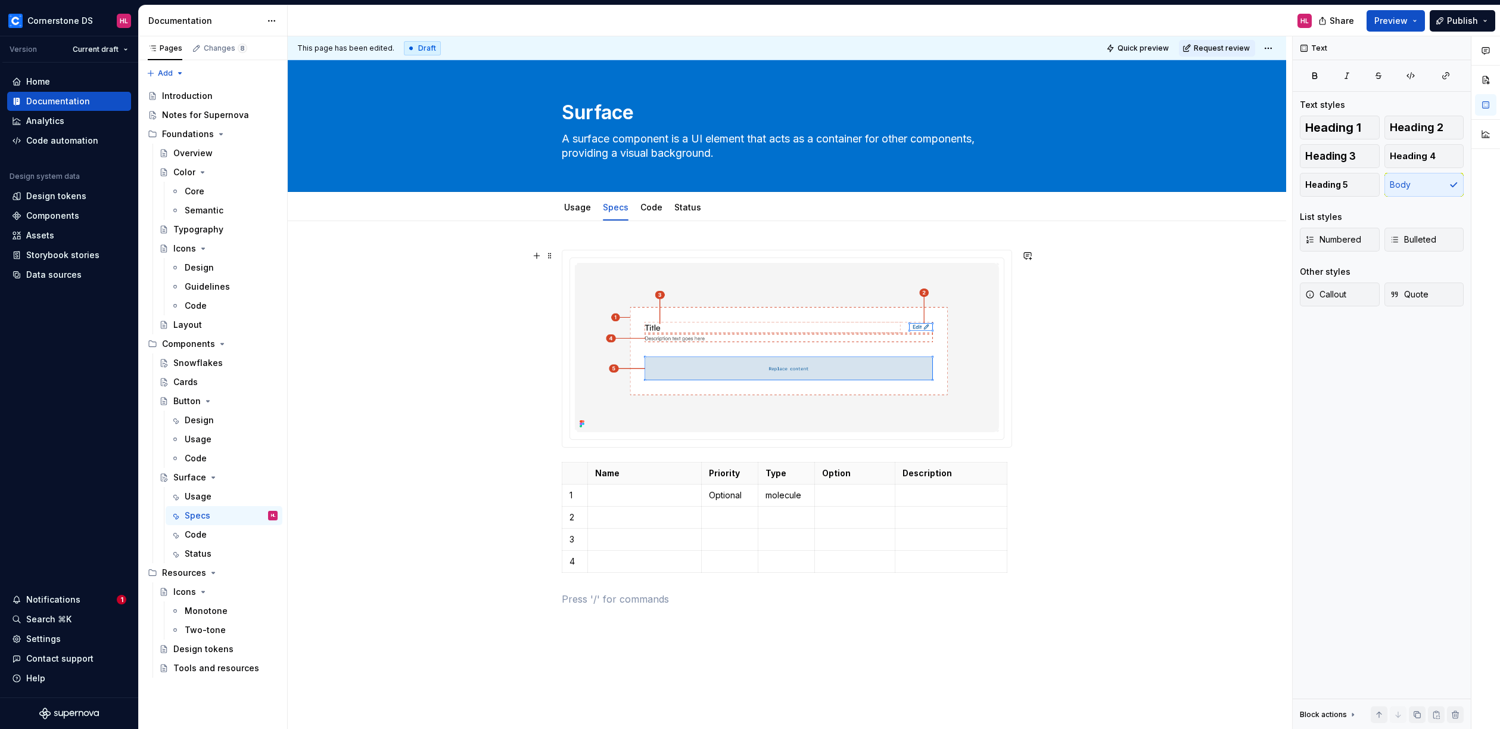
click at [1025, 307] on div "Name Priority Type Option Description 1 Optional molecule 2 3 4" at bounding box center [787, 530] width 999 height 618
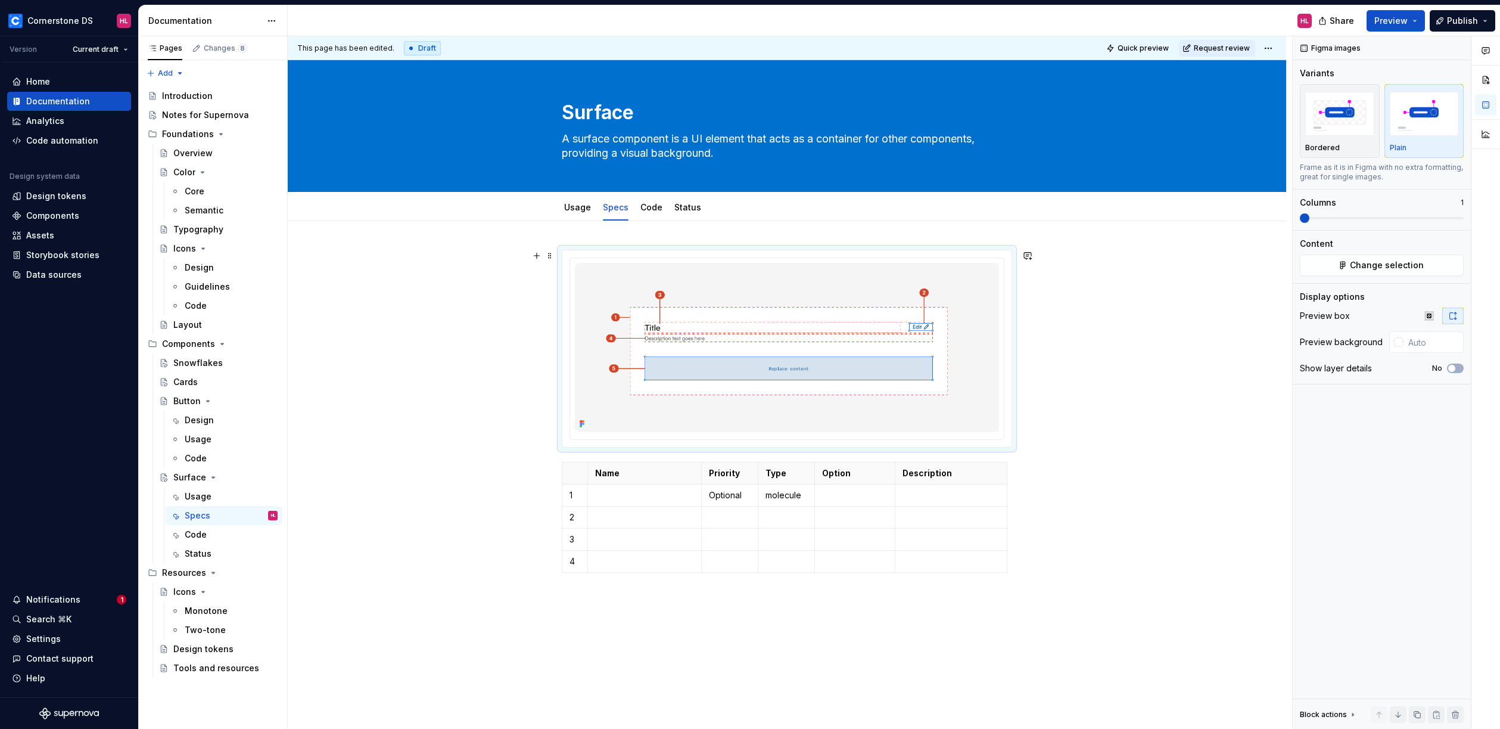
click at [1074, 335] on div "Name Priority Type Option Description 1 Optional molecule 2 3 4" at bounding box center [787, 530] width 999 height 618
click at [1072, 336] on div "Name Priority Type Option Description 1 Optional molecule 2 3 4" at bounding box center [787, 530] width 999 height 618
click at [1016, 572] on div "Name Priority Type Option Description 1 Optional molecule 2 3 4" at bounding box center [787, 530] width 999 height 618
click at [960, 416] on img at bounding box center [787, 347] width 424 height 169
click at [1174, 366] on div "Name Priority Type Option Description 1 Optional molecule 2 3 4" at bounding box center [787, 530] width 999 height 618
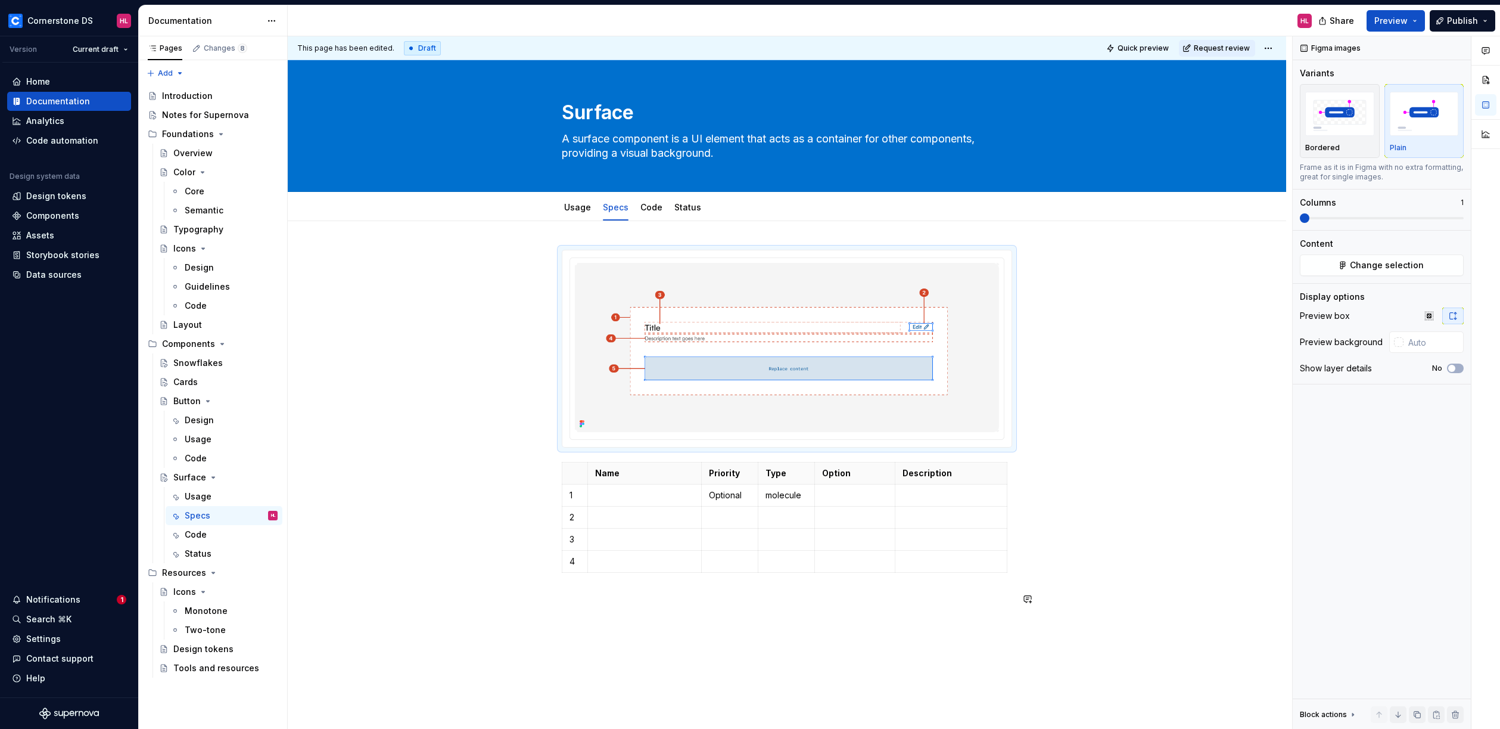
click at [804, 608] on div "Name Priority Type Option Description 1 Optional molecule 2 3 4" at bounding box center [787, 435] width 450 height 371
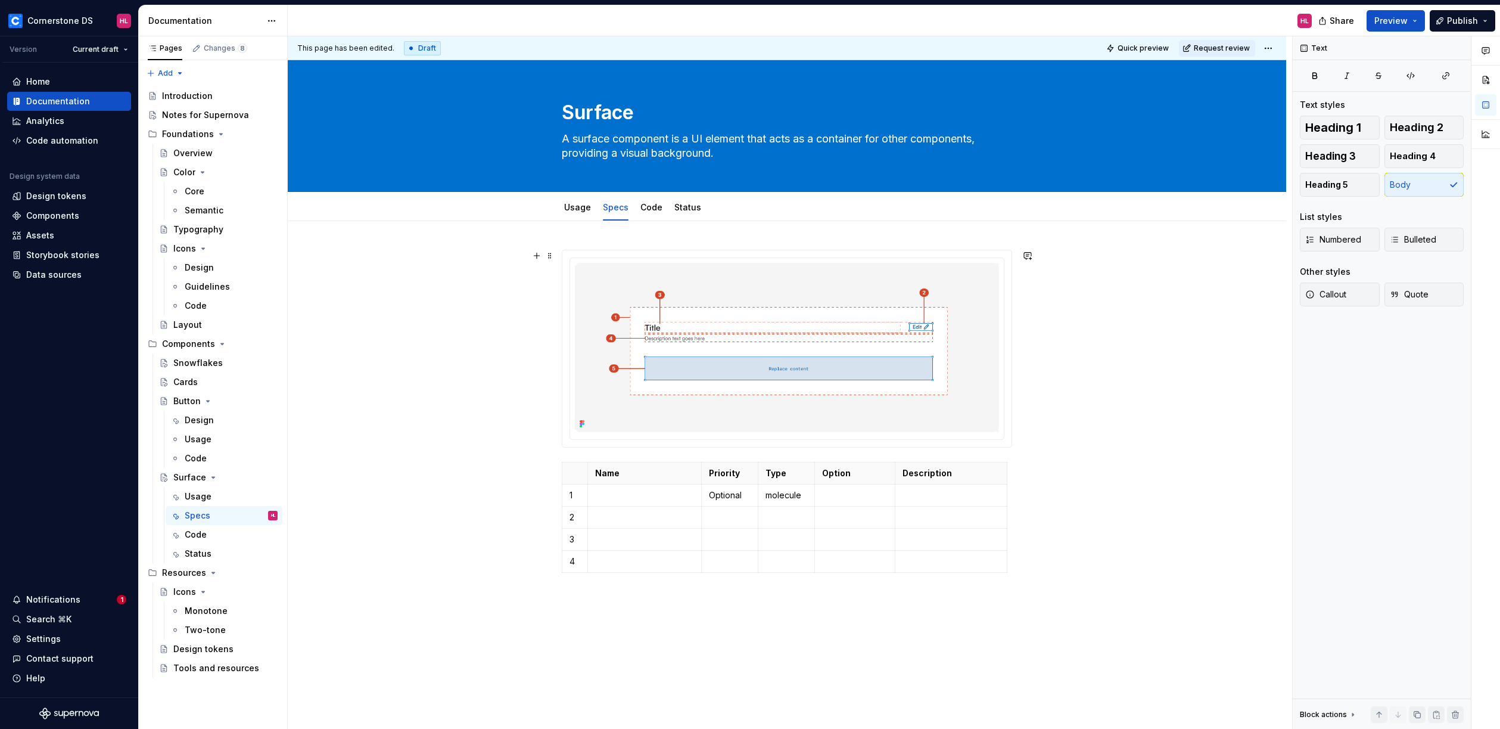
drag, startPoint x: 1215, startPoint y: 48, endPoint x: 1193, endPoint y: 282, distance: 235.2
click at [1194, 279] on div "This page has been edited. Draft Quick preview Request review Surface A surface…" at bounding box center [790, 382] width 1005 height 693
click at [1130, 43] on button "Quick preview" at bounding box center [1138, 48] width 71 height 17
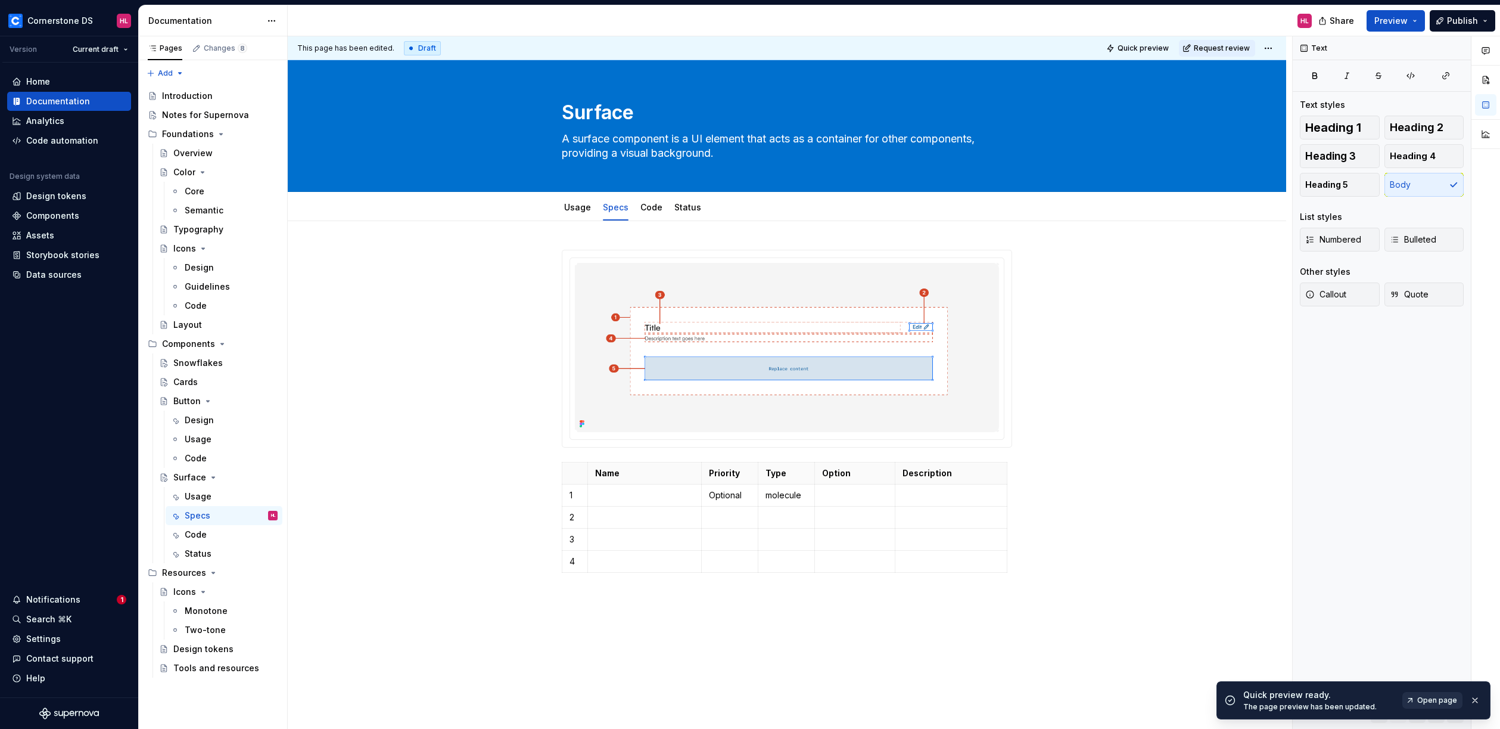
click at [1426, 697] on span "Open page" at bounding box center [1437, 700] width 40 height 10
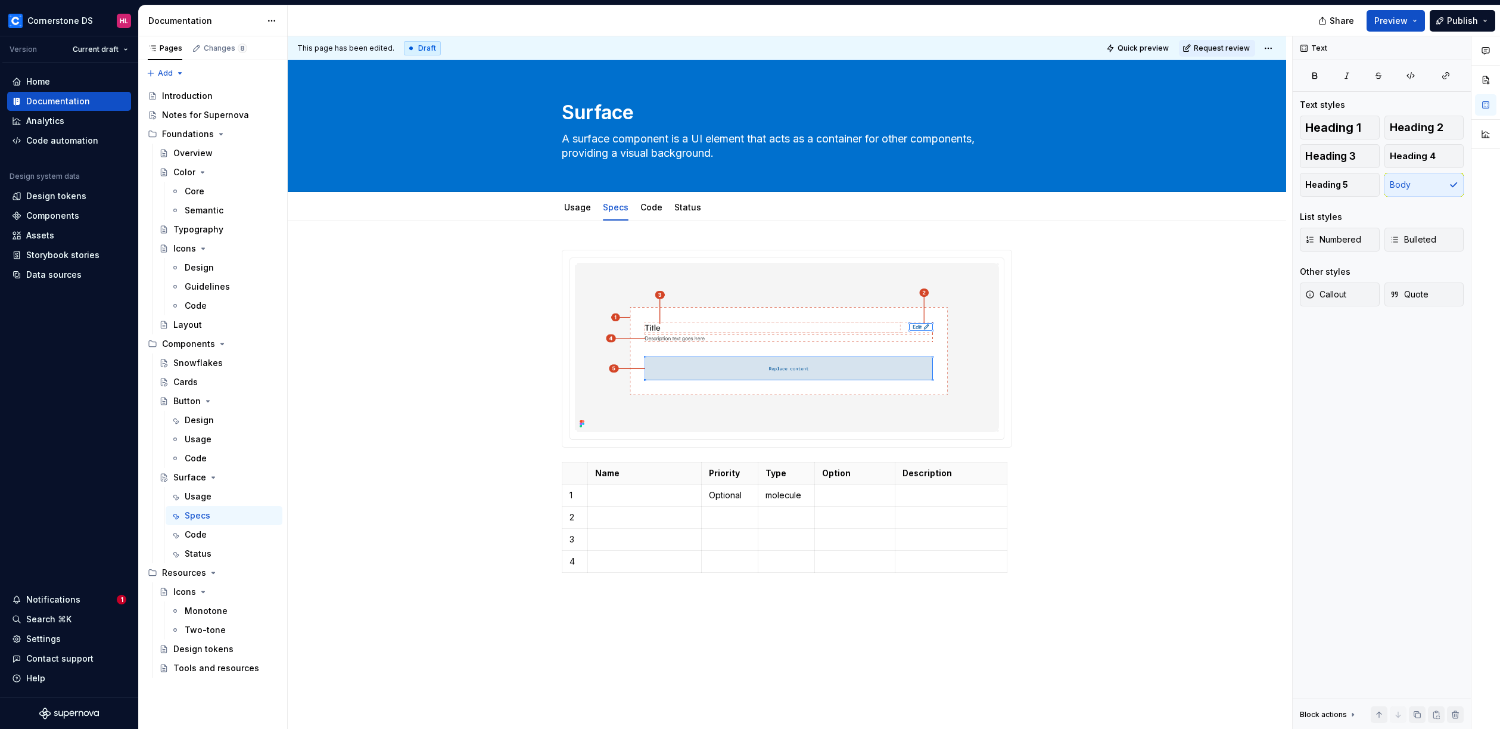
type textarea "*"
